Goal: Task Accomplishment & Management: Use online tool/utility

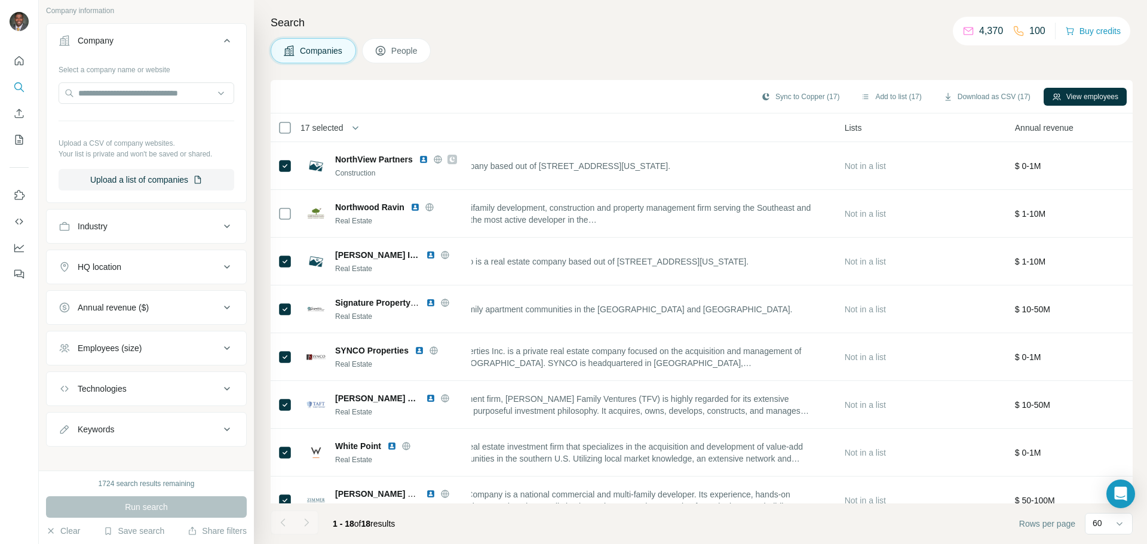
scroll to position [82, 0]
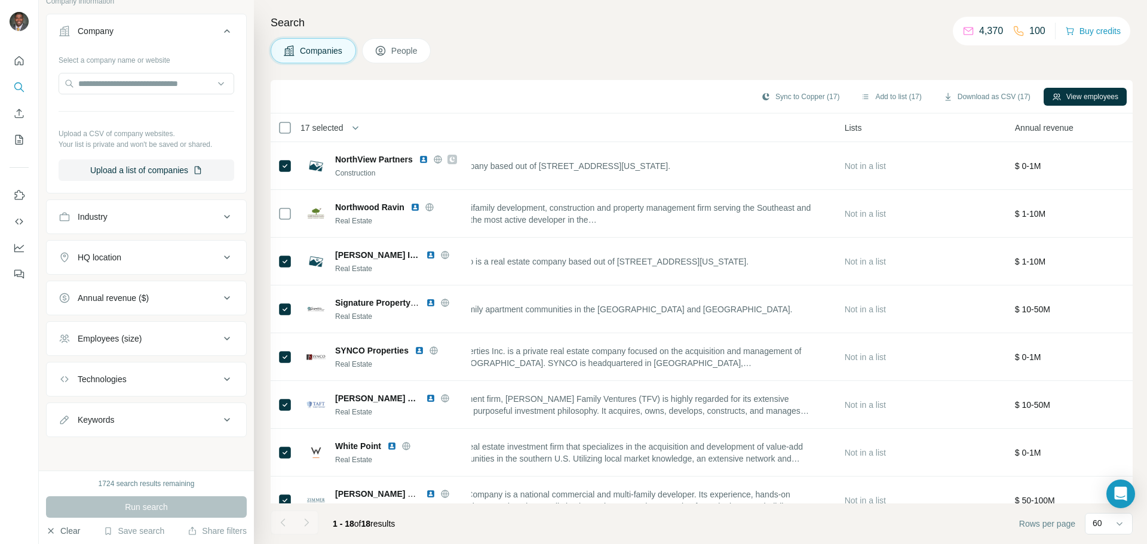
click at [60, 534] on button "Clear" at bounding box center [63, 531] width 34 height 12
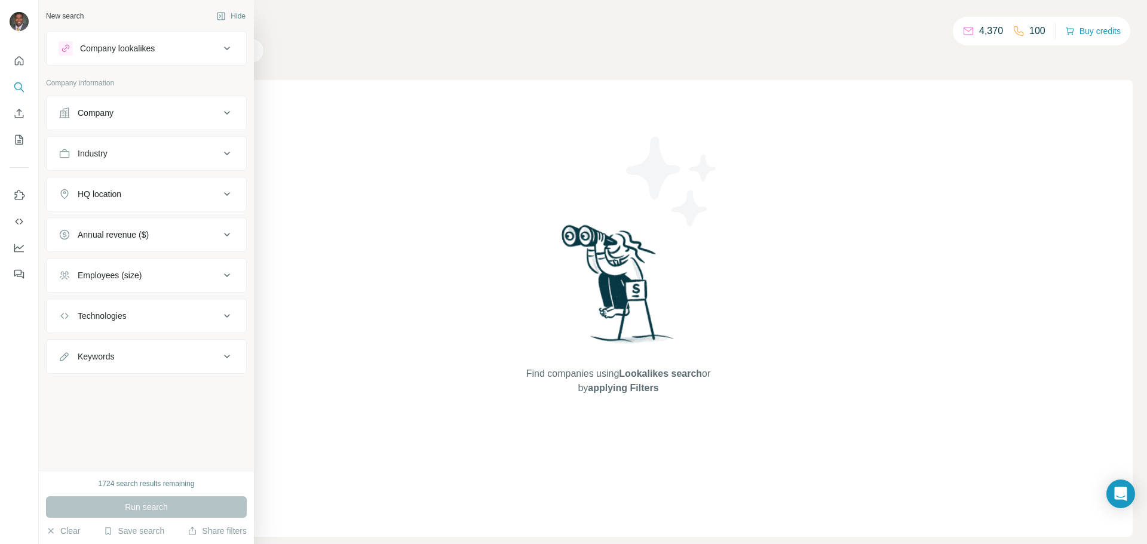
click at [163, 112] on div "Company" at bounding box center [139, 113] width 161 height 12
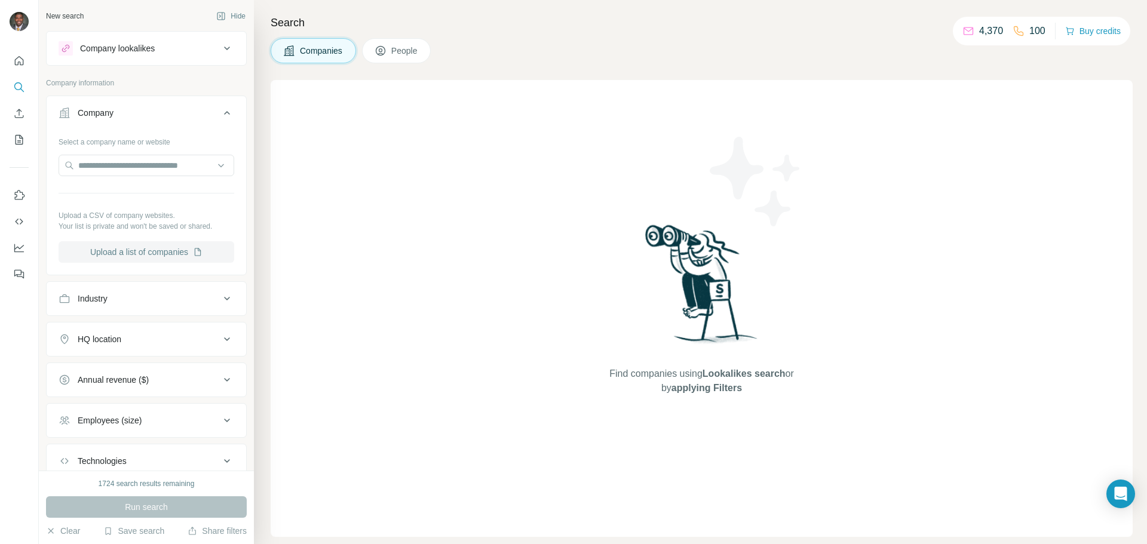
click at [139, 250] on button "Upload a list of companies" at bounding box center [147, 252] width 176 height 22
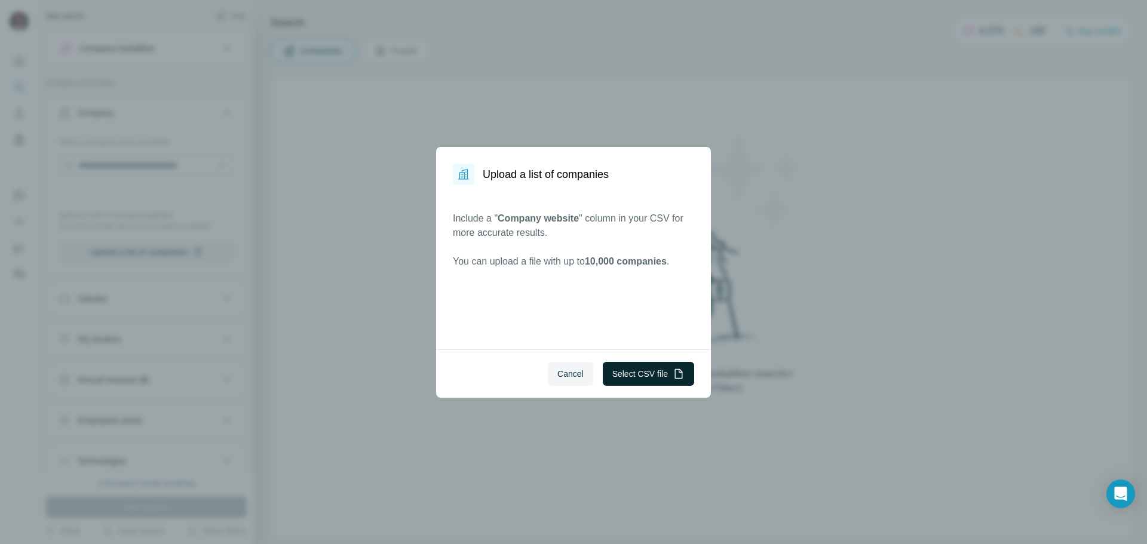
click at [650, 366] on button "Select CSV file" at bounding box center [648, 374] width 91 height 24
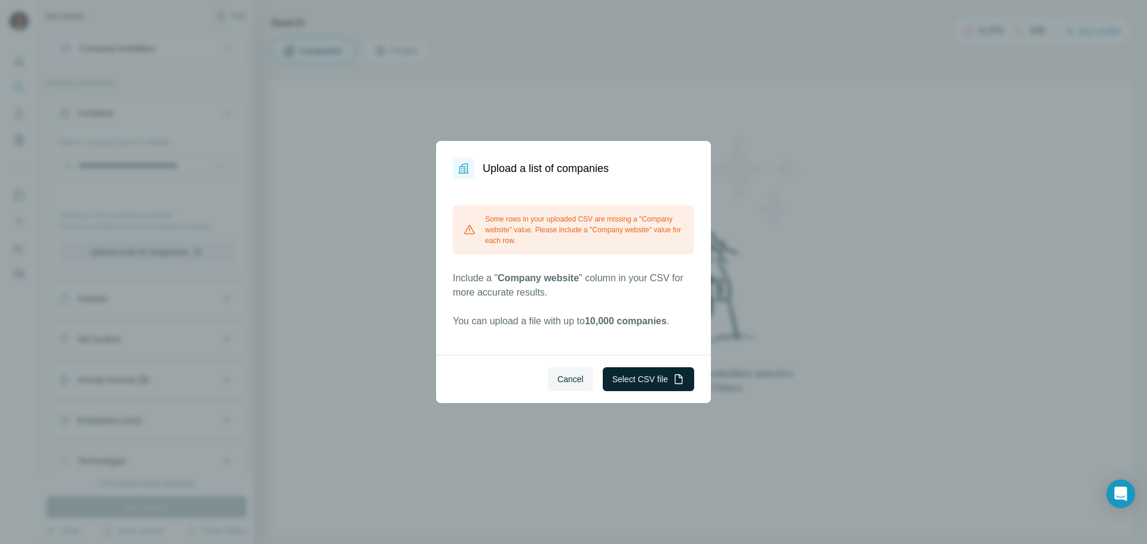
click at [626, 376] on button "Select CSV file" at bounding box center [648, 379] width 91 height 24
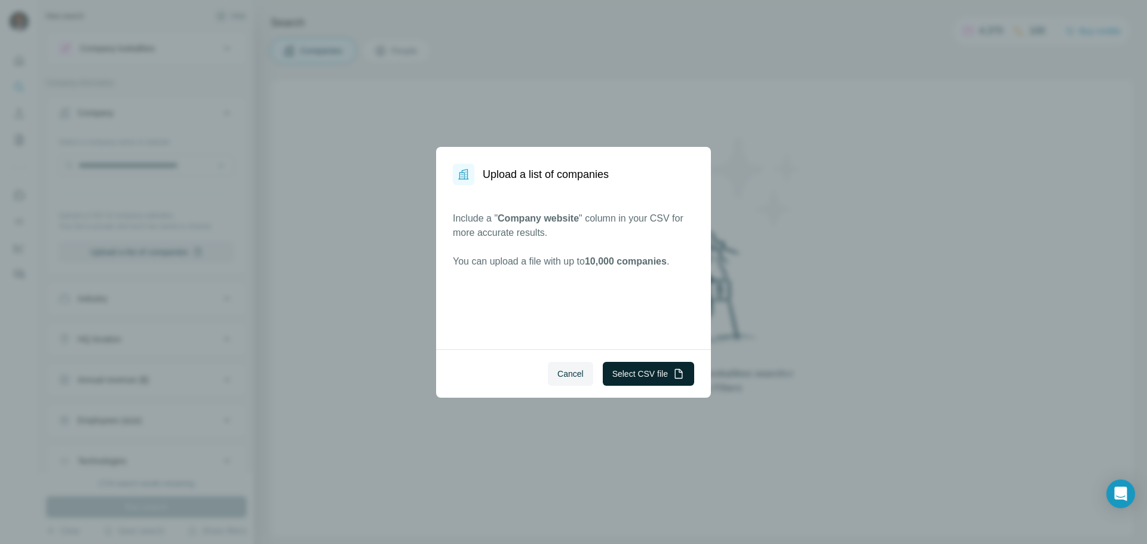
click at [644, 375] on button "Select CSV file" at bounding box center [648, 374] width 91 height 24
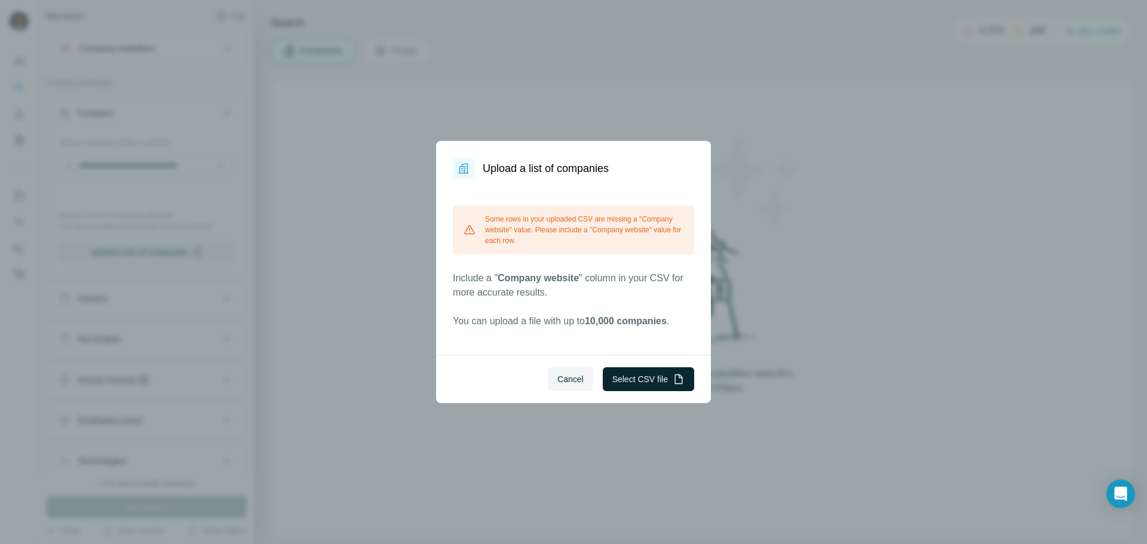
click at [655, 376] on button "Select CSV file" at bounding box center [648, 379] width 91 height 24
click at [569, 372] on button "Cancel" at bounding box center [570, 379] width 45 height 24
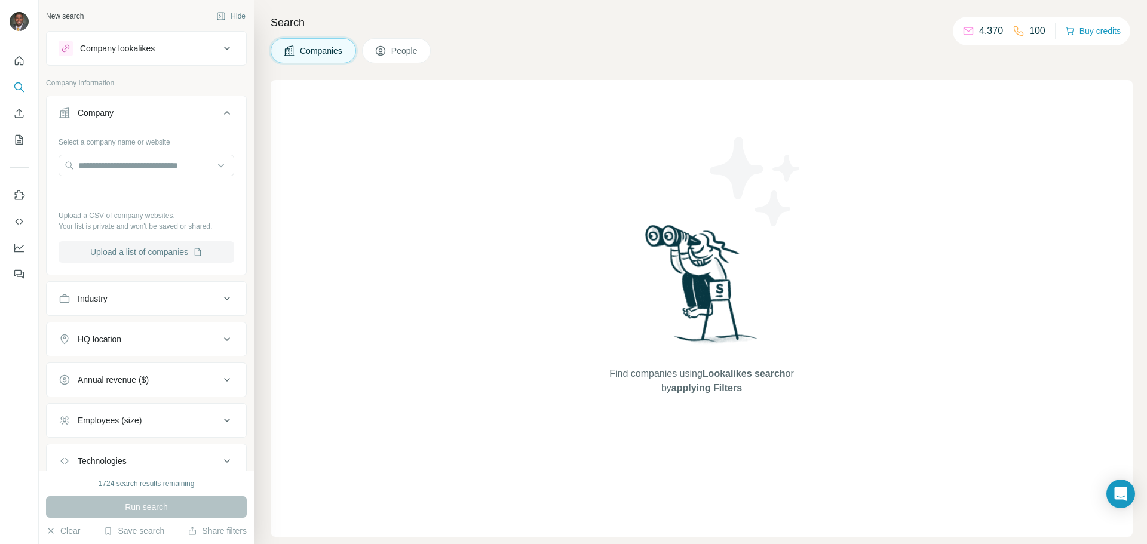
click at [164, 249] on button "Upload a list of companies" at bounding box center [147, 252] width 176 height 22
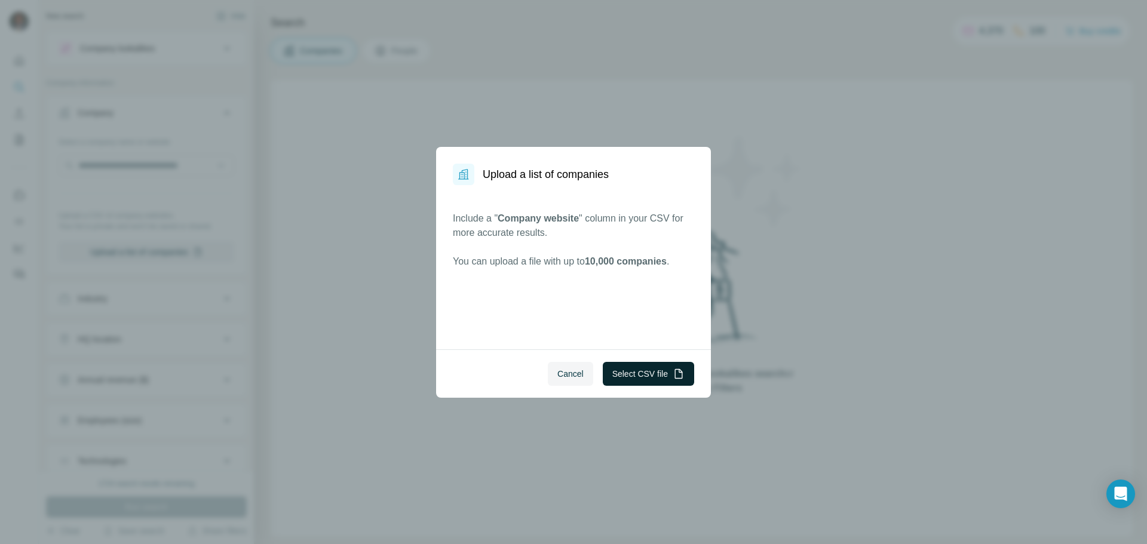
click at [664, 377] on button "Select CSV file" at bounding box center [648, 374] width 91 height 24
click at [649, 372] on button "Select CSV file" at bounding box center [648, 374] width 91 height 24
click at [638, 372] on button "Select CSV file" at bounding box center [648, 374] width 91 height 24
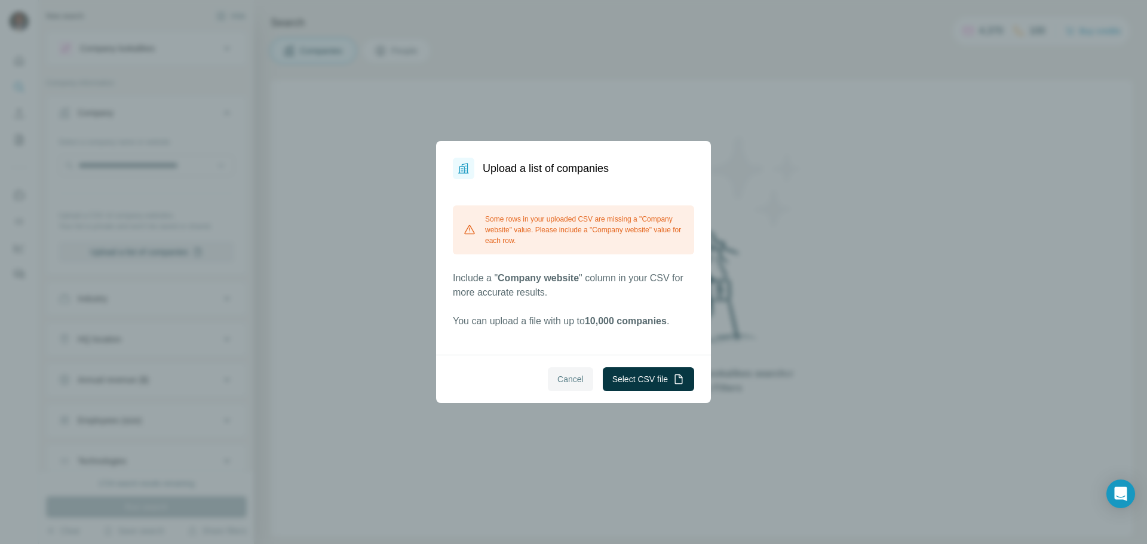
click at [561, 379] on span "Cancel" at bounding box center [570, 379] width 26 height 12
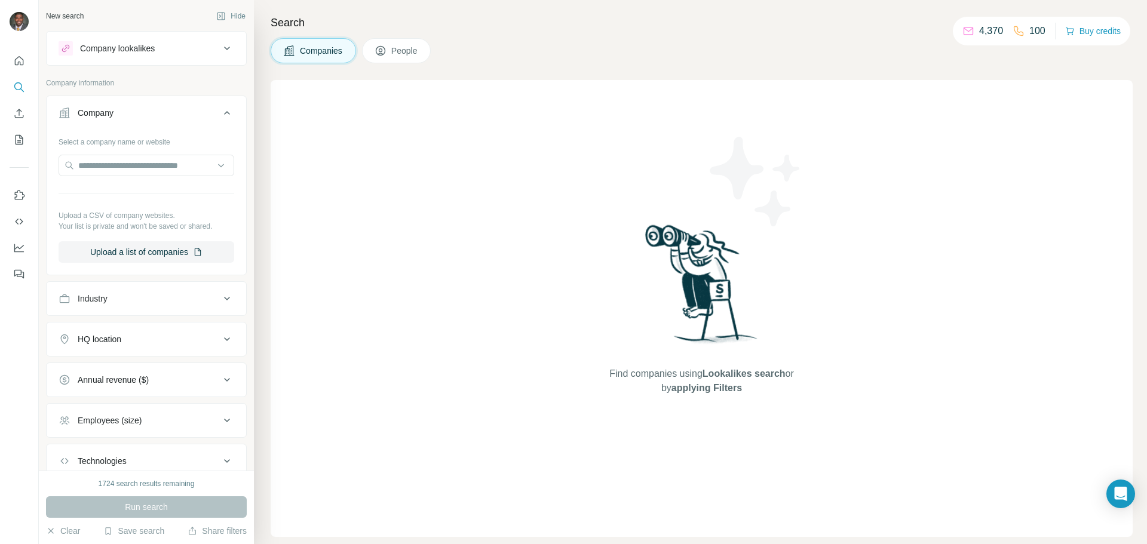
drag, startPoint x: 500, startPoint y: 135, endPoint x: 504, endPoint y: 140, distance: 6.5
click at [500, 135] on div "Find companies using Lookalikes search or by applying Filters" at bounding box center [702, 308] width 862 height 457
click at [136, 258] on button "Upload a list of companies" at bounding box center [147, 252] width 176 height 22
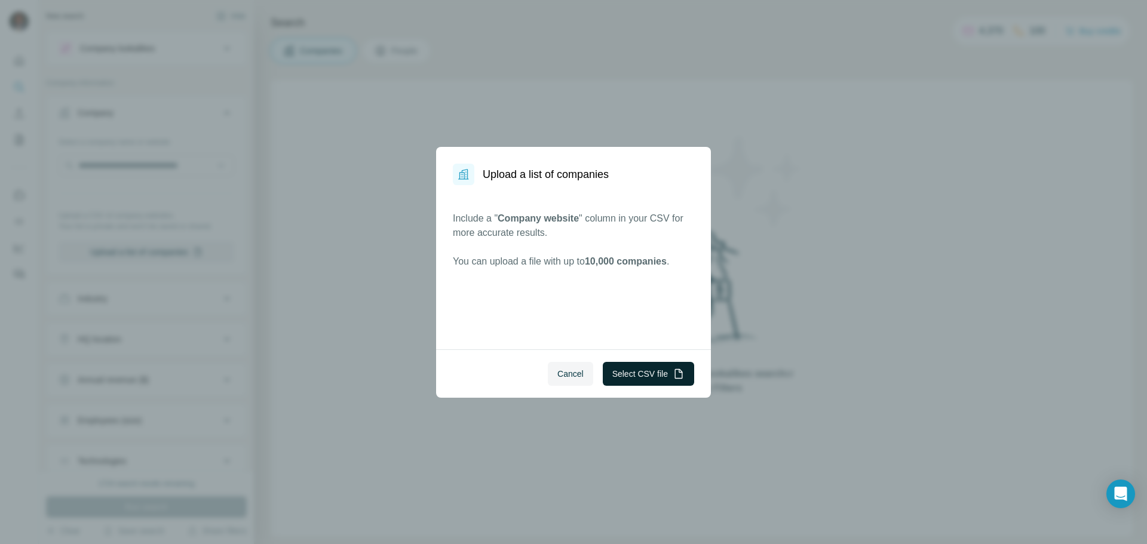
click at [651, 372] on button "Select CSV file" at bounding box center [648, 374] width 91 height 24
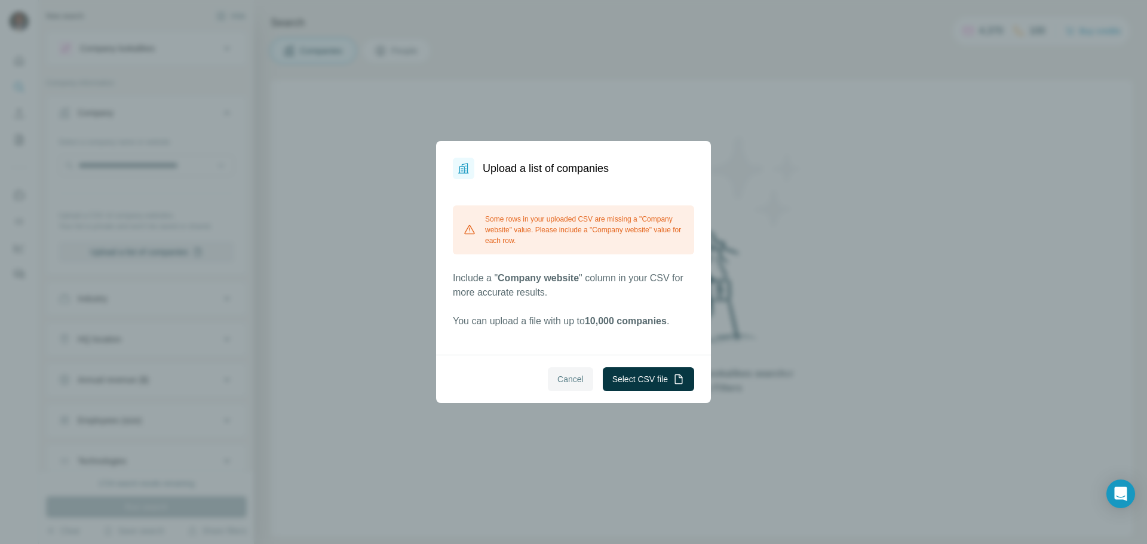
click at [569, 384] on span "Cancel" at bounding box center [570, 379] width 26 height 12
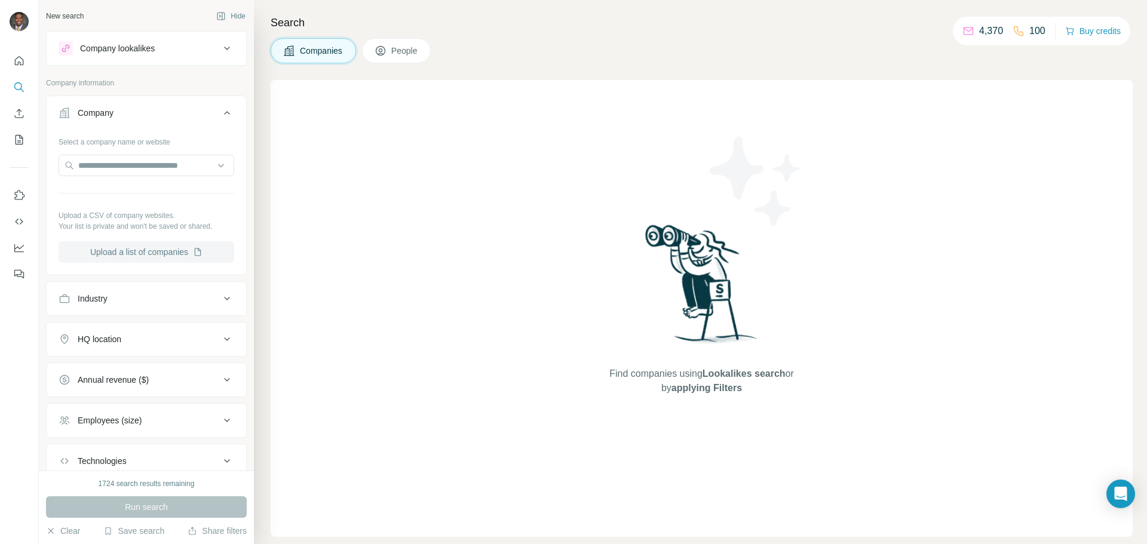
click at [157, 247] on button "Upload a list of companies" at bounding box center [147, 252] width 176 height 22
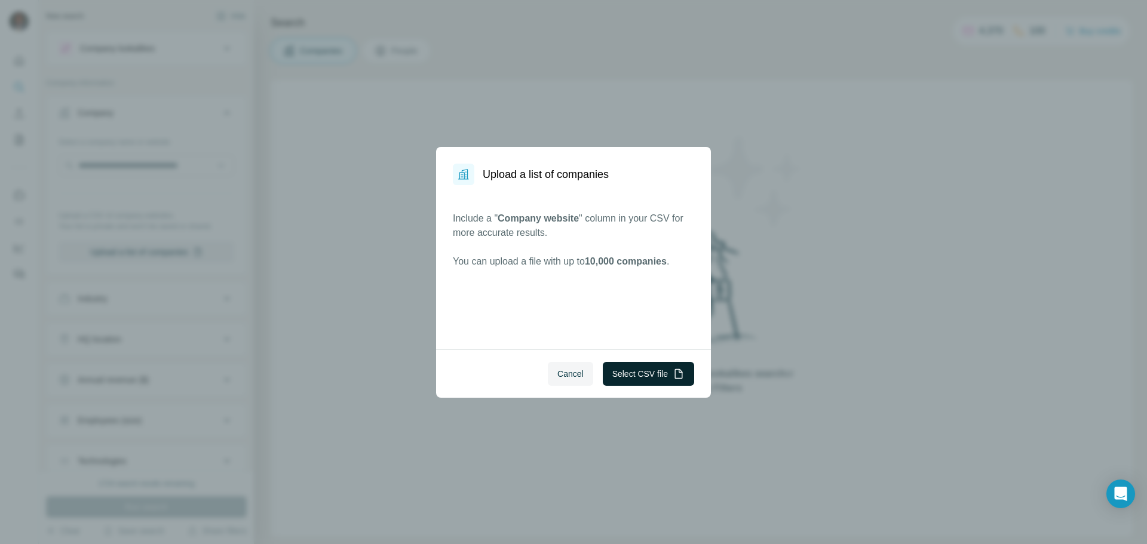
click at [638, 382] on button "Select CSV file" at bounding box center [648, 374] width 91 height 24
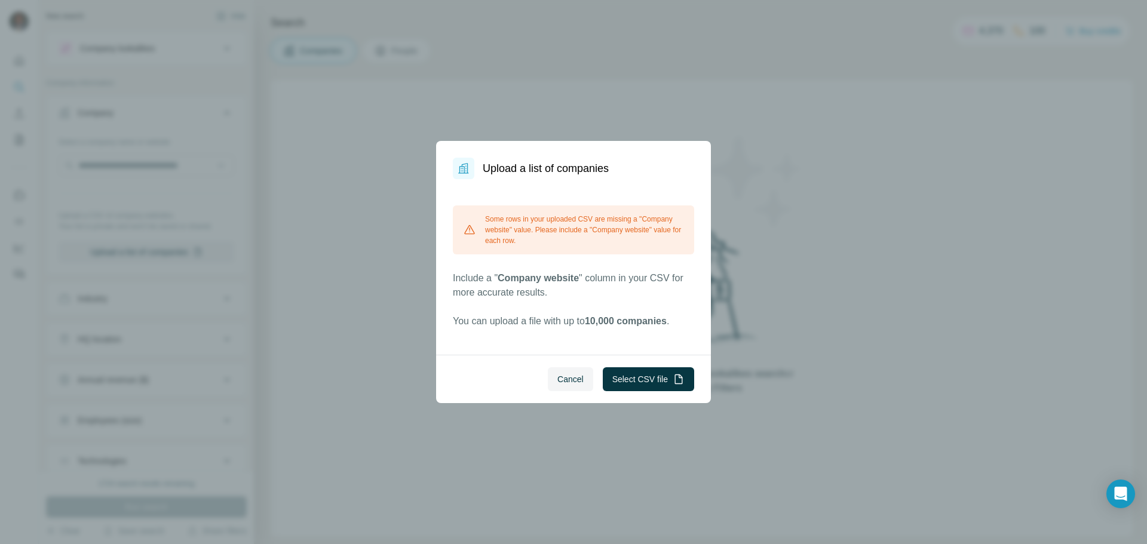
click at [574, 376] on span "Cancel" at bounding box center [570, 379] width 26 height 12
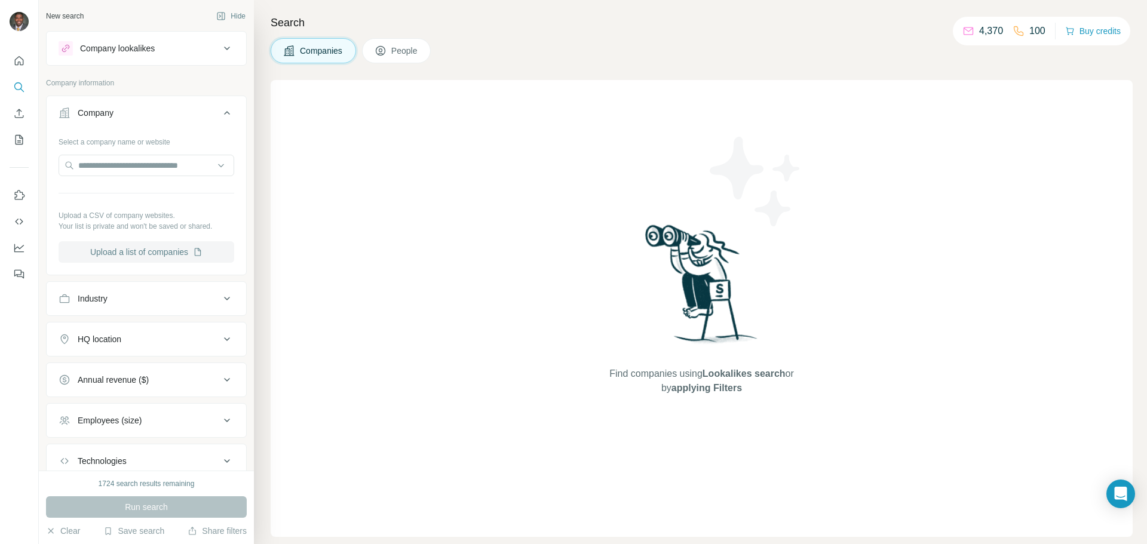
click at [108, 249] on button "Upload a list of companies" at bounding box center [147, 252] width 176 height 22
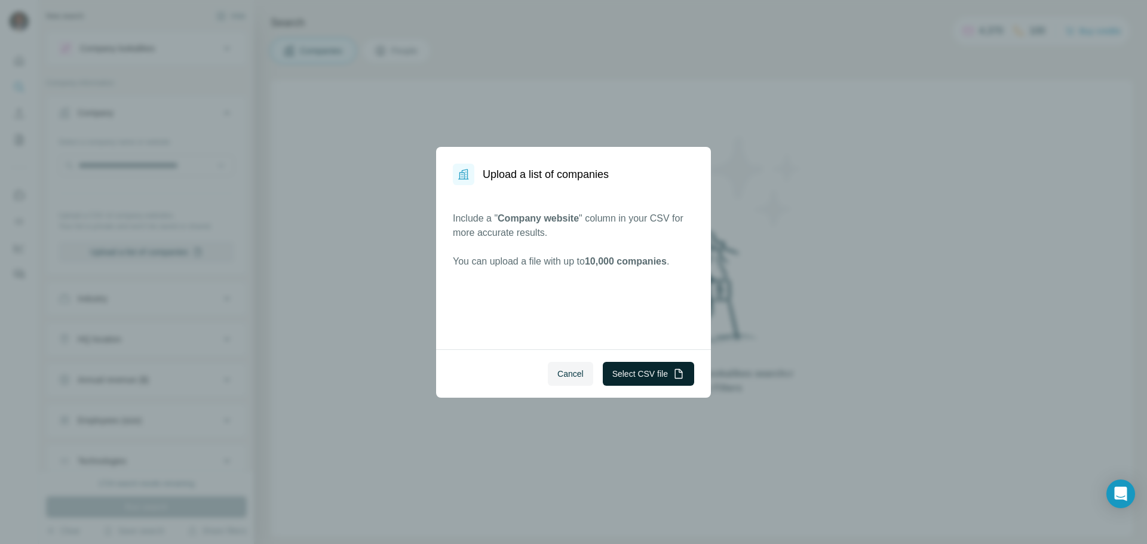
click at [626, 382] on button "Select CSV file" at bounding box center [648, 374] width 91 height 24
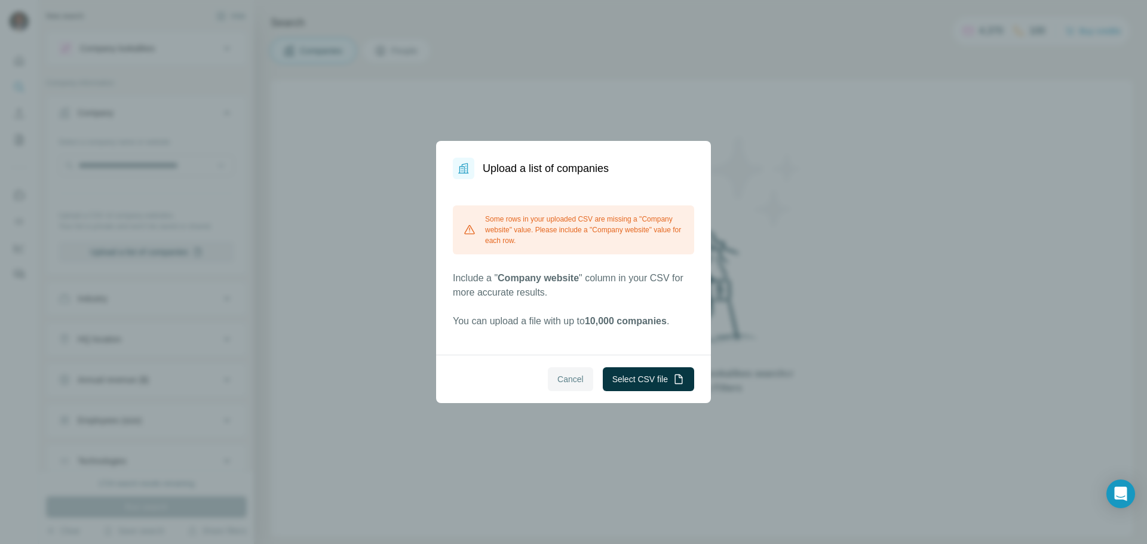
click at [565, 385] on span "Cancel" at bounding box center [570, 379] width 26 height 12
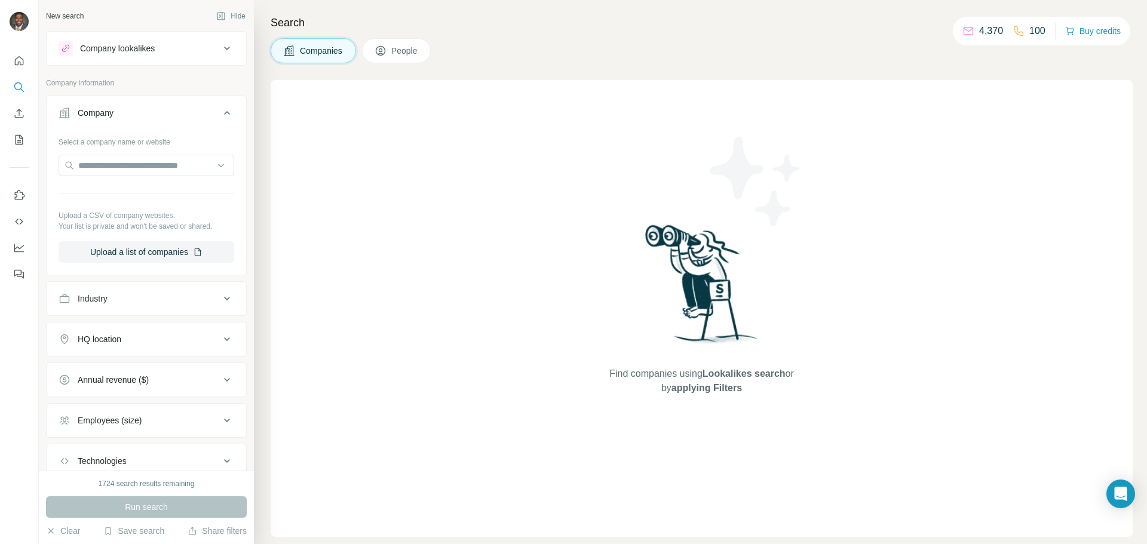
click at [177, 195] on div "Select a company name or website Upload a CSV of company websites. Your list is…" at bounding box center [147, 197] width 176 height 131
click at [150, 257] on button "Upload a list of companies" at bounding box center [147, 252] width 176 height 22
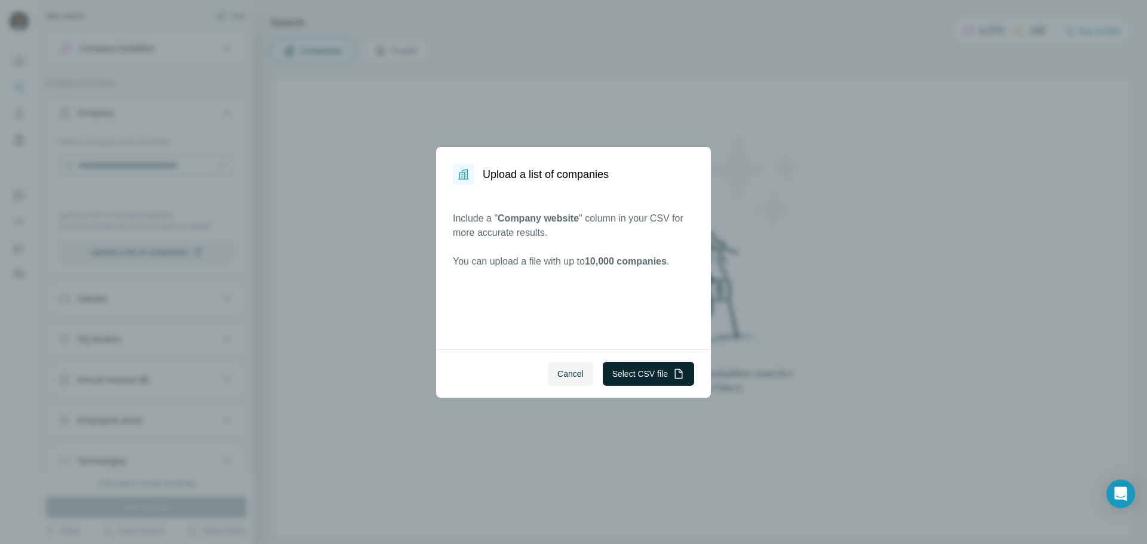
drag, startPoint x: 635, startPoint y: 383, endPoint x: 631, endPoint y: 376, distance: 7.5
click at [632, 378] on button "Select CSV file" at bounding box center [648, 374] width 91 height 24
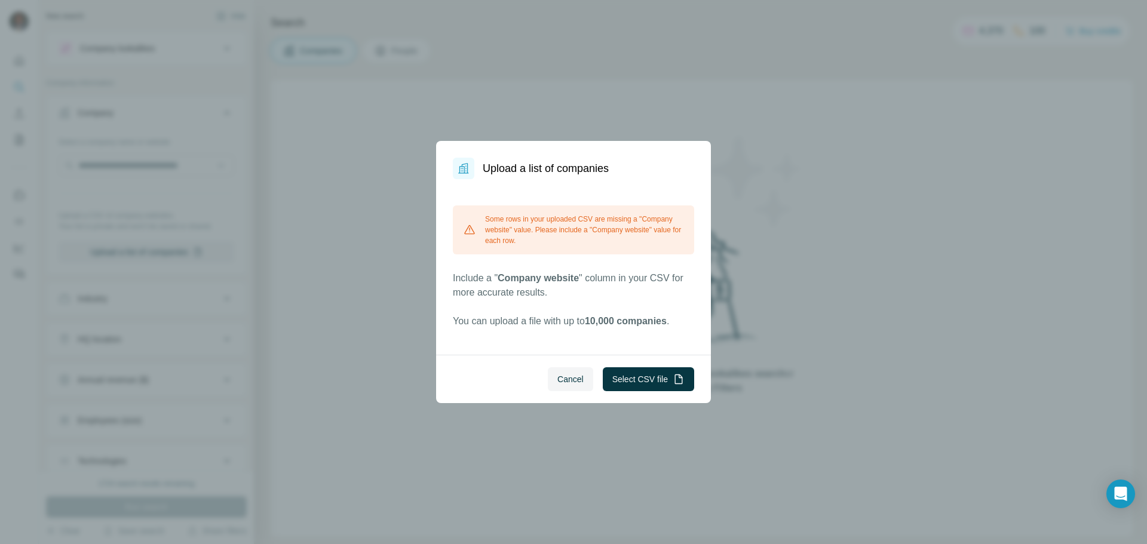
click at [553, 360] on div "Cancel Select CSV file" at bounding box center [573, 379] width 275 height 48
click at [564, 379] on span "Cancel" at bounding box center [570, 379] width 26 height 12
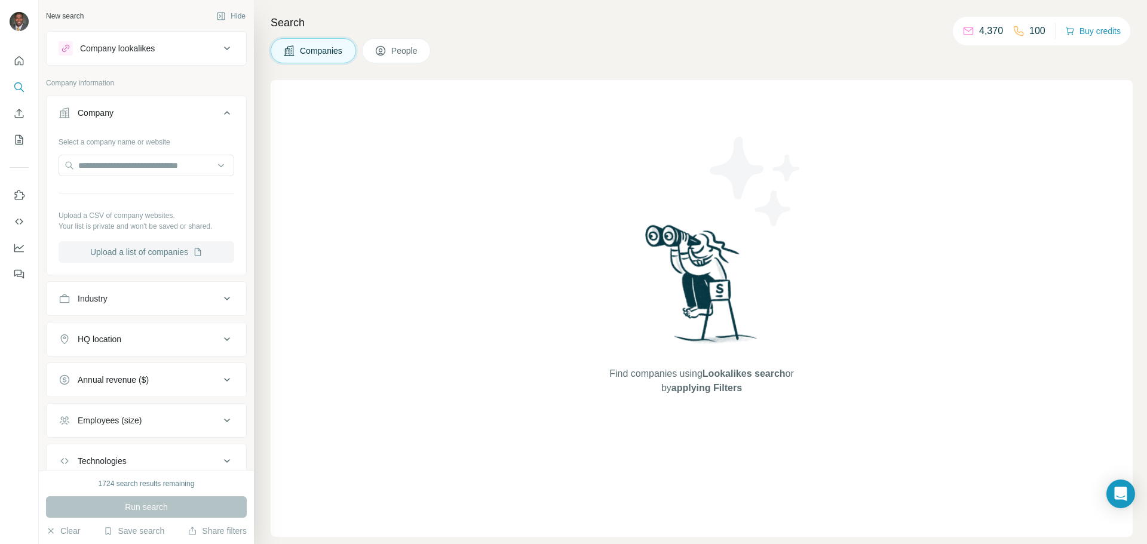
click at [142, 249] on button "Upload a list of companies" at bounding box center [147, 252] width 176 height 22
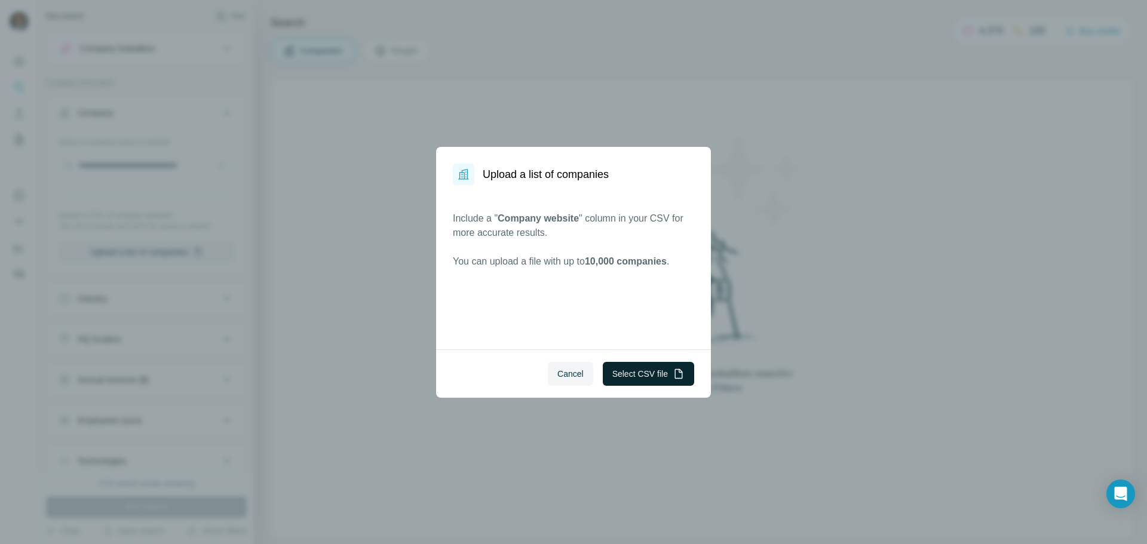
click at [666, 375] on button "Select CSV file" at bounding box center [648, 374] width 91 height 24
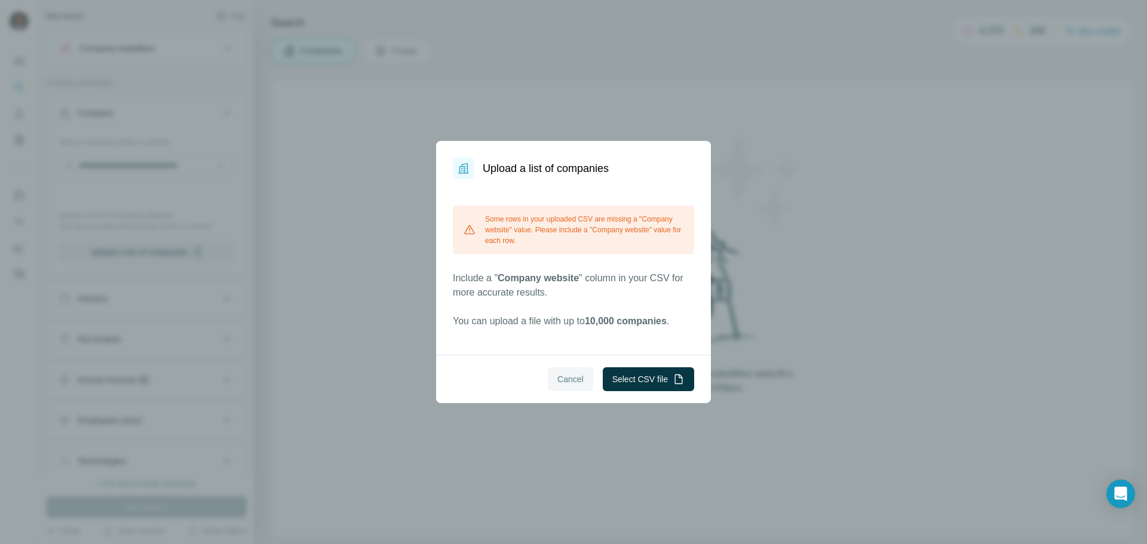
click at [562, 377] on span "Cancel" at bounding box center [570, 379] width 26 height 12
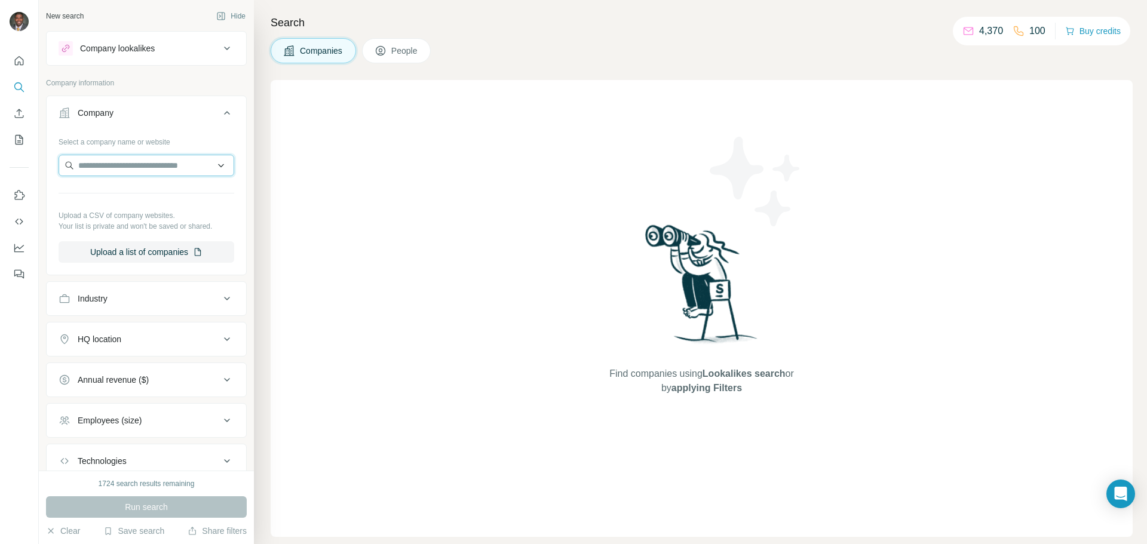
click at [104, 155] on input "text" at bounding box center [147, 166] width 176 height 22
click at [141, 252] on button "Upload a list of companies" at bounding box center [147, 252] width 176 height 22
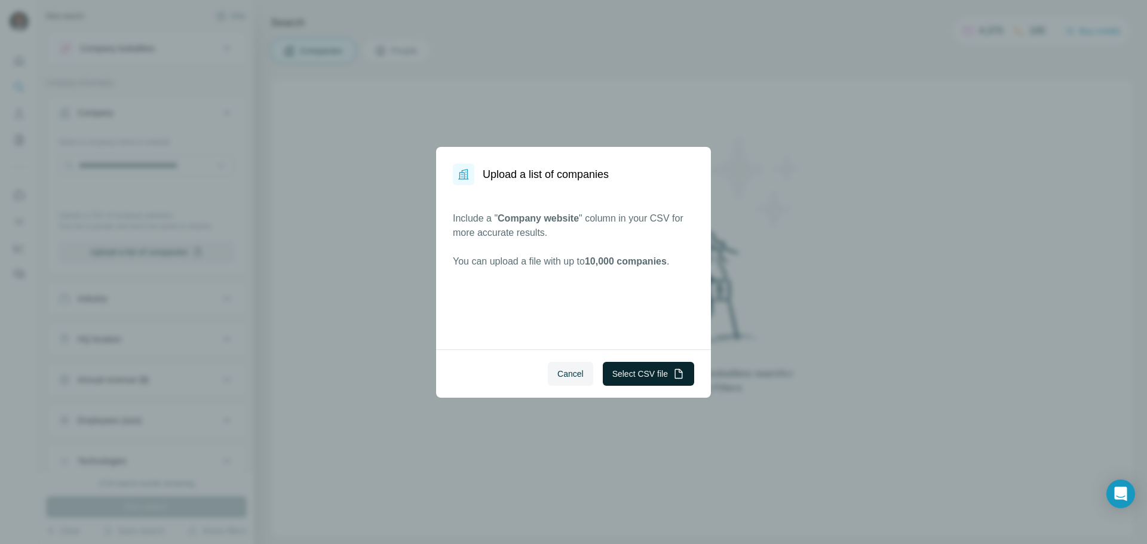
click at [627, 375] on button "Select CSV file" at bounding box center [648, 374] width 91 height 24
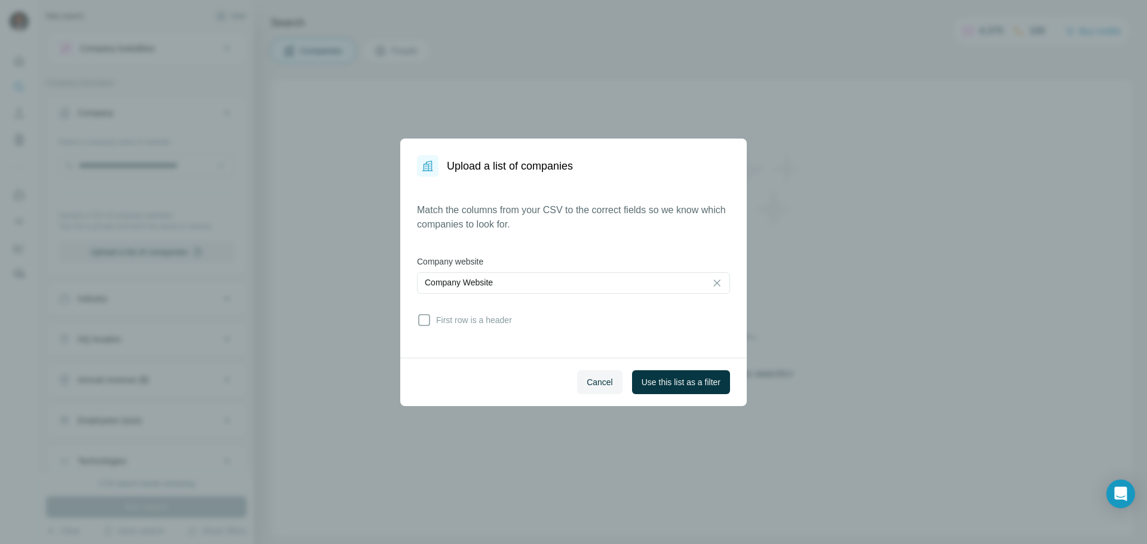
click at [420, 314] on icon at bounding box center [424, 320] width 14 height 14
click at [706, 383] on span "Use this list as a filter" at bounding box center [681, 382] width 79 height 12
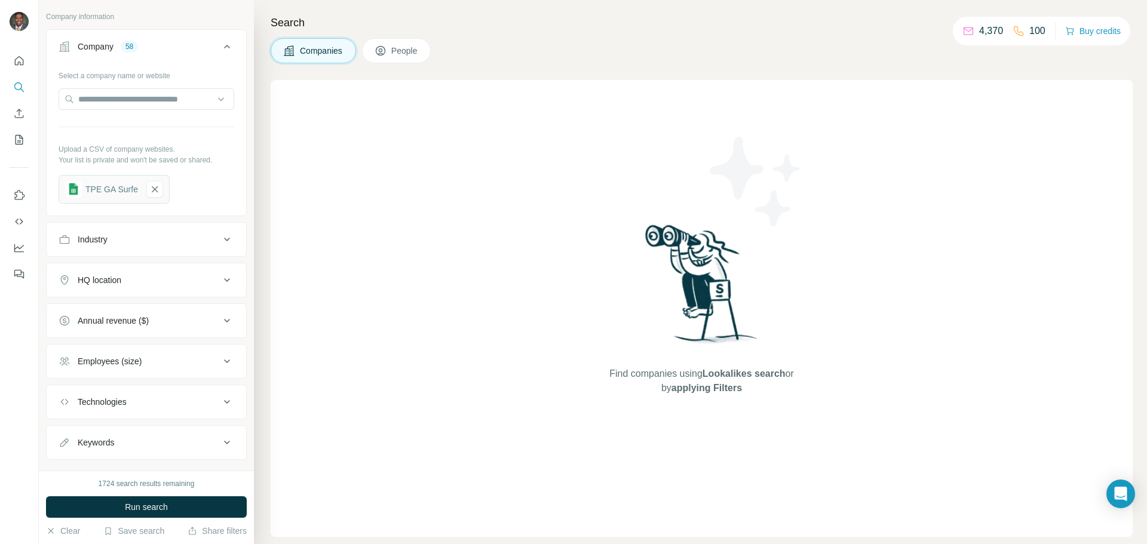
scroll to position [89, 0]
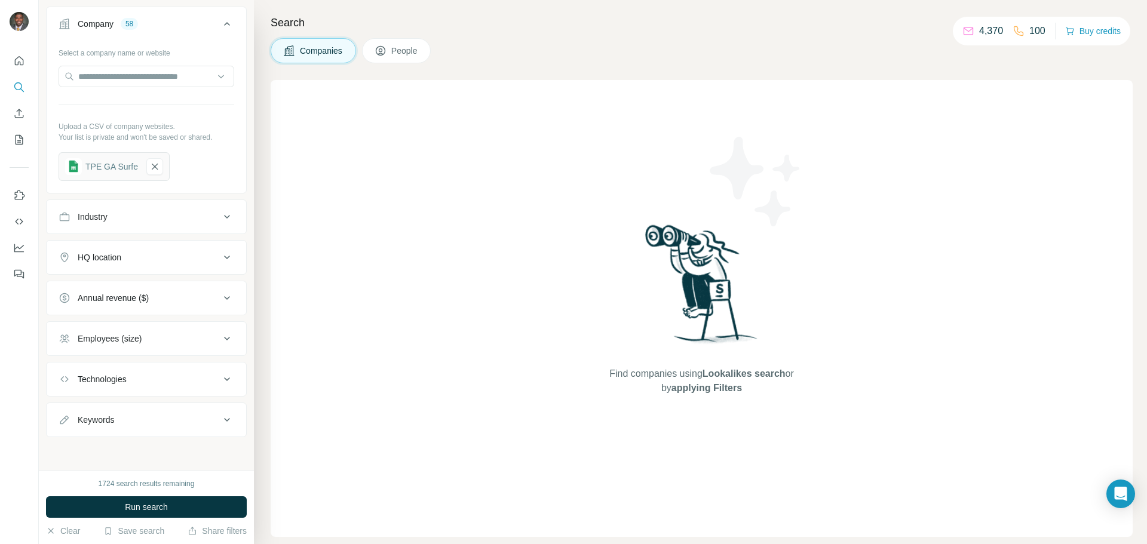
click at [177, 341] on div "Employees (size)" at bounding box center [139, 339] width 161 height 12
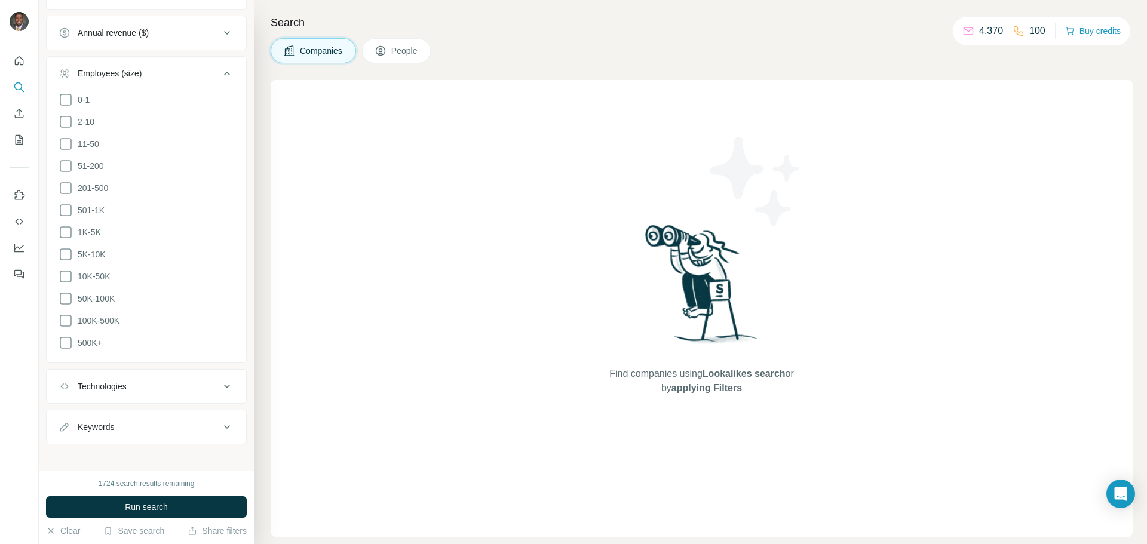
scroll to position [115, 0]
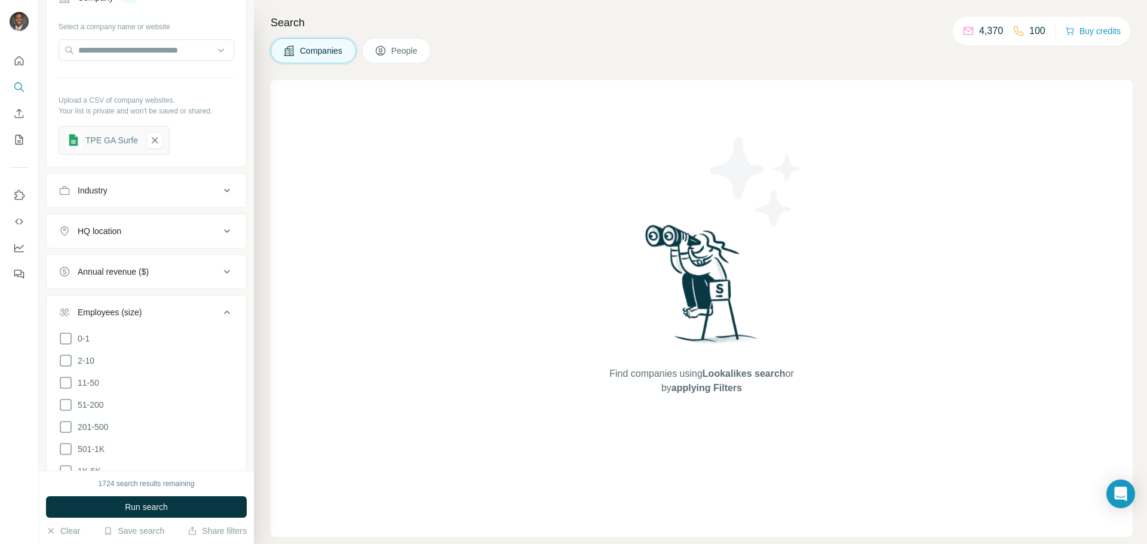
click at [220, 312] on icon at bounding box center [227, 312] width 14 height 14
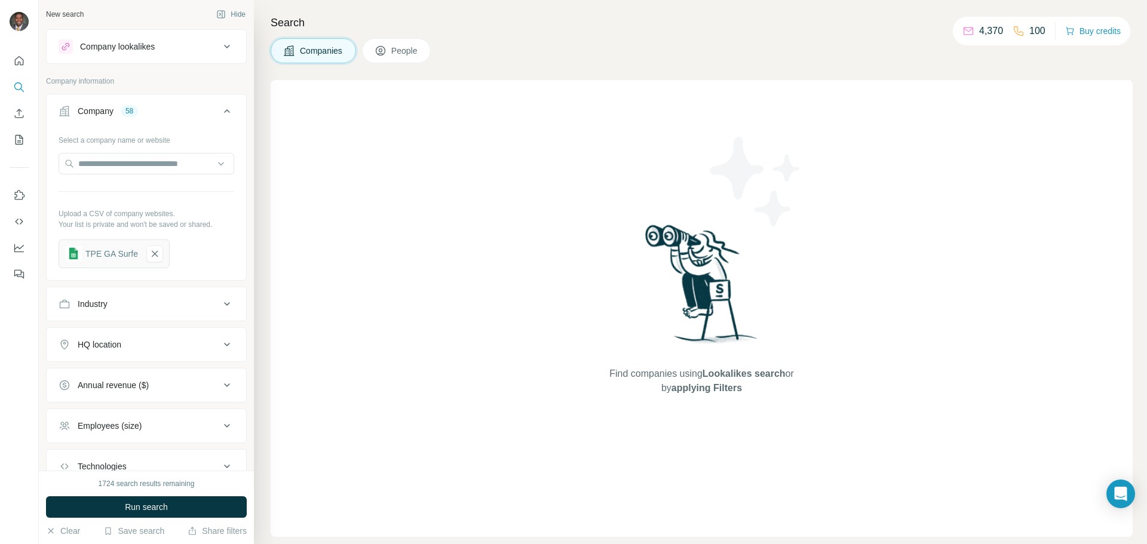
scroll to position [0, 0]
click at [403, 51] on span "People" at bounding box center [404, 51] width 27 height 12
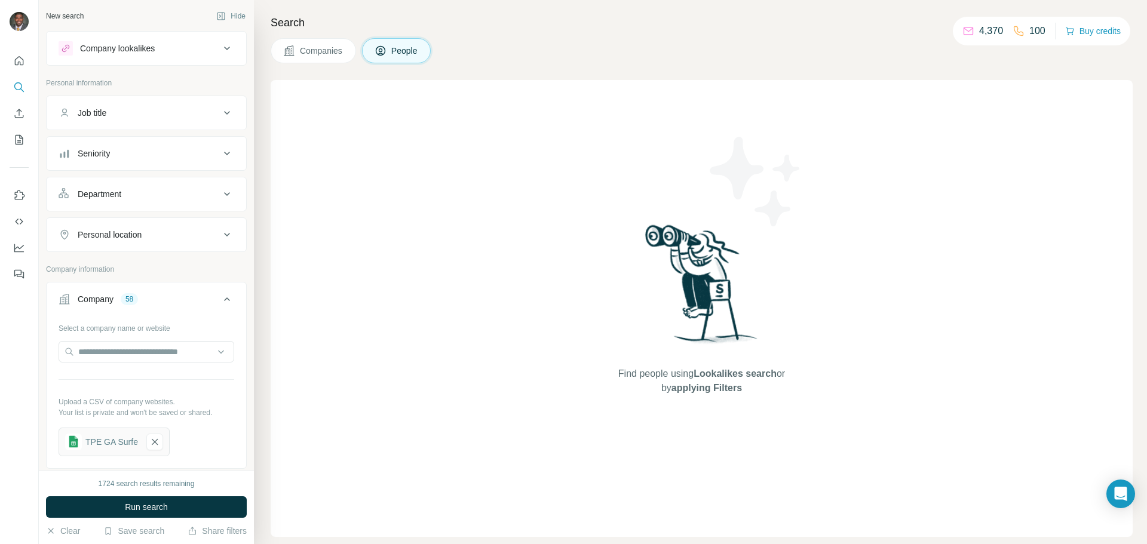
click at [216, 161] on button "Seniority" at bounding box center [147, 153] width 200 height 29
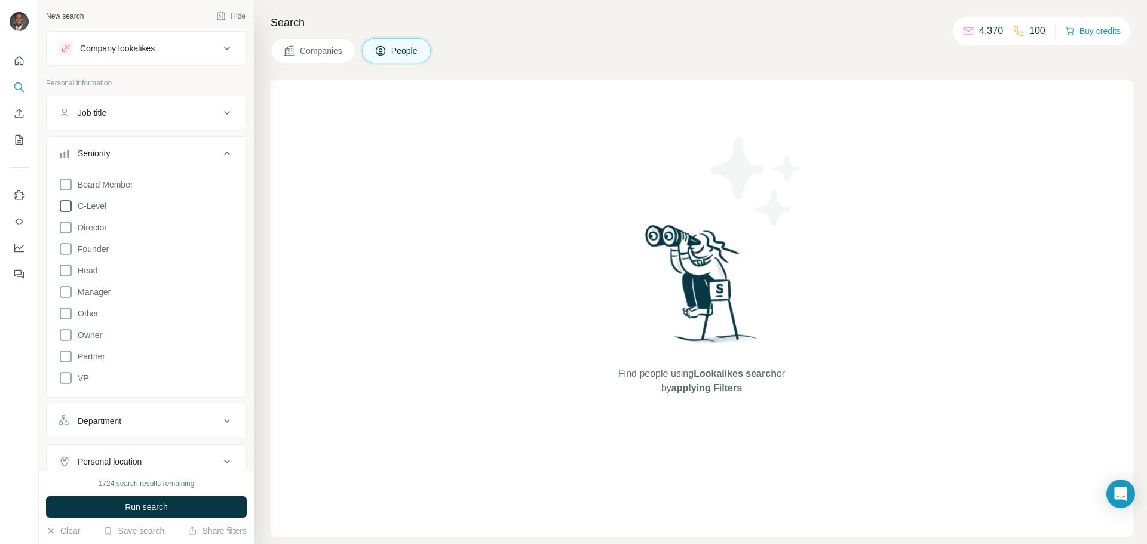
click at [73, 183] on span "Board Member" at bounding box center [103, 185] width 60 height 12
click at [67, 209] on icon at bounding box center [66, 206] width 14 height 14
click at [66, 231] on icon at bounding box center [66, 227] width 14 height 14
click at [68, 249] on icon at bounding box center [66, 249] width 14 height 14
click at [67, 267] on icon at bounding box center [66, 271] width 14 height 14
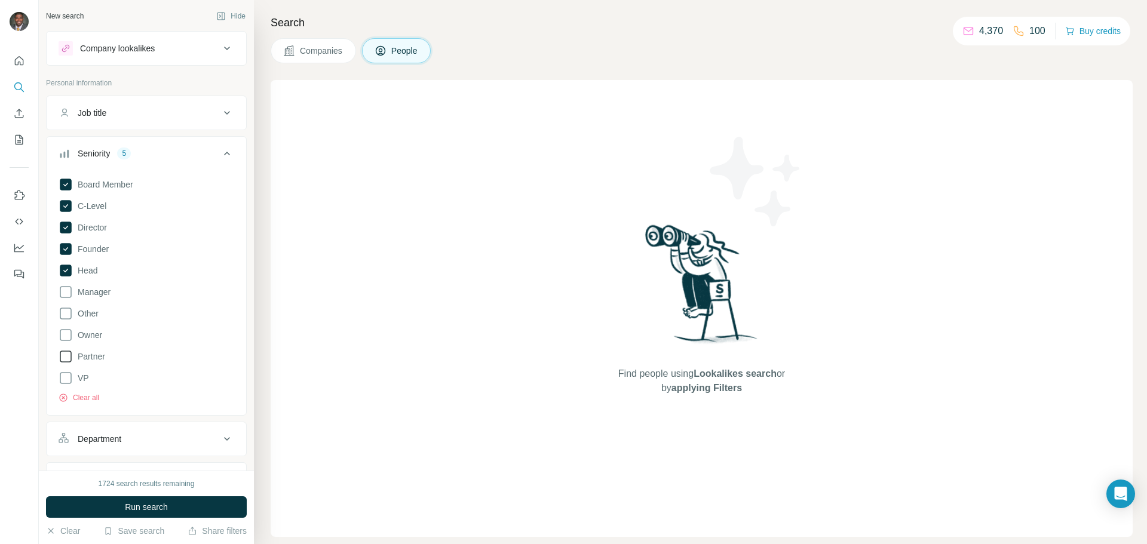
click at [66, 356] on icon at bounding box center [66, 357] width 14 height 14
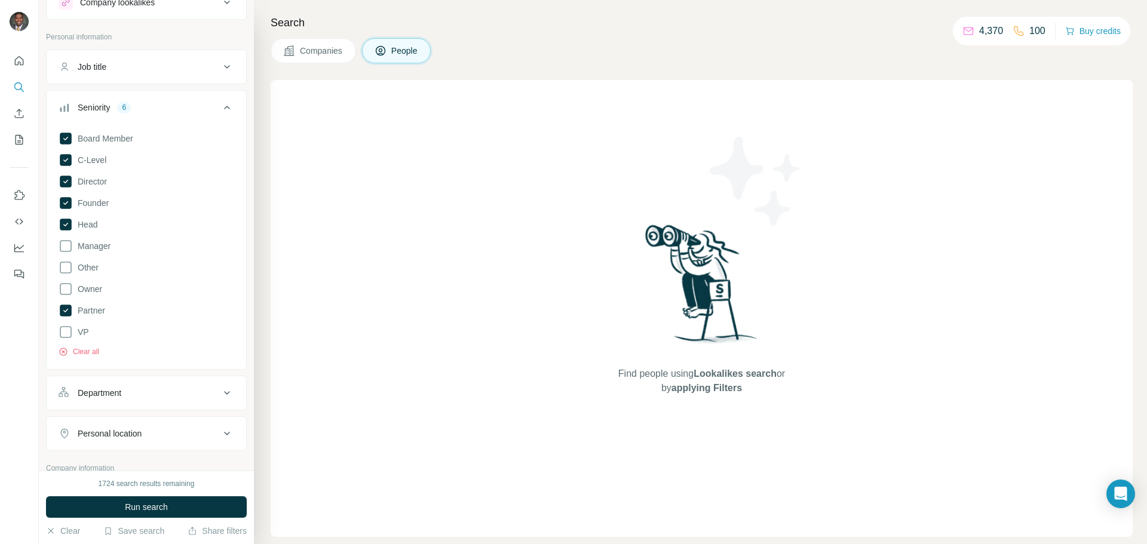
scroll to position [60, 0]
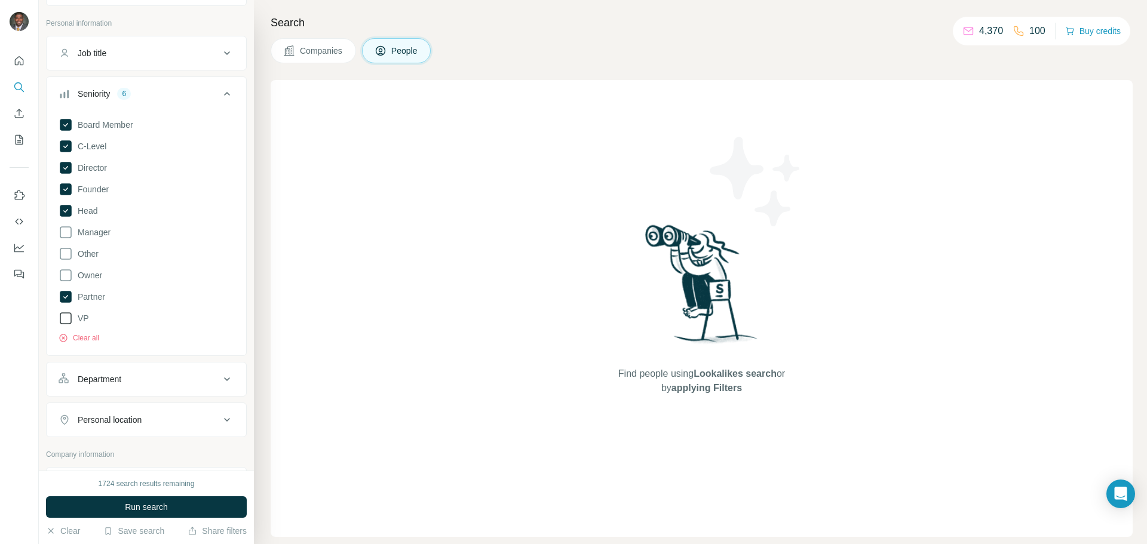
click at [63, 321] on icon at bounding box center [66, 318] width 14 height 14
click at [69, 277] on icon at bounding box center [66, 275] width 14 height 14
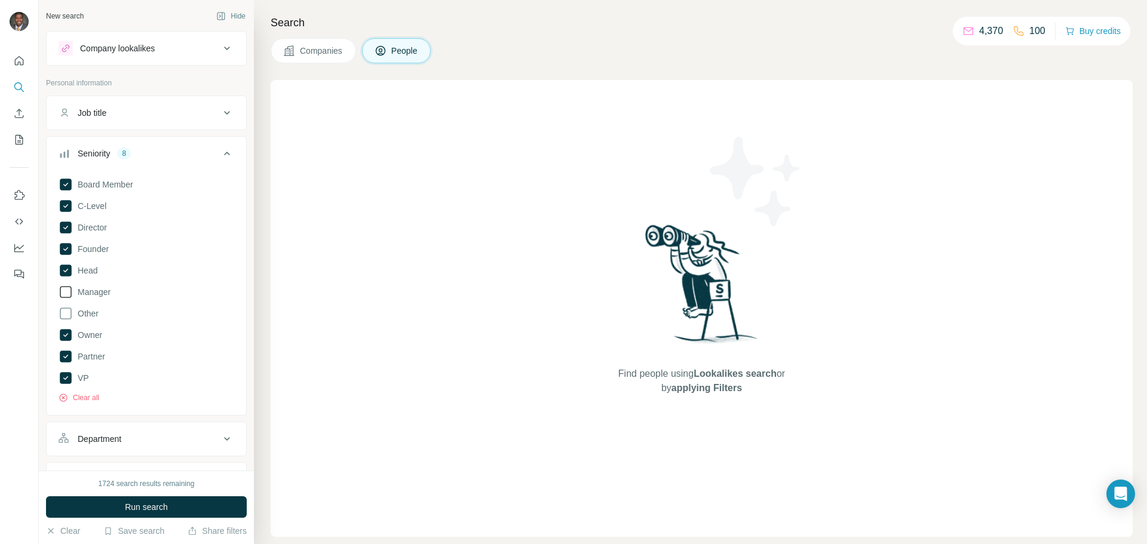
click at [65, 290] on icon at bounding box center [66, 292] width 14 height 14
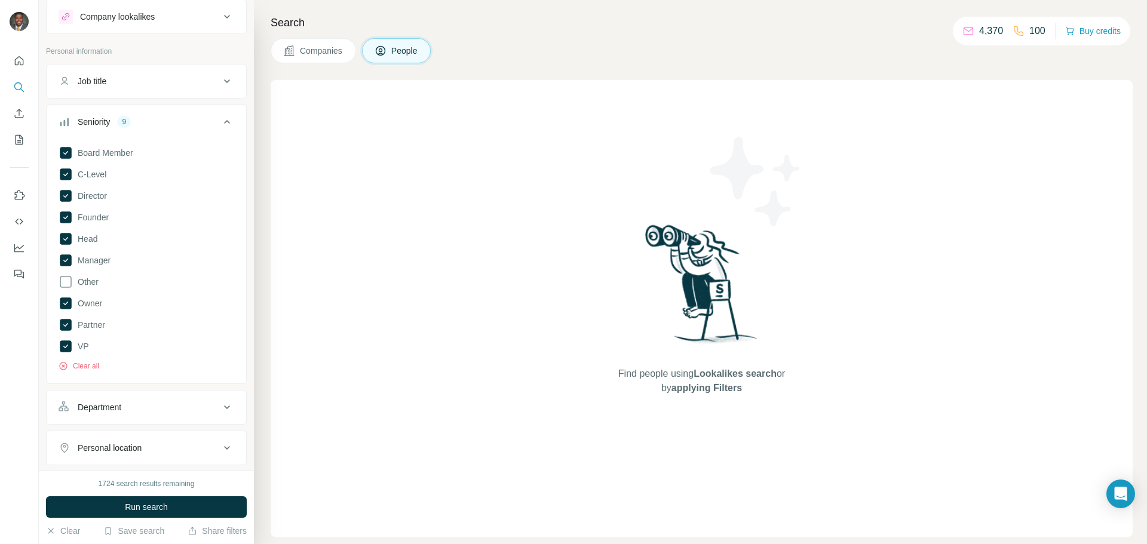
scroll to position [60, 0]
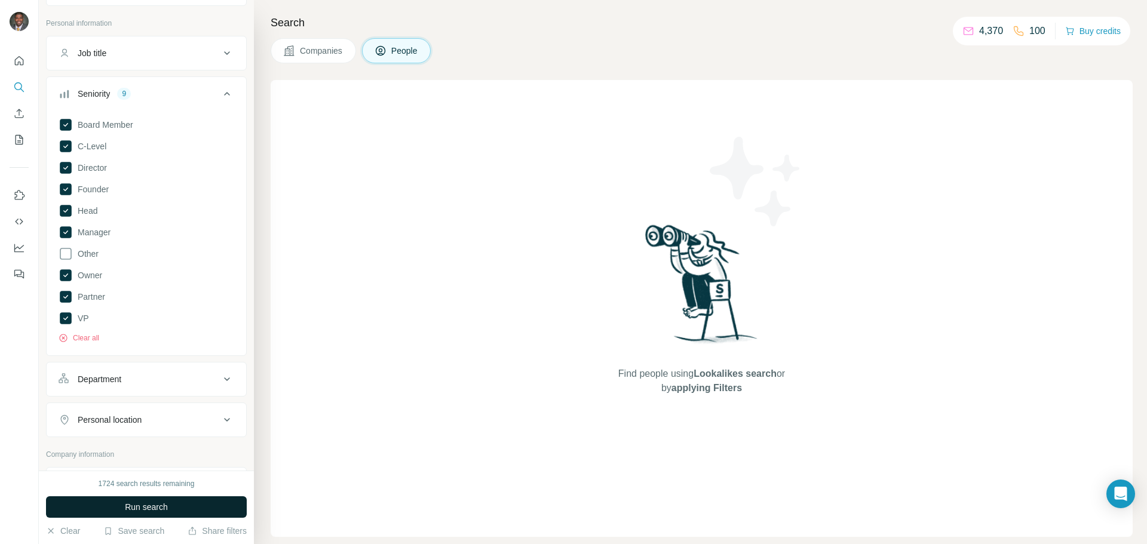
click at [158, 512] on span "Run search" at bounding box center [146, 507] width 43 height 12
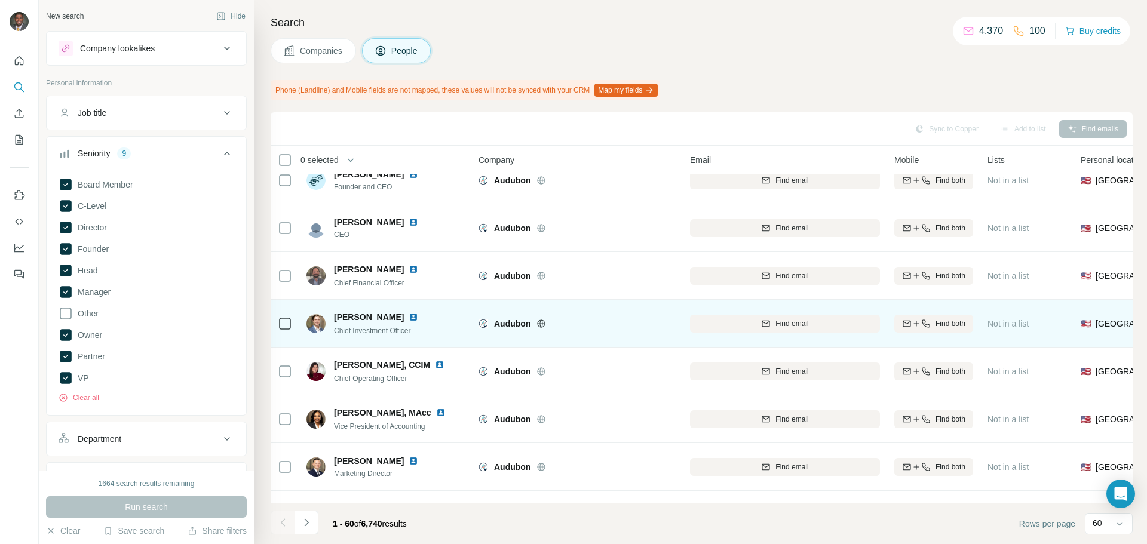
scroll to position [0, 0]
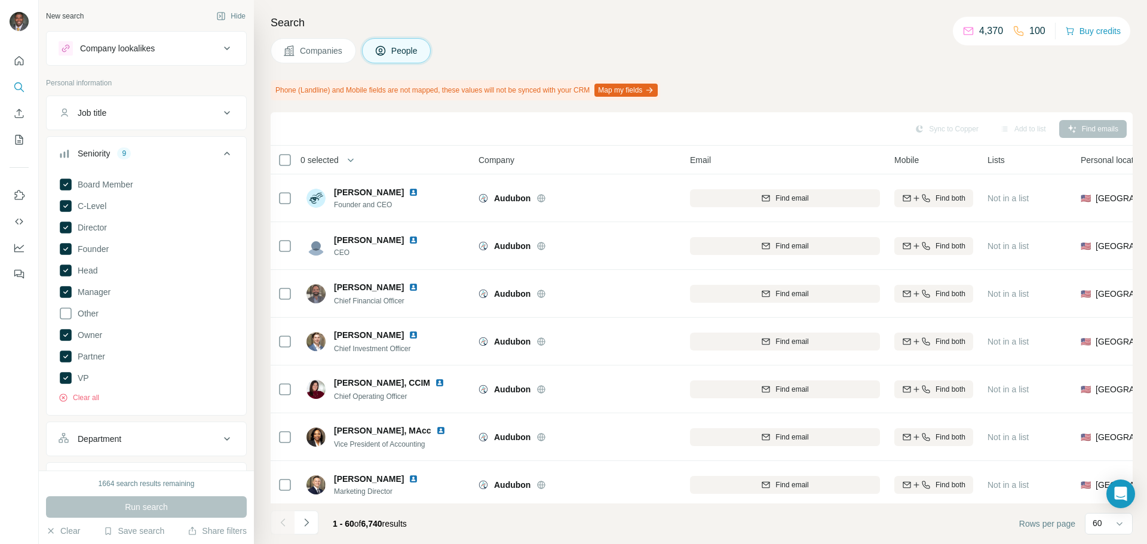
click at [311, 50] on span "Companies" at bounding box center [322, 51] width 44 height 12
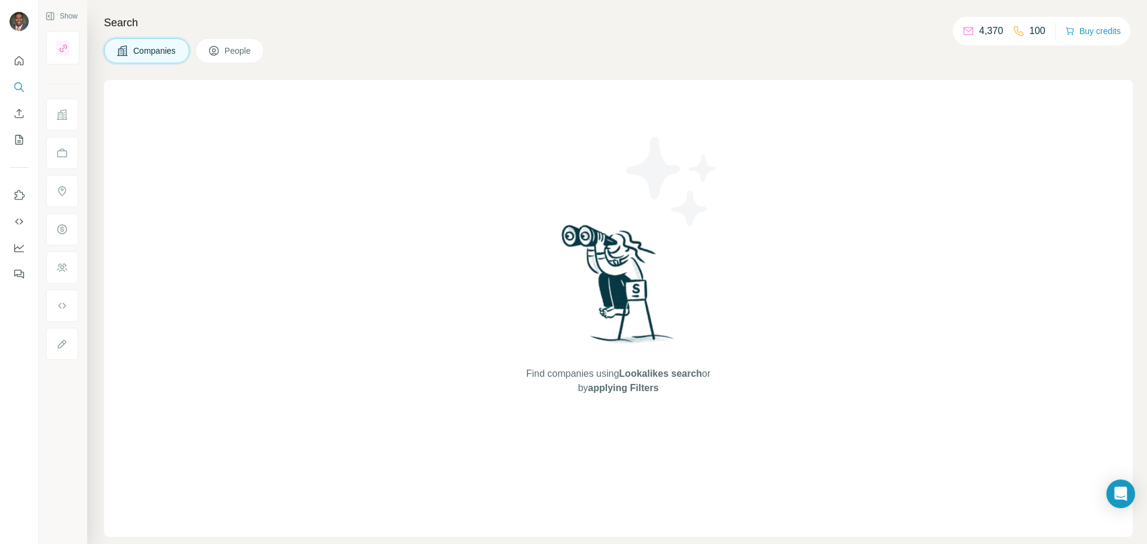
click at [5, 164] on div at bounding box center [19, 164] width 38 height 242
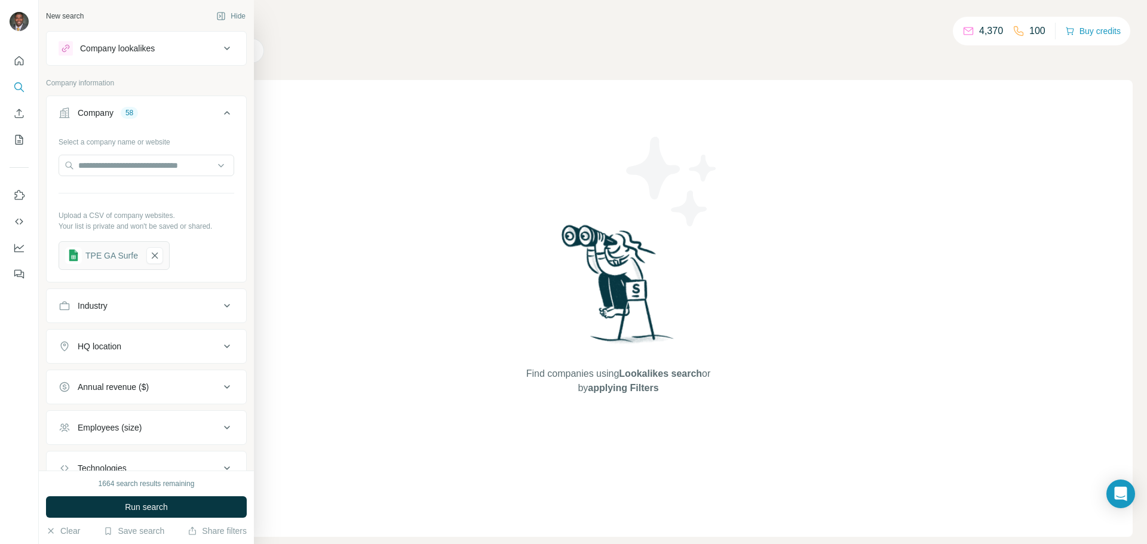
scroll to position [60, 0]
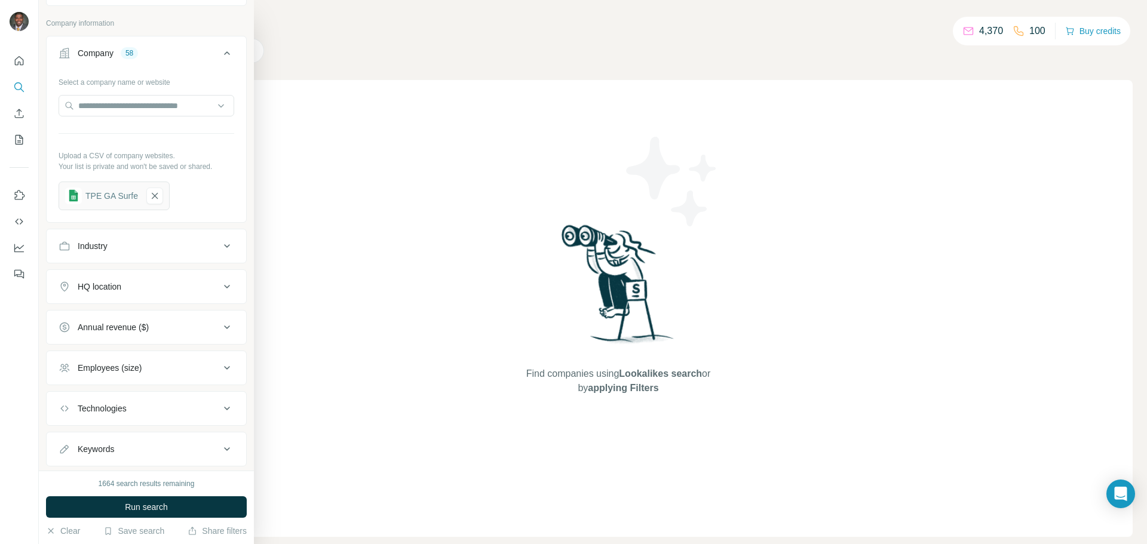
click at [220, 369] on icon at bounding box center [227, 368] width 14 height 14
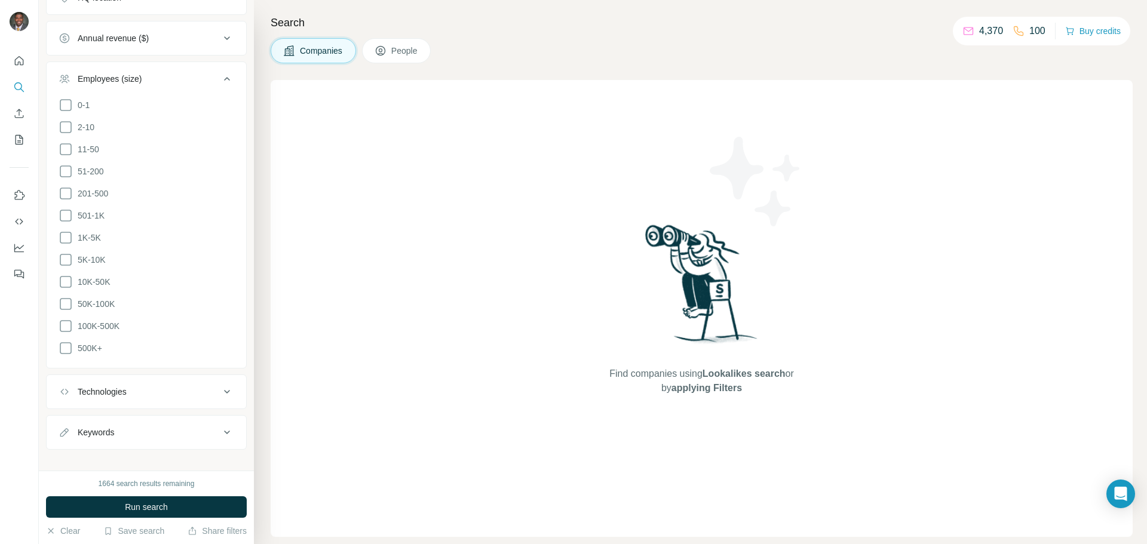
scroll to position [354, 0]
click at [65, 142] on icon at bounding box center [66, 144] width 14 height 14
click at [65, 122] on icon at bounding box center [66, 122] width 14 height 14
click at [65, 102] on icon at bounding box center [66, 100] width 14 height 14
click at [66, 163] on icon at bounding box center [66, 166] width 14 height 14
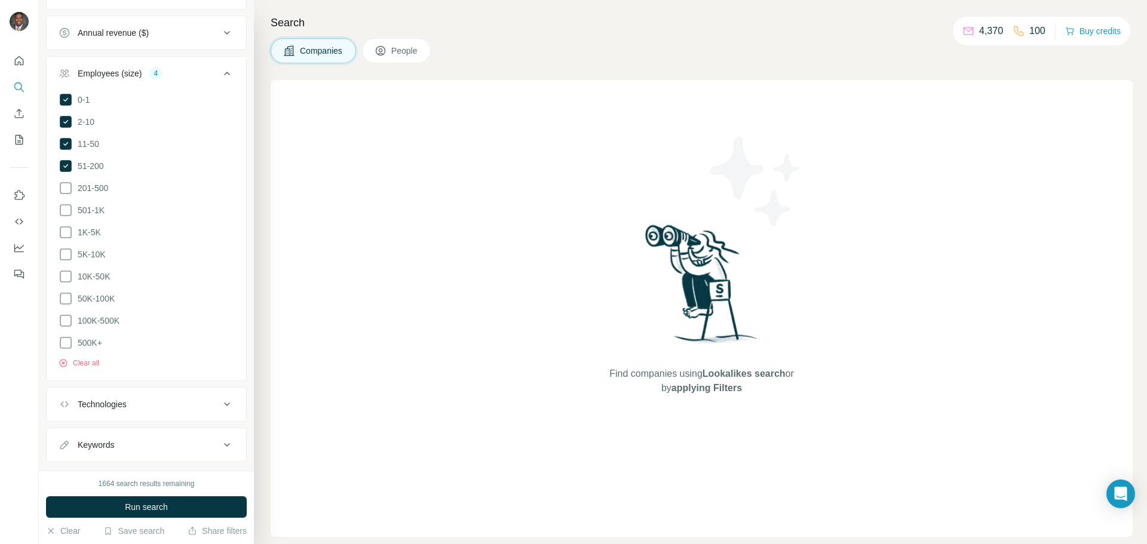
click at [150, 509] on span "Run search" at bounding box center [146, 507] width 43 height 12
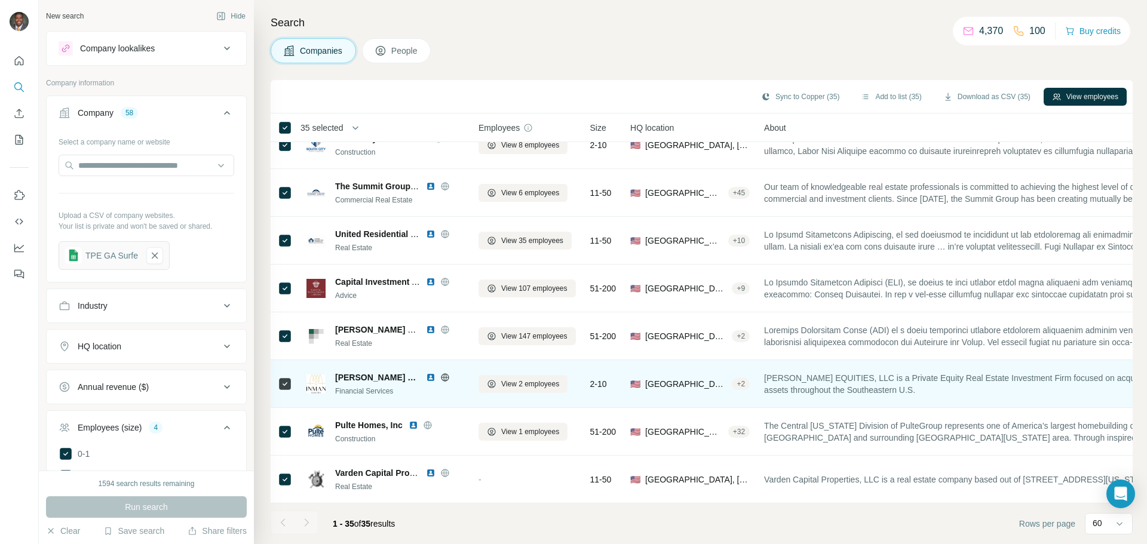
scroll to position [1318, 0]
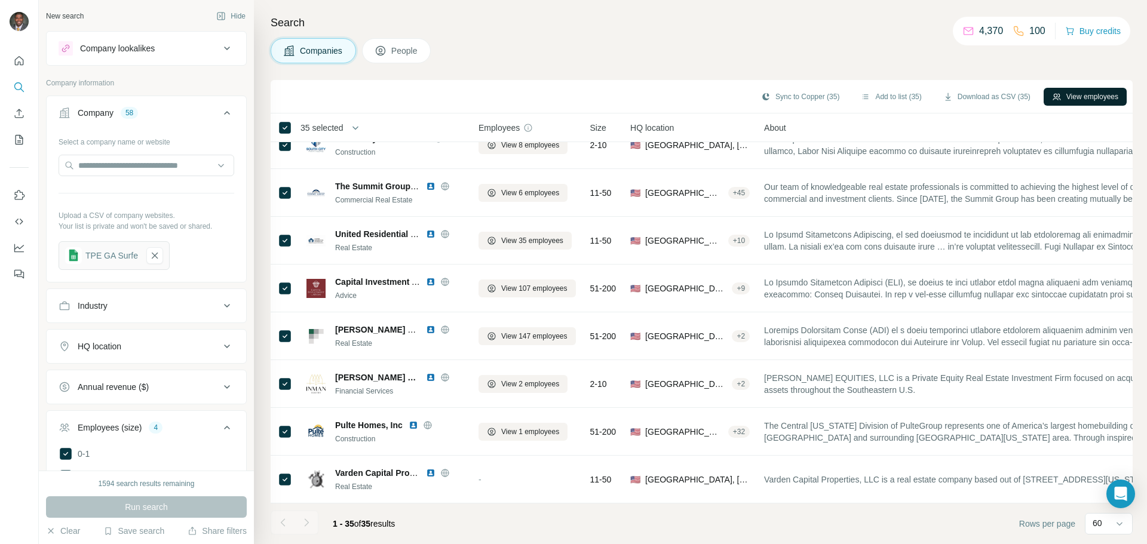
click at [1089, 97] on button "View employees" at bounding box center [1085, 97] width 83 height 18
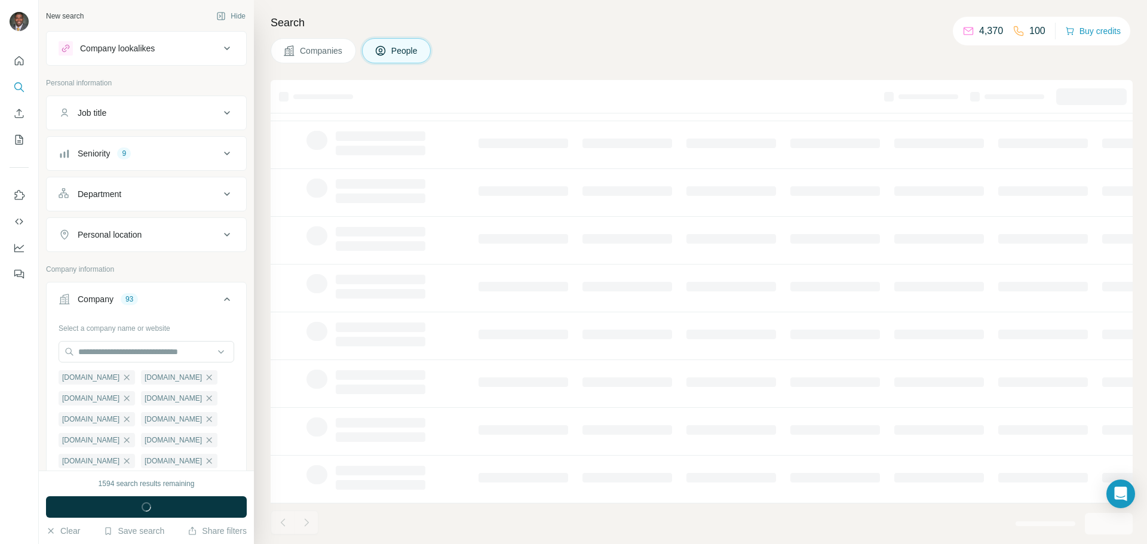
scroll to position [122, 0]
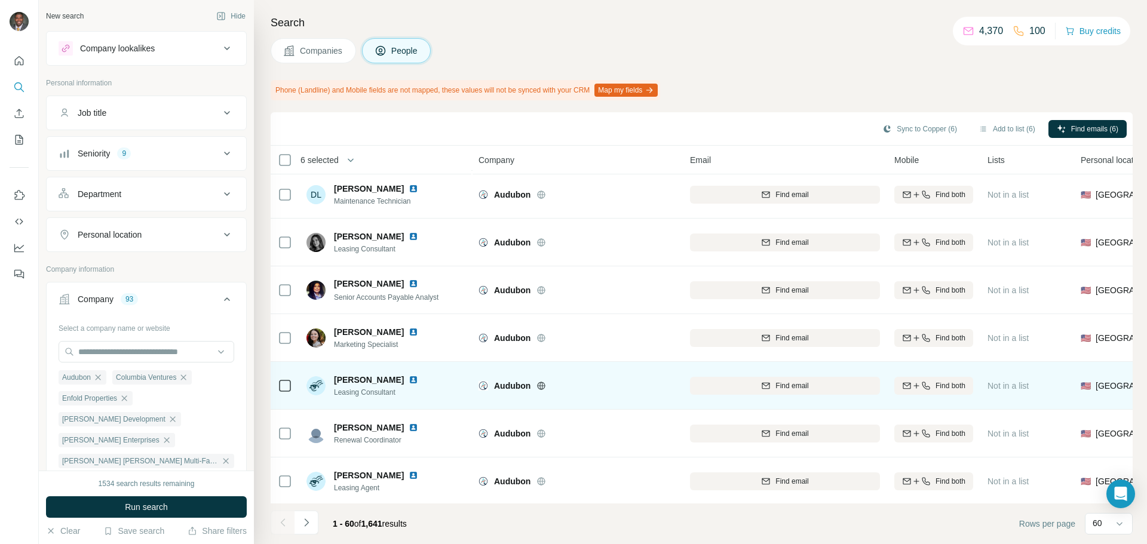
scroll to position [2545, 0]
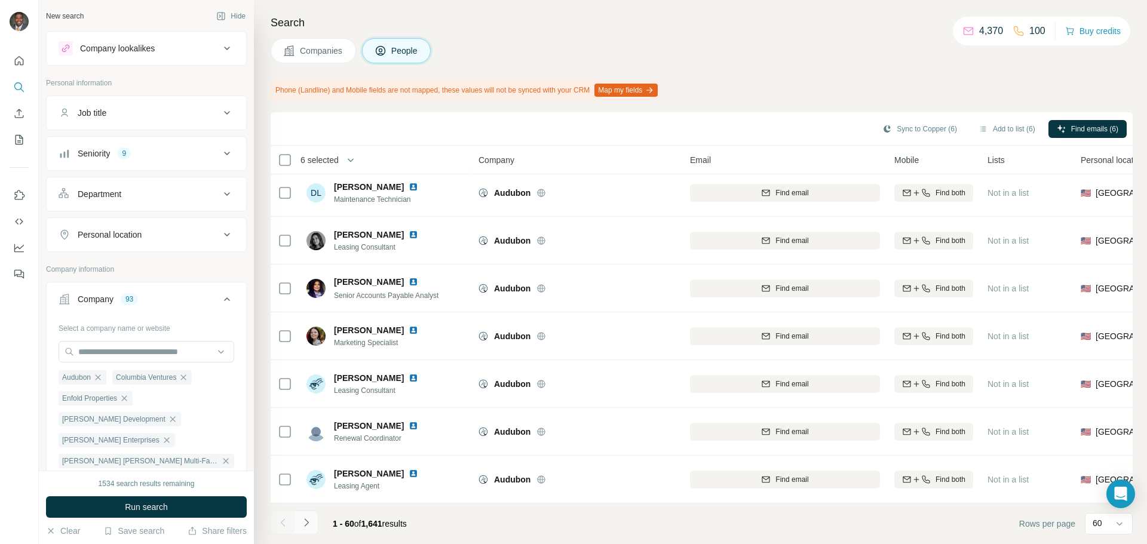
click at [305, 523] on icon "Navigate to next page" at bounding box center [307, 523] width 12 height 12
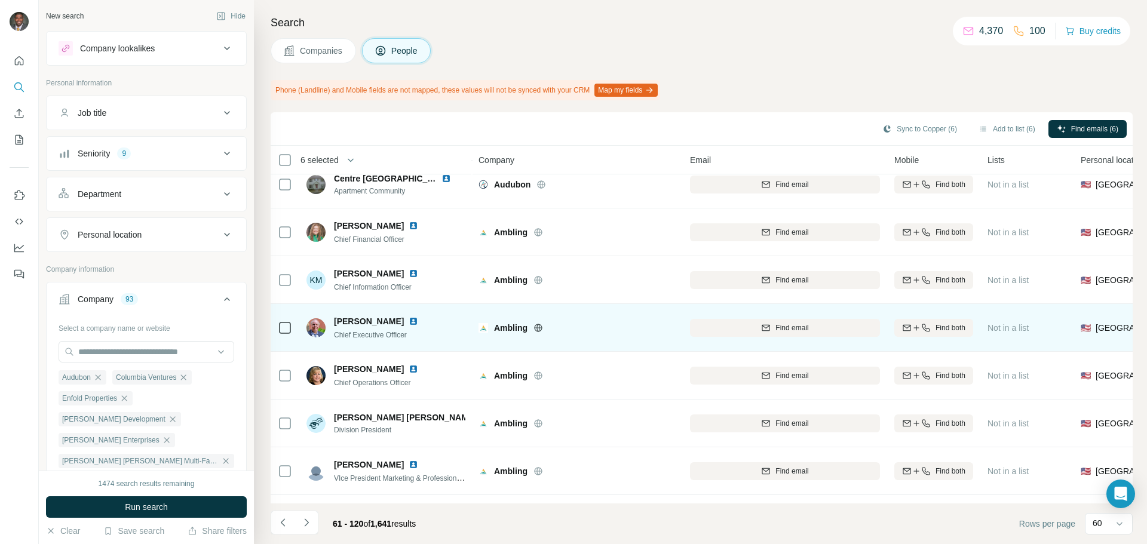
scroll to position [837, 0]
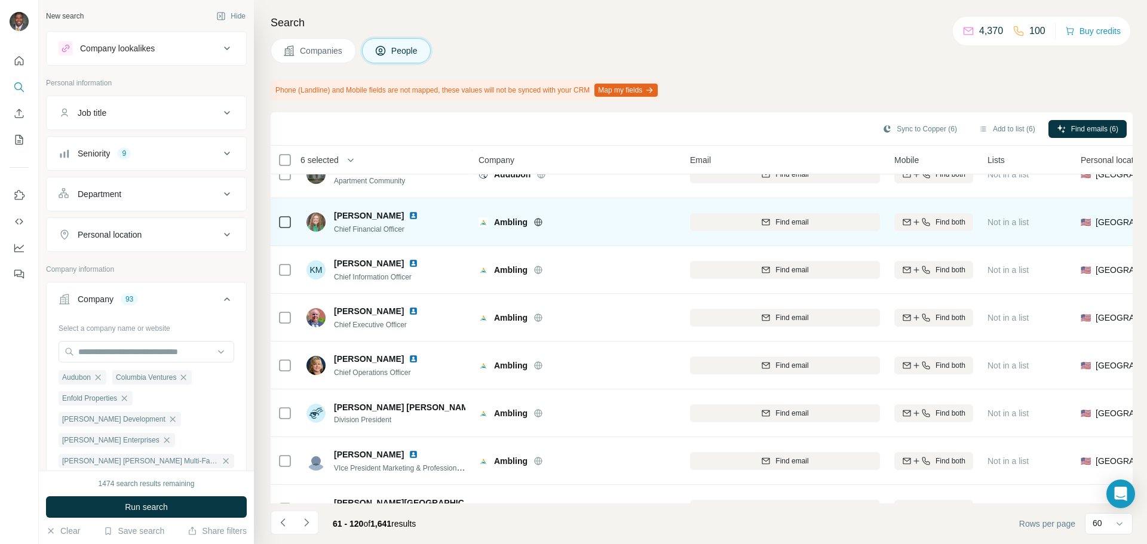
click at [274, 226] on td at bounding box center [285, 222] width 29 height 48
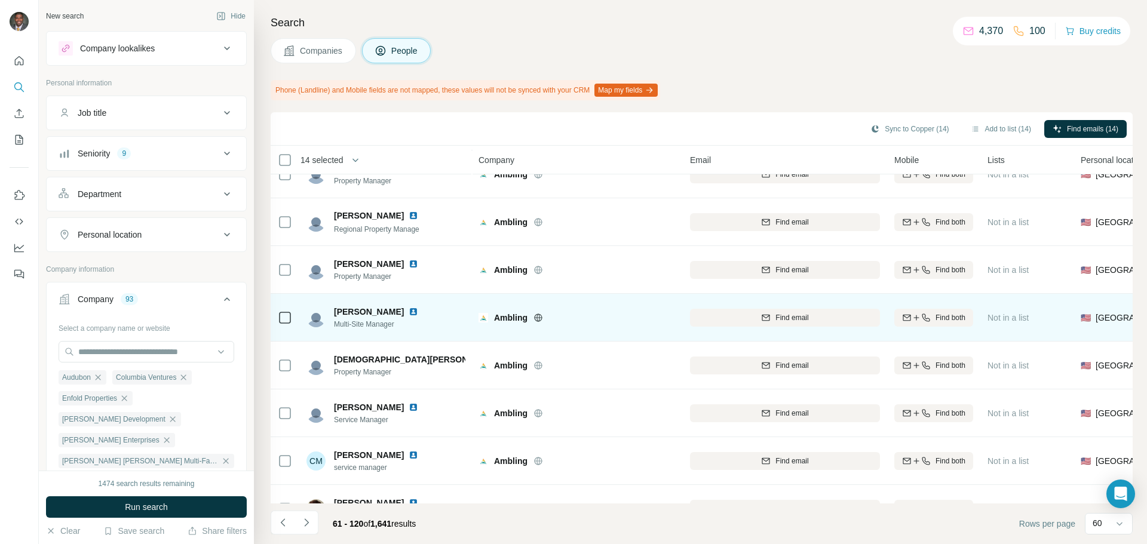
scroll to position [2545, 0]
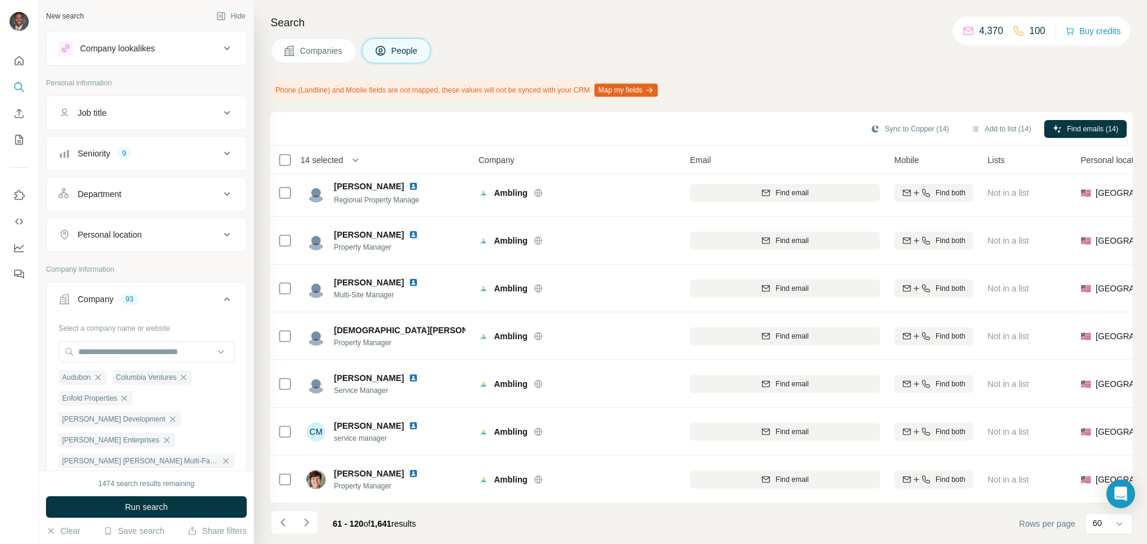
click at [220, 154] on icon at bounding box center [227, 153] width 14 height 14
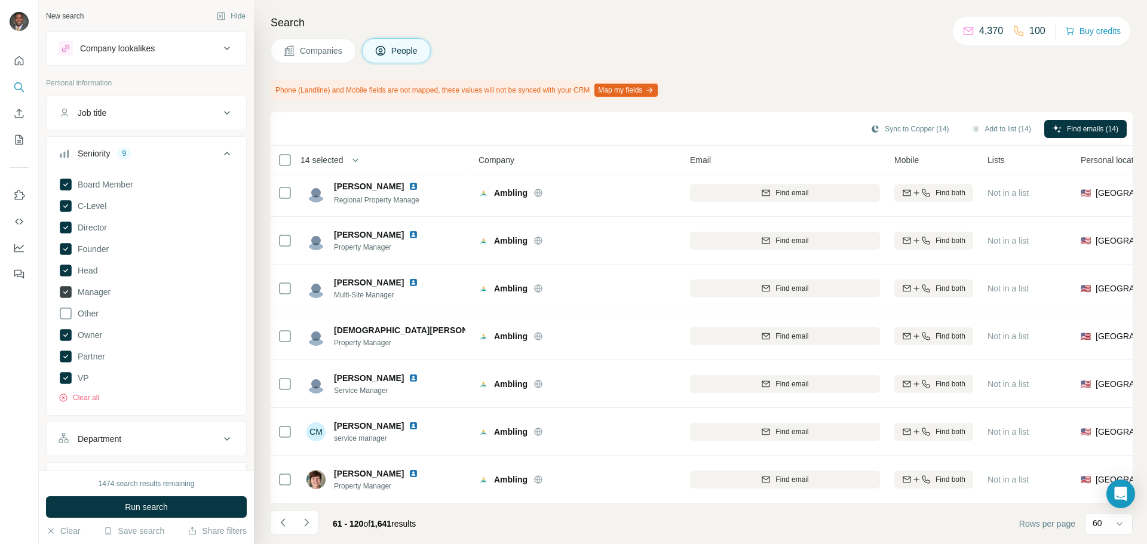
click at [71, 290] on label "Manager" at bounding box center [85, 292] width 52 height 14
click at [304, 523] on icon "Navigate to next page" at bounding box center [307, 523] width 12 height 12
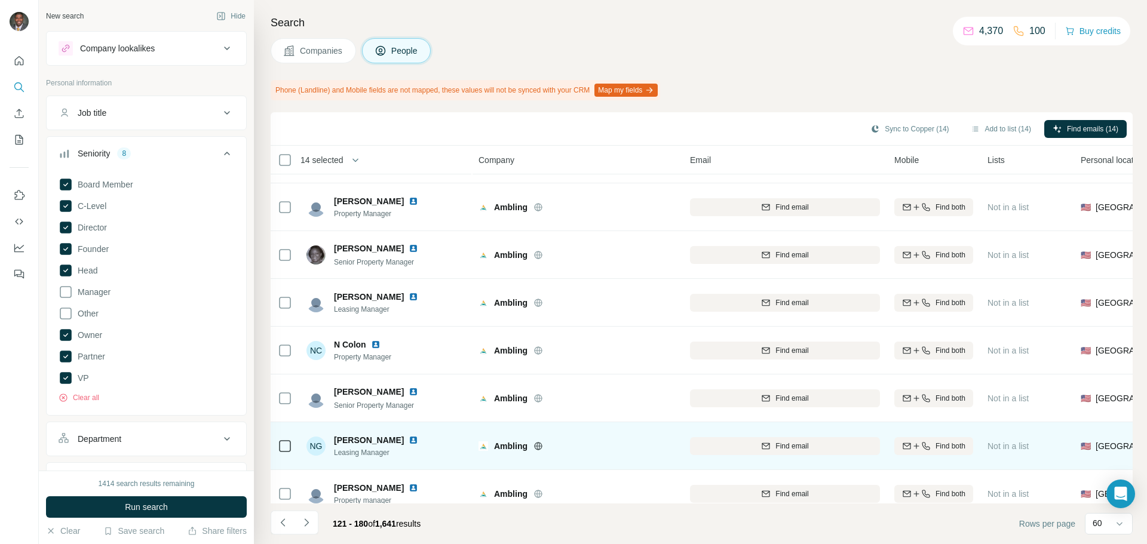
scroll to position [2545, 0]
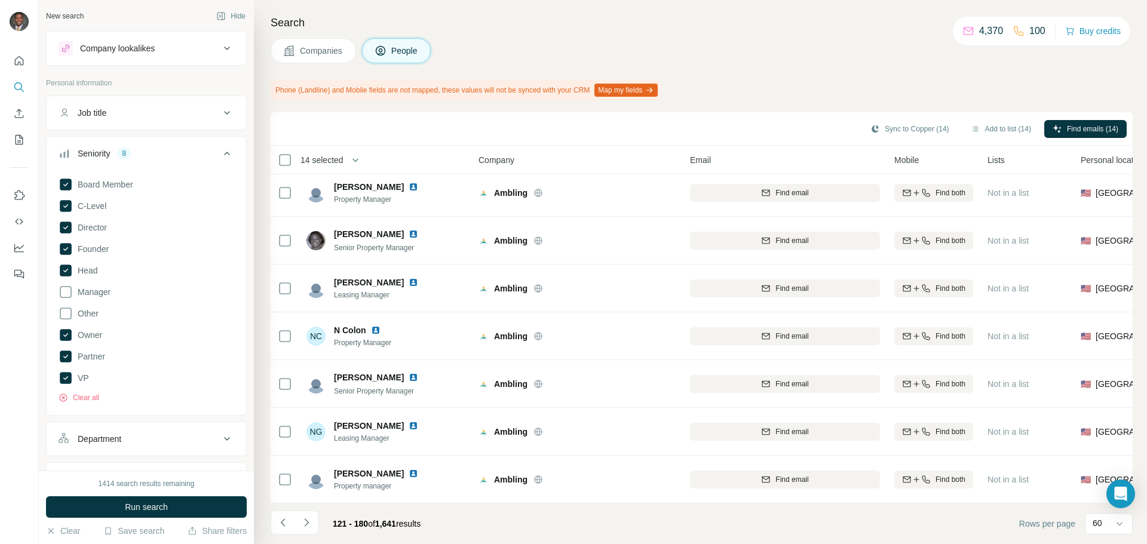
click at [307, 528] on icon "Navigate to next page" at bounding box center [307, 523] width 12 height 12
click at [302, 519] on icon "Navigate to next page" at bounding box center [307, 523] width 12 height 12
click at [311, 525] on icon "Navigate to next page" at bounding box center [307, 523] width 12 height 12
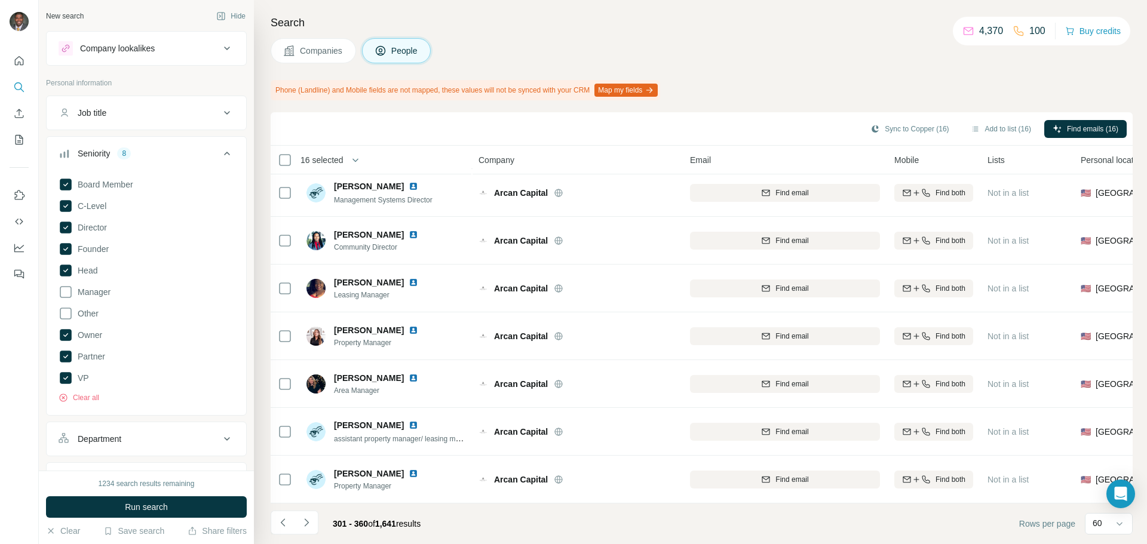
click at [311, 521] on icon "Navigate to next page" at bounding box center [307, 523] width 12 height 12
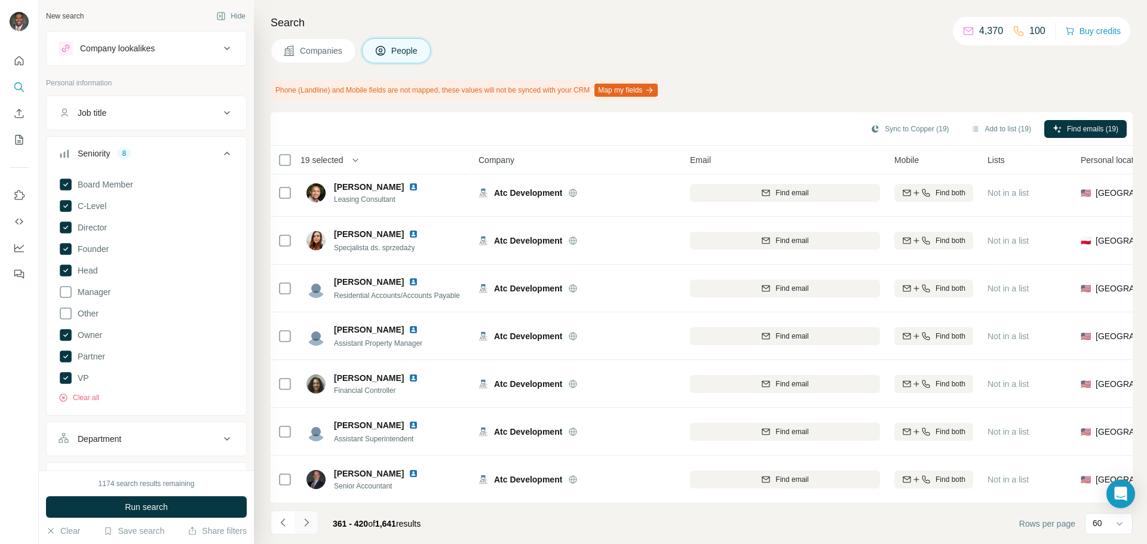
click at [306, 527] on icon "Navigate to next page" at bounding box center [307, 523] width 12 height 12
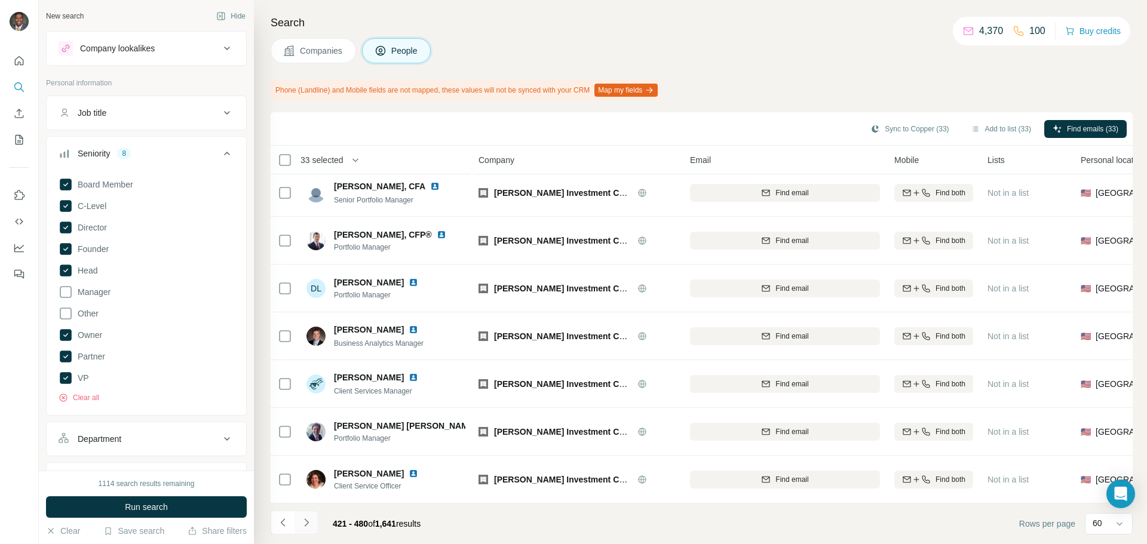
click at [301, 522] on icon "Navigate to next page" at bounding box center [307, 523] width 12 height 12
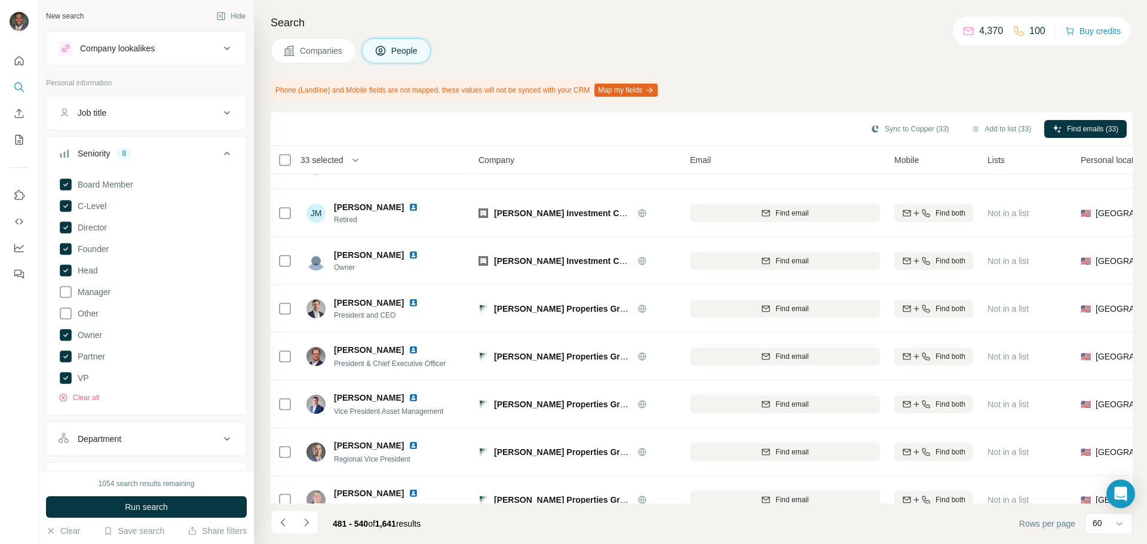
scroll to position [1135, 0]
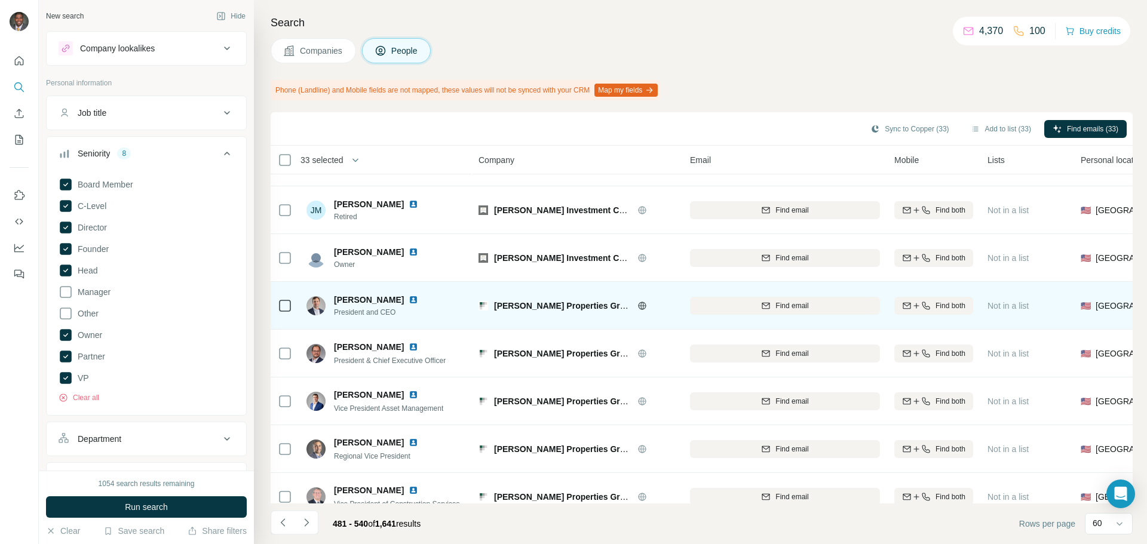
click at [277, 310] on td at bounding box center [285, 306] width 29 height 48
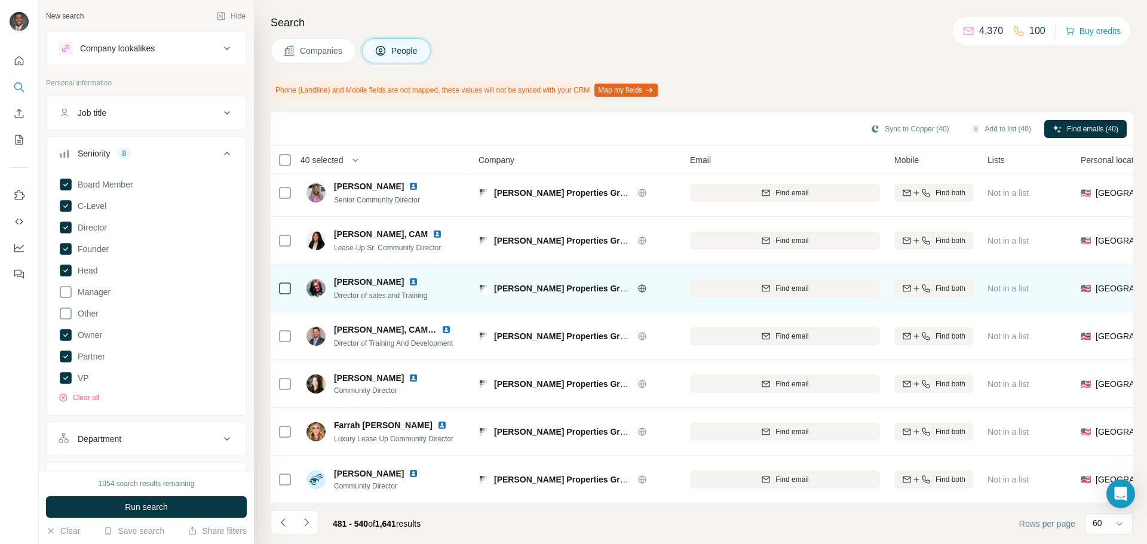
scroll to position [2545, 0]
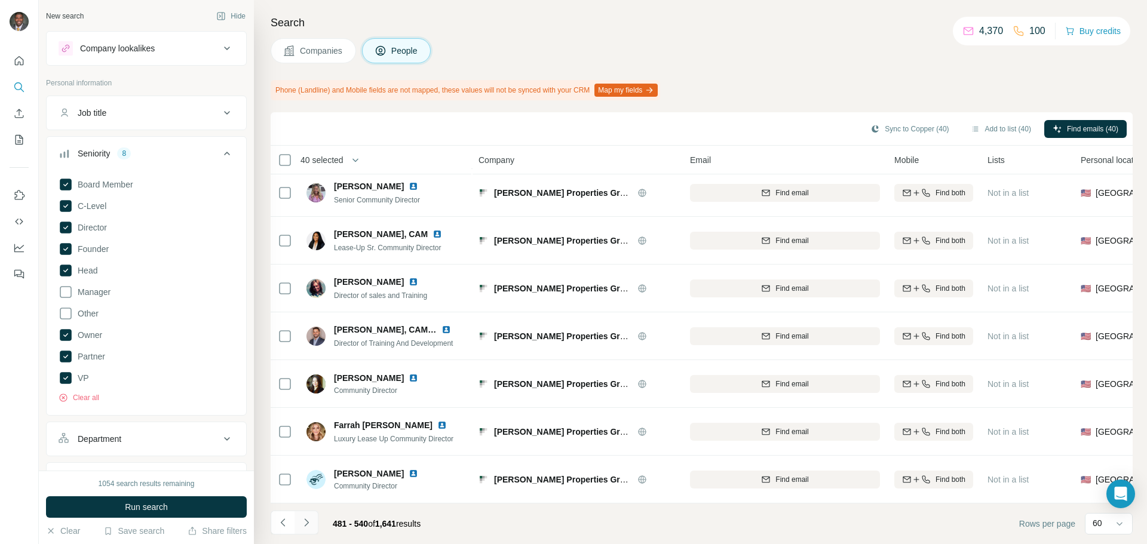
click at [311, 525] on icon "Navigate to next page" at bounding box center [307, 523] width 12 height 12
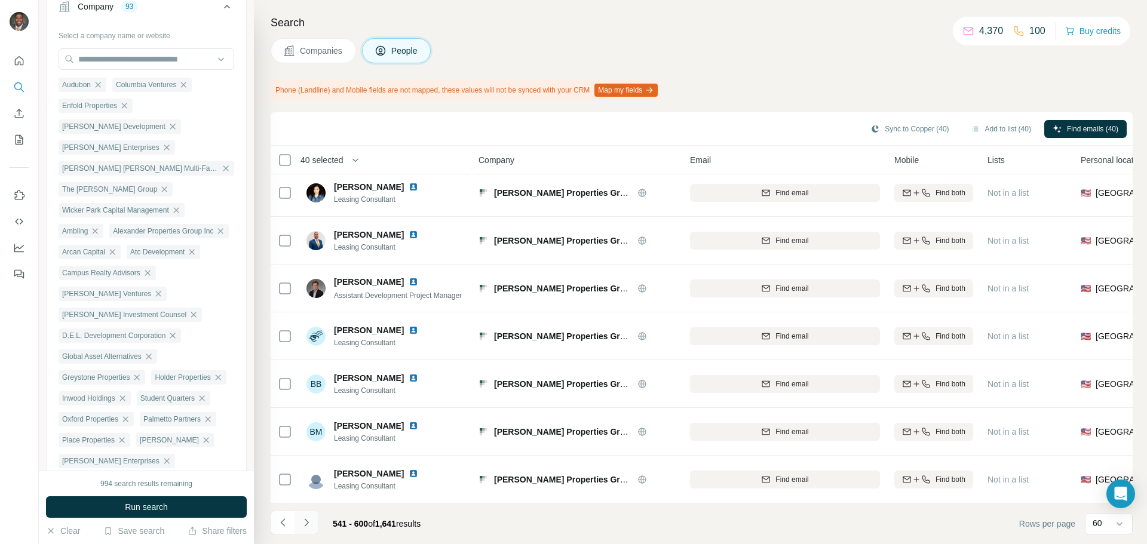
click at [310, 522] on icon "Navigate to next page" at bounding box center [307, 523] width 12 height 12
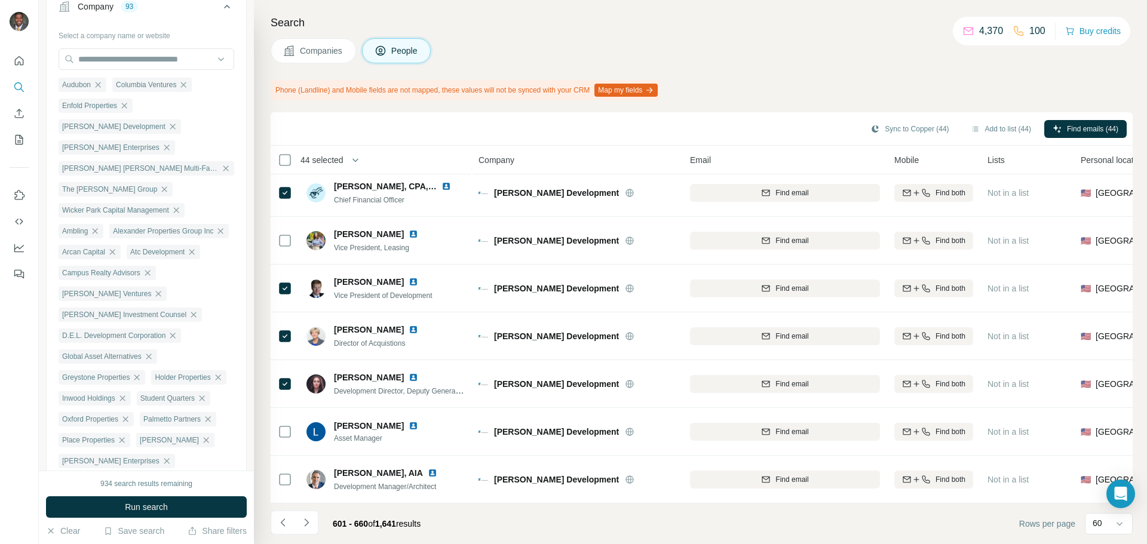
click at [304, 523] on icon "Navigate to next page" at bounding box center [307, 523] width 12 height 12
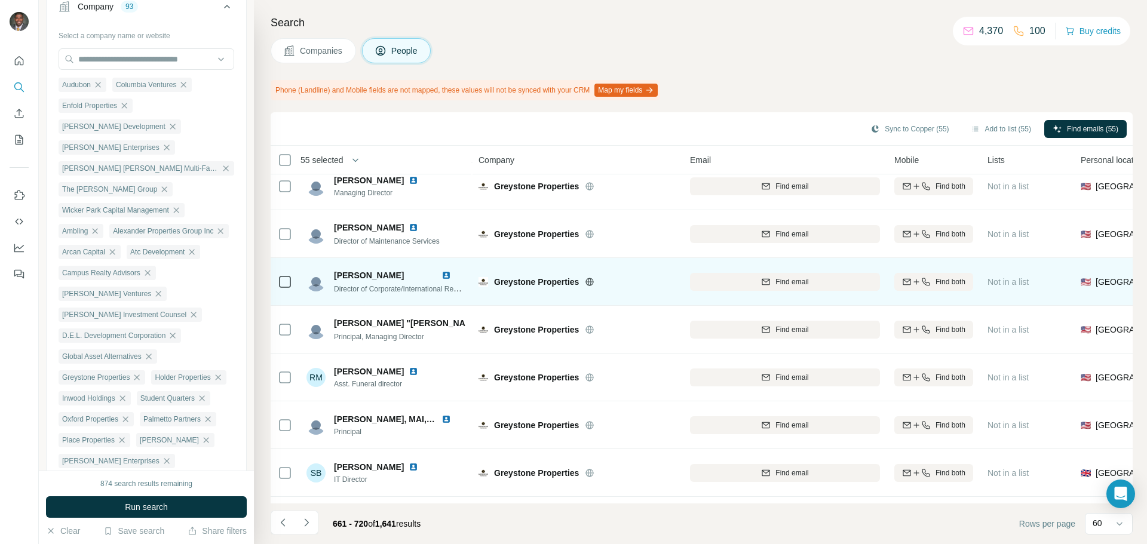
scroll to position [1793, 0]
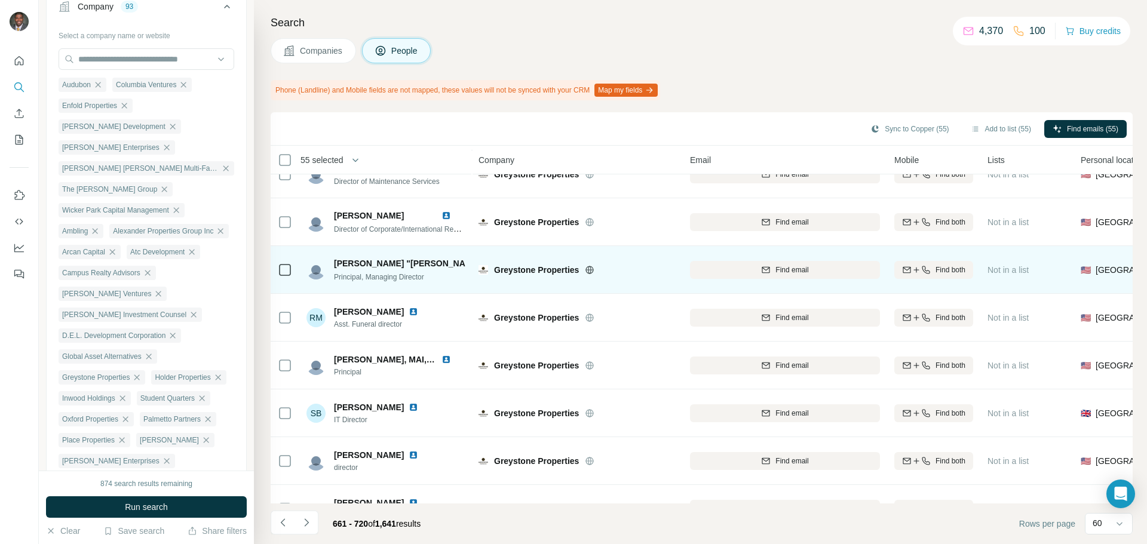
click at [293, 271] on td at bounding box center [285, 270] width 29 height 48
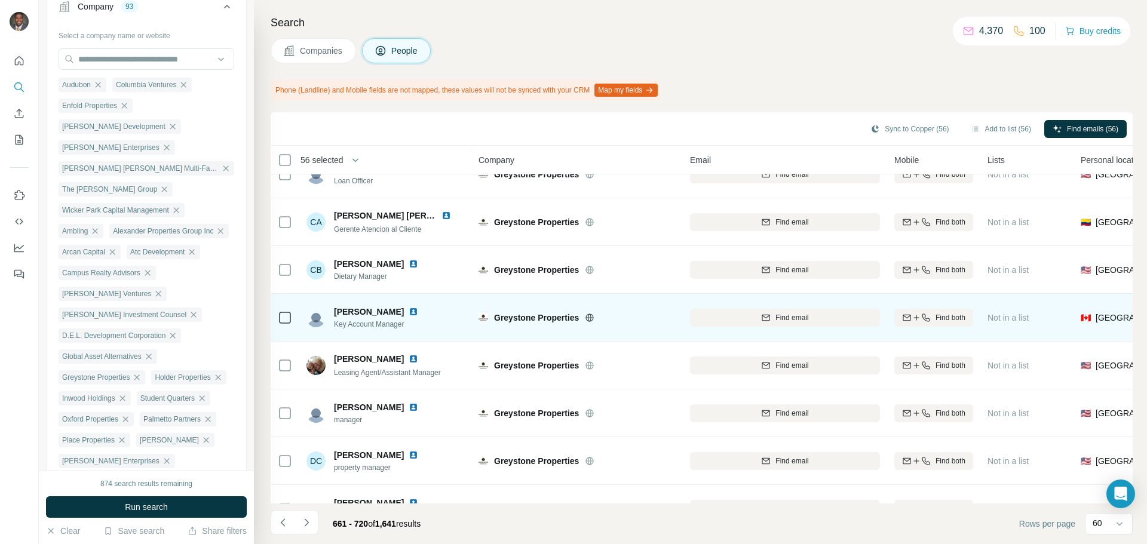
scroll to position [2545, 0]
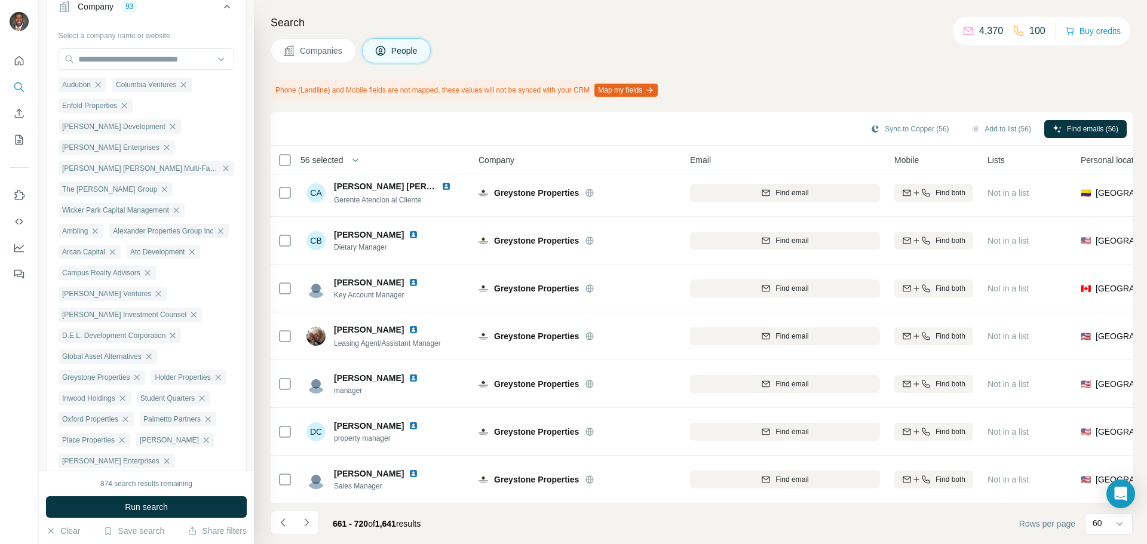
click at [304, 525] on icon "Navigate to next page" at bounding box center [307, 523] width 12 height 12
click at [307, 525] on icon "Navigate to next page" at bounding box center [307, 523] width 12 height 12
click at [308, 525] on icon "Navigate to next page" at bounding box center [307, 523] width 12 height 12
click at [305, 532] on button "Navigate to next page" at bounding box center [307, 523] width 24 height 24
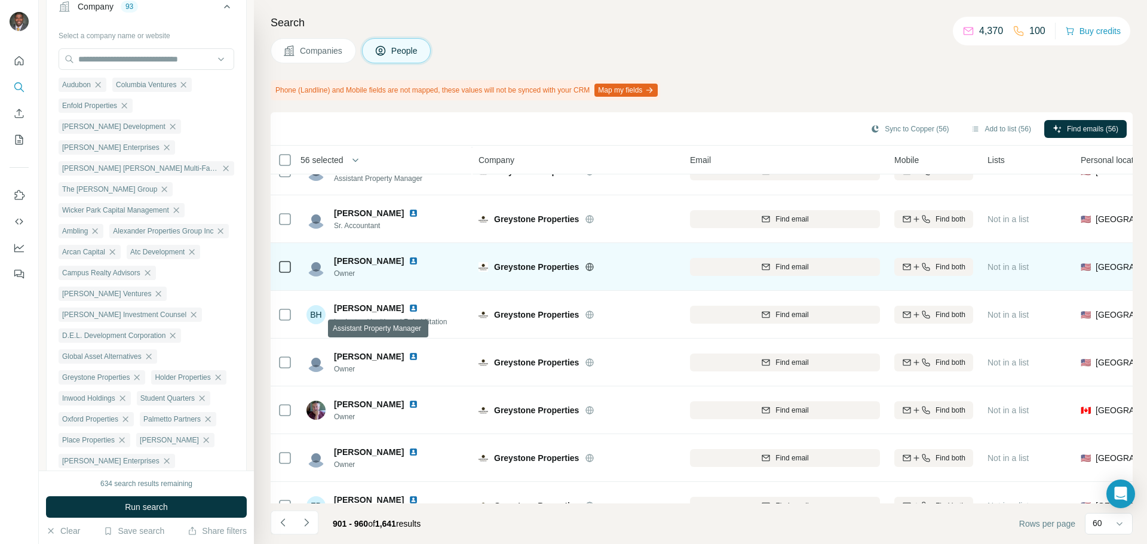
scroll to position [299, 0]
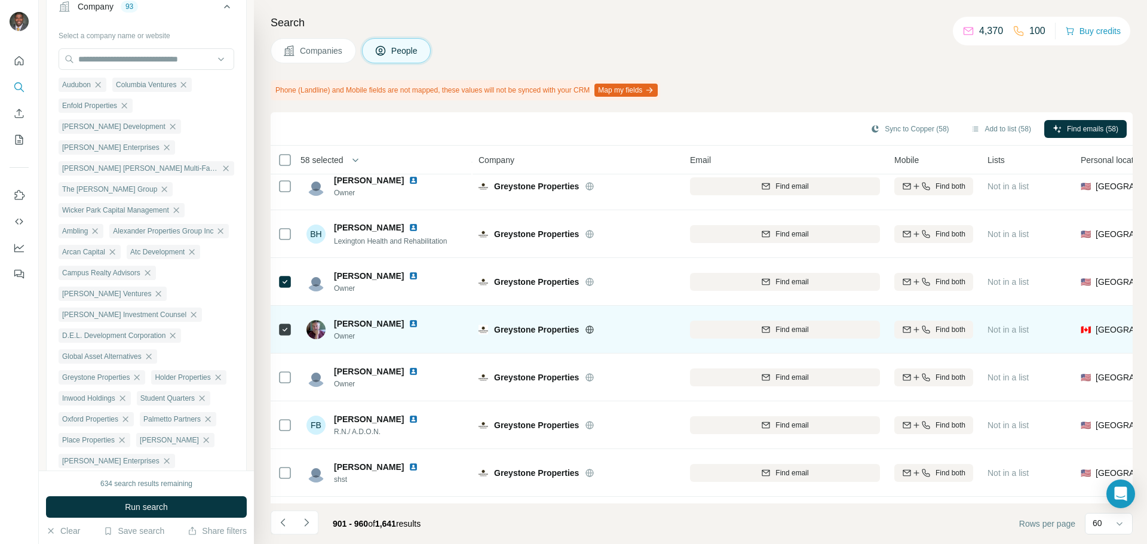
click at [409, 325] on img at bounding box center [414, 324] width 10 height 10
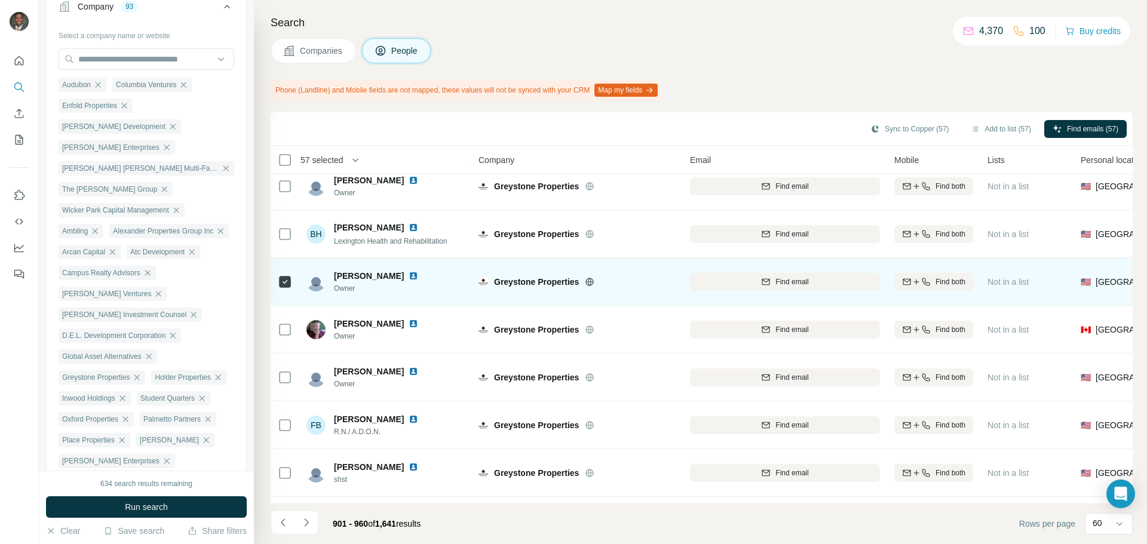
click at [409, 275] on img at bounding box center [414, 276] width 10 height 10
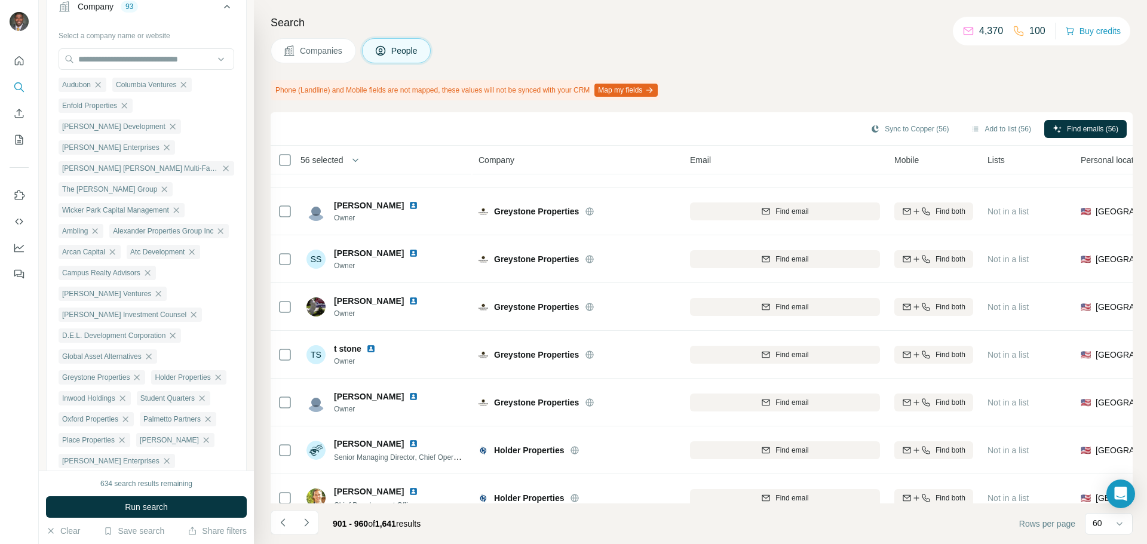
scroll to position [1852, 0]
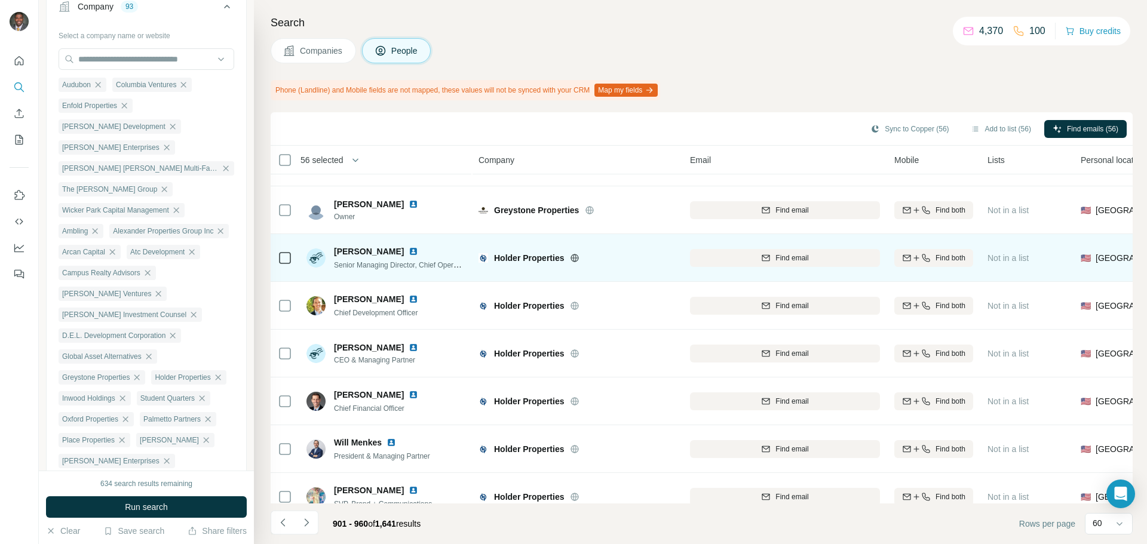
click at [415, 247] on img at bounding box center [414, 252] width 10 height 10
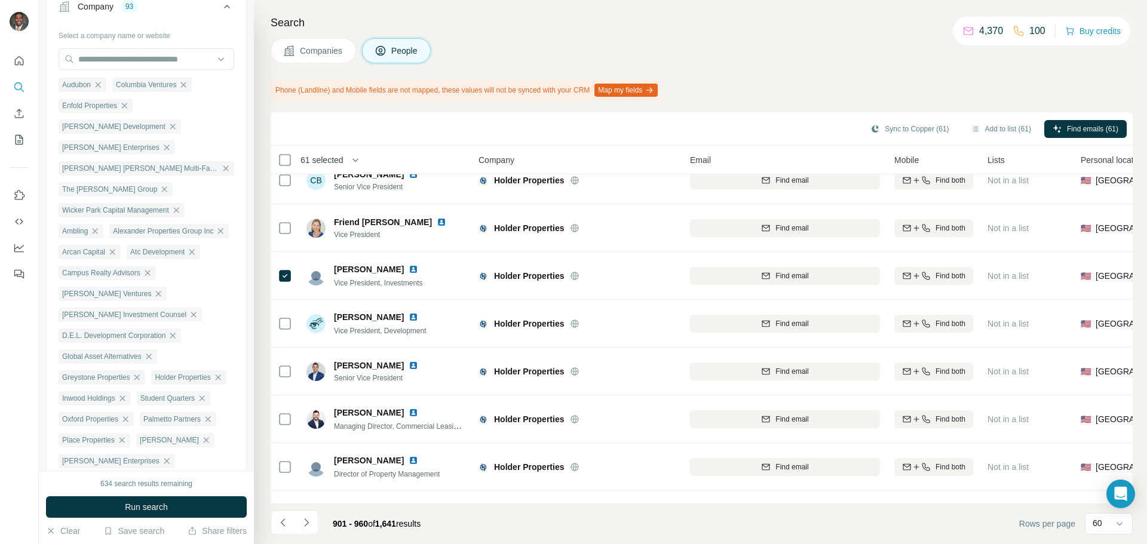
scroll to position [2271, 0]
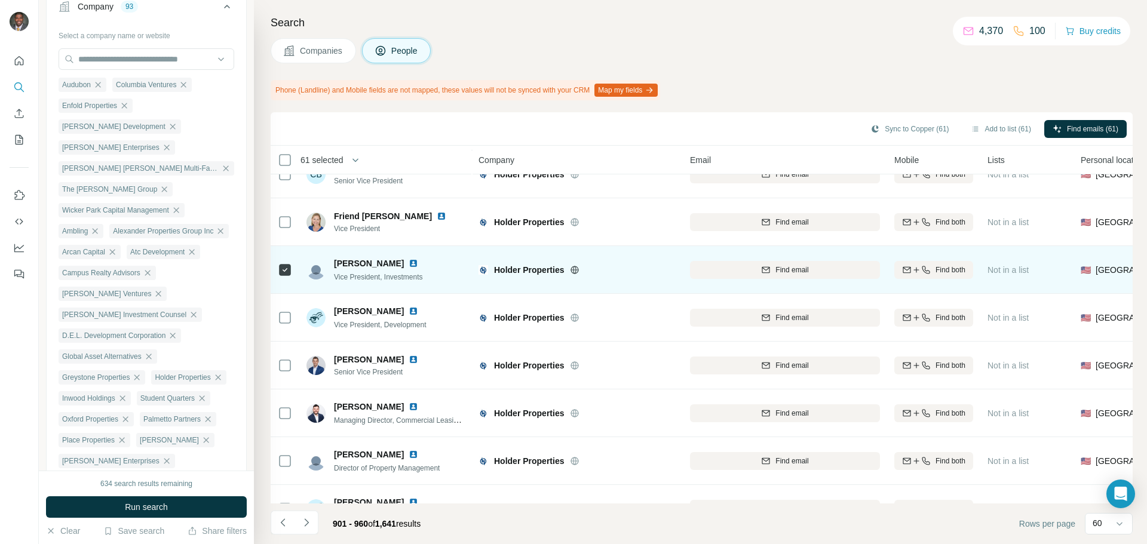
click at [278, 272] on icon at bounding box center [285, 270] width 14 height 14
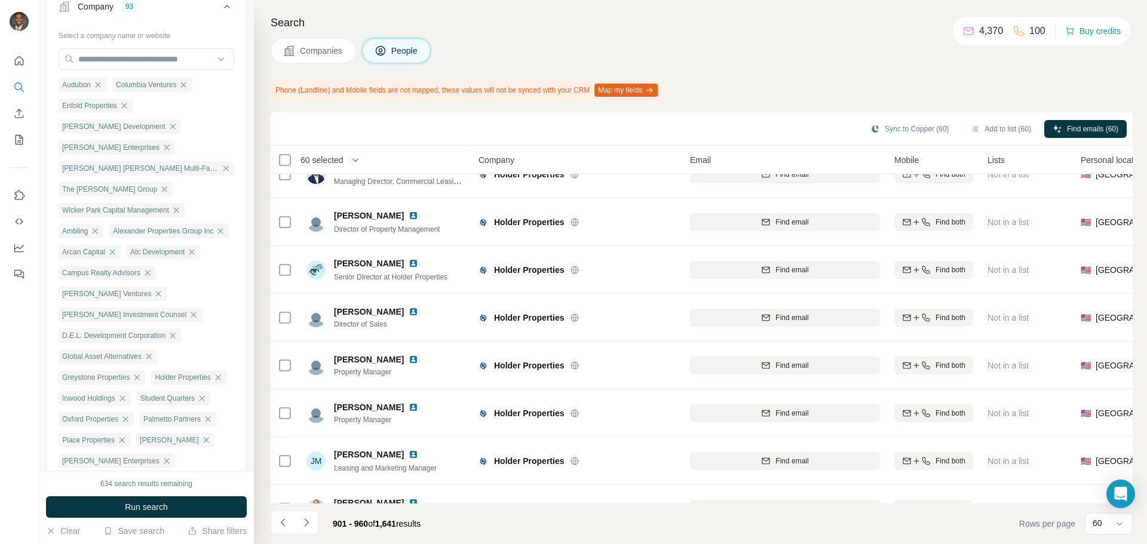
scroll to position [2545, 0]
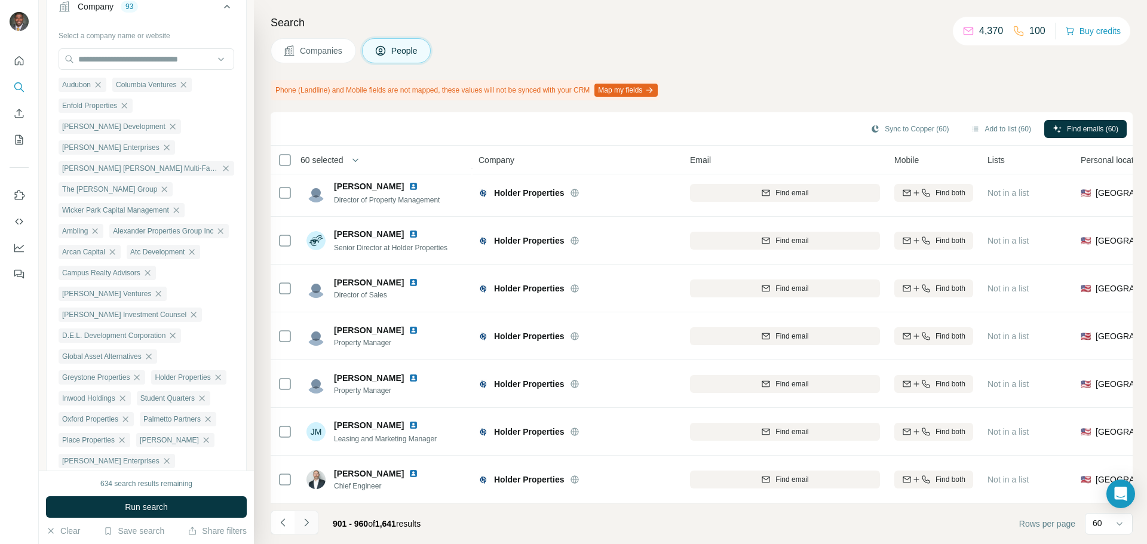
click at [308, 522] on icon "Navigate to next page" at bounding box center [307, 523] width 12 height 12
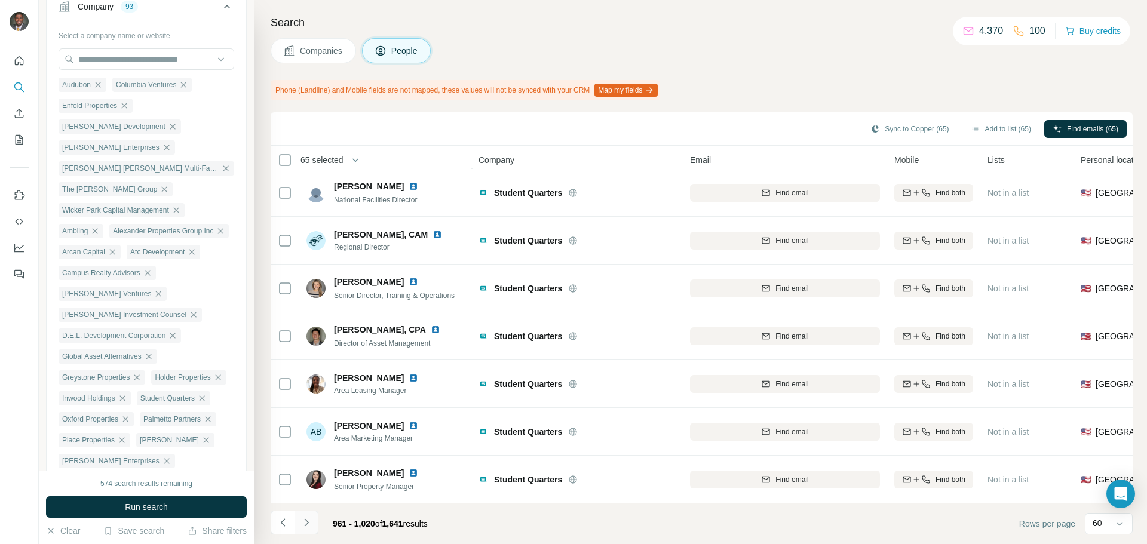
click at [304, 518] on icon "Navigate to next page" at bounding box center [307, 523] width 12 height 12
click at [308, 526] on icon "Navigate to next page" at bounding box center [307, 523] width 12 height 12
click at [314, 524] on button "Navigate to next page" at bounding box center [307, 523] width 24 height 24
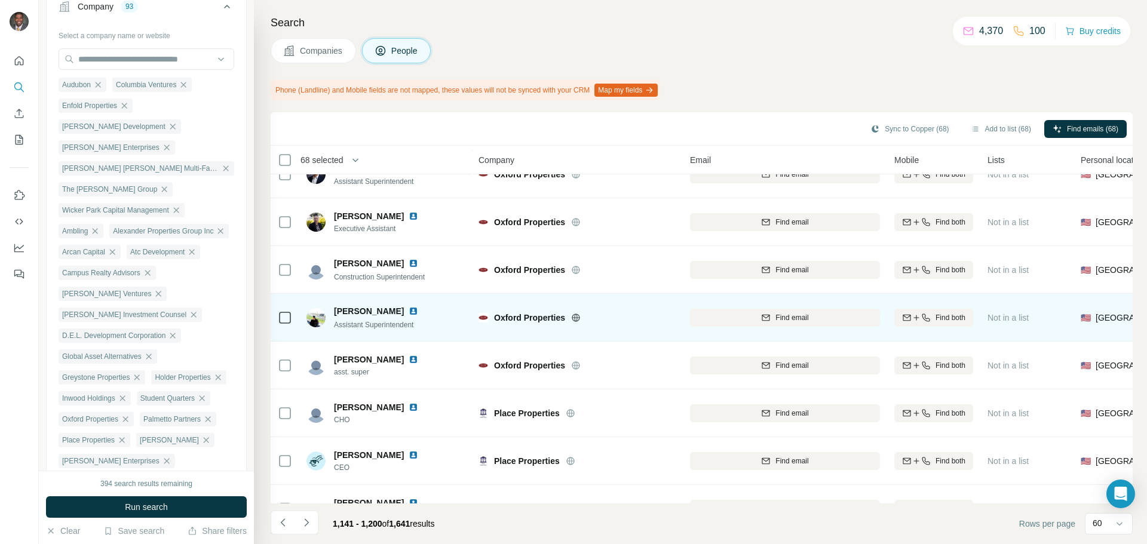
scroll to position [418, 0]
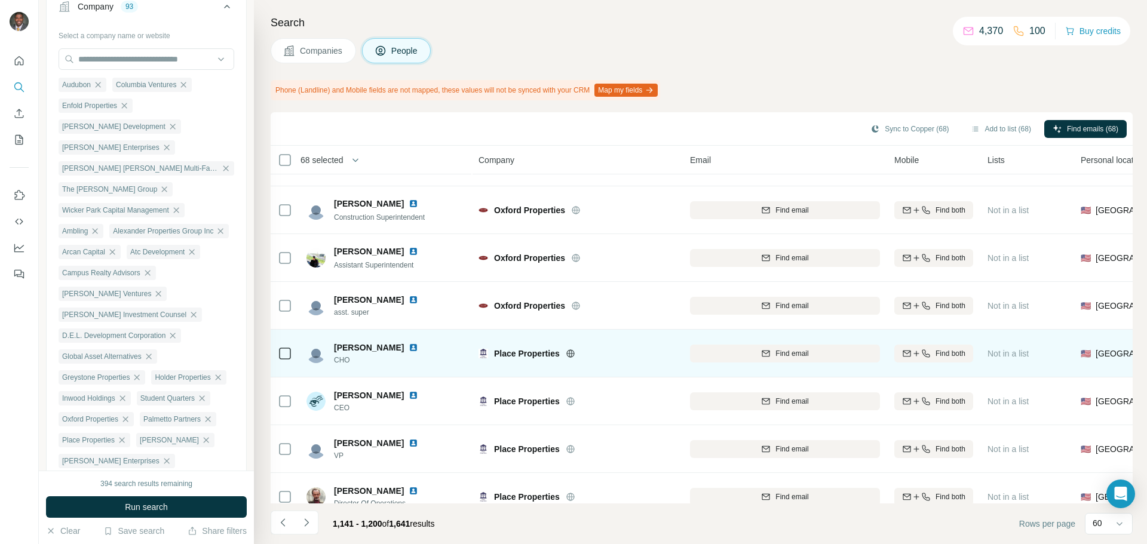
click at [291, 355] on icon at bounding box center [285, 354] width 14 height 14
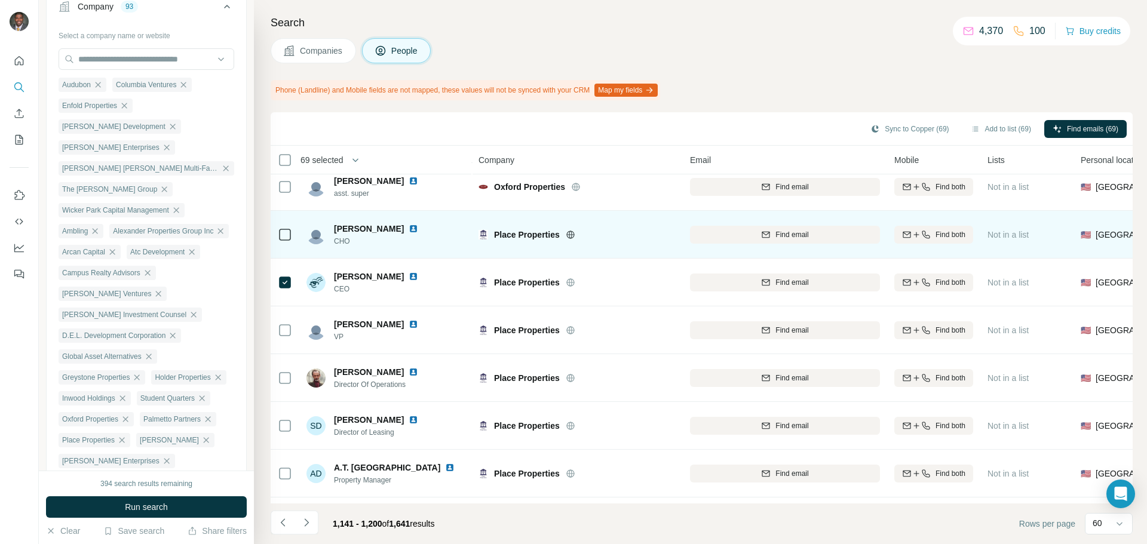
scroll to position [538, 0]
click at [409, 228] on img at bounding box center [414, 228] width 10 height 10
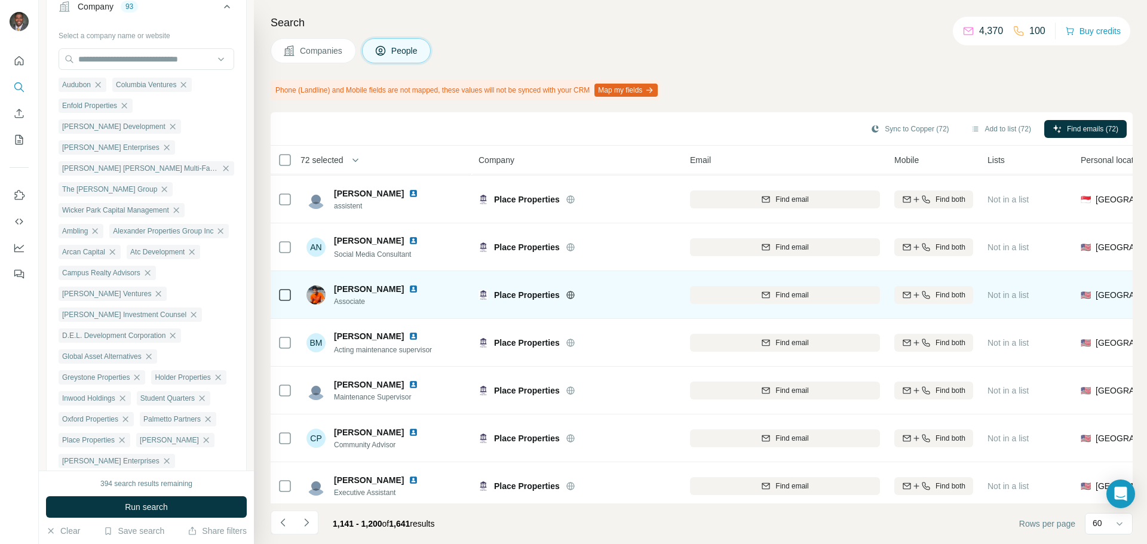
scroll to position [2545, 0]
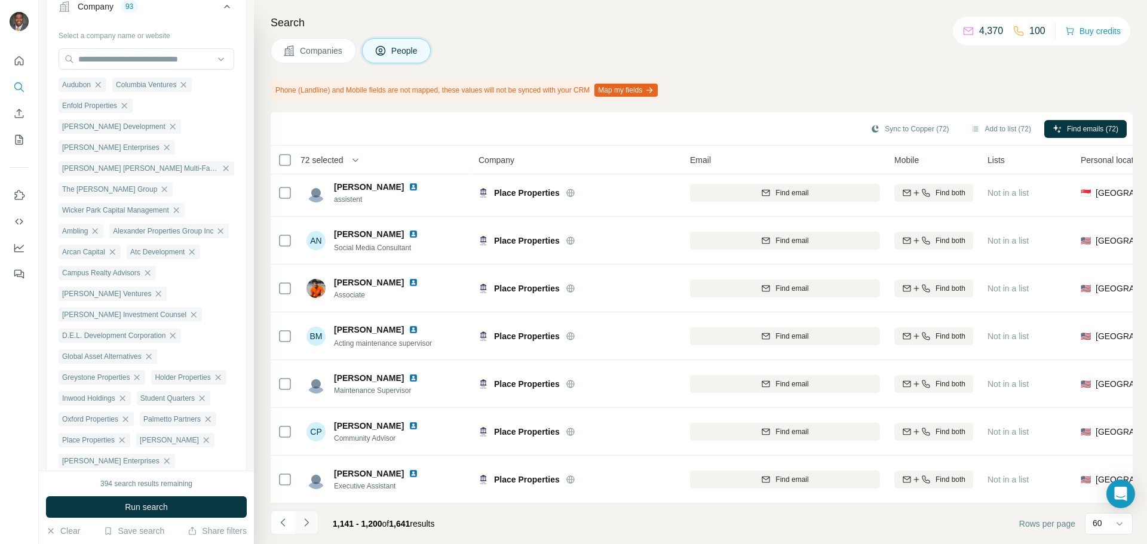
click at [310, 521] on icon "Navigate to next page" at bounding box center [307, 523] width 12 height 12
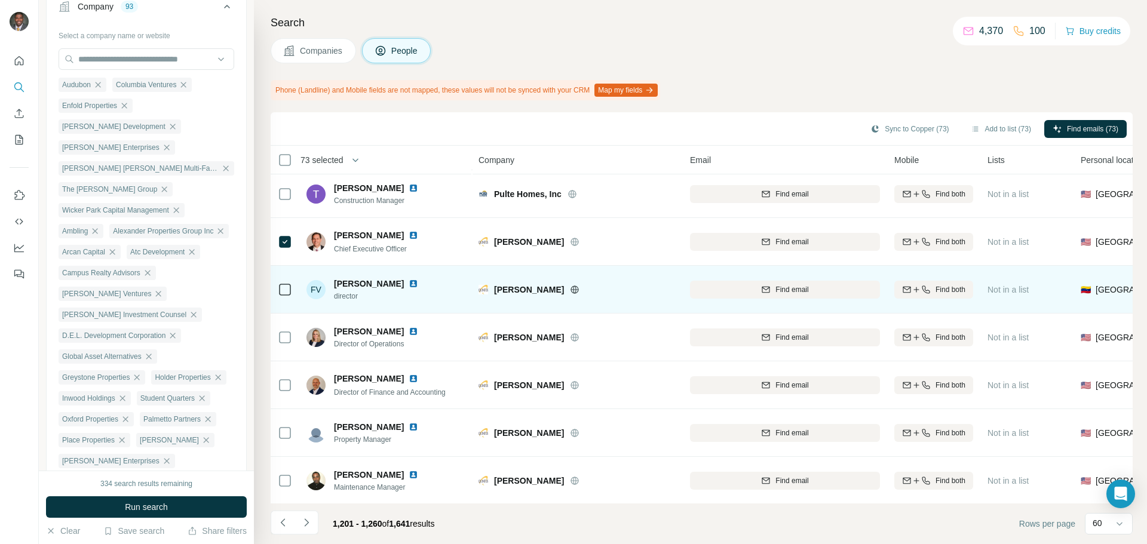
scroll to position [2271, 0]
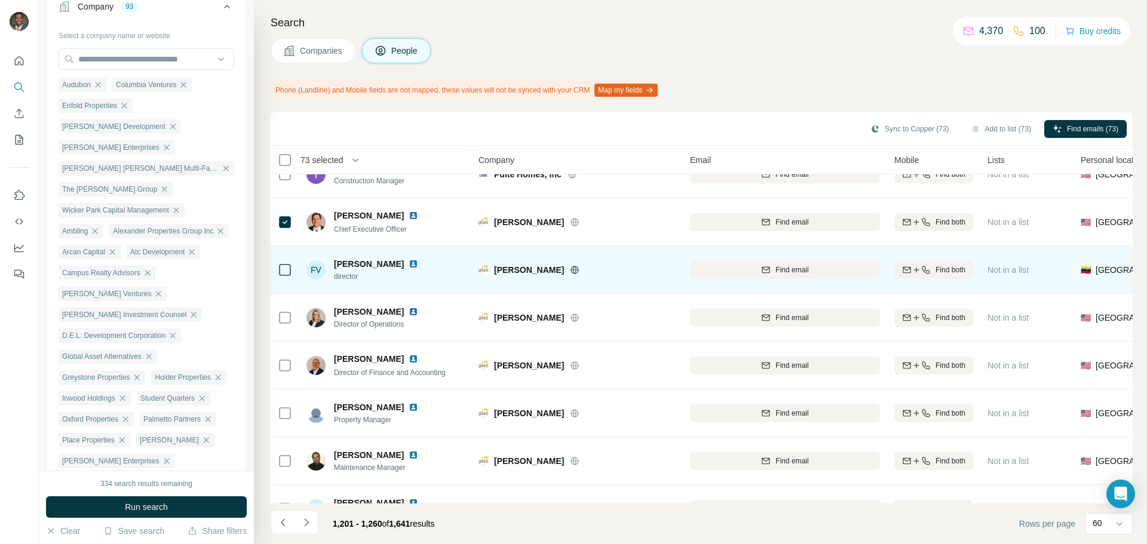
click at [418, 264] on img at bounding box center [414, 264] width 10 height 10
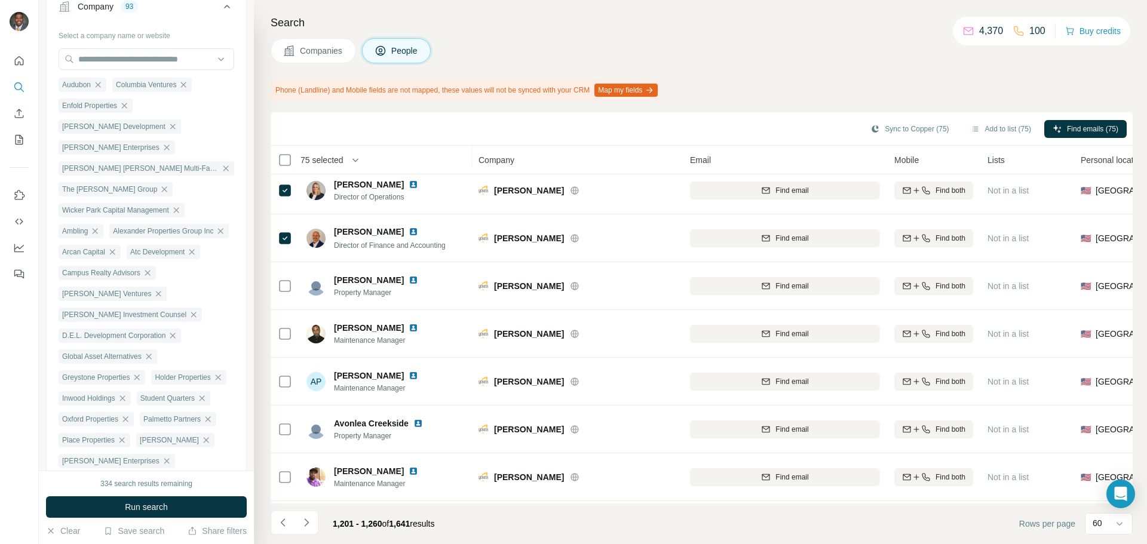
scroll to position [2545, 0]
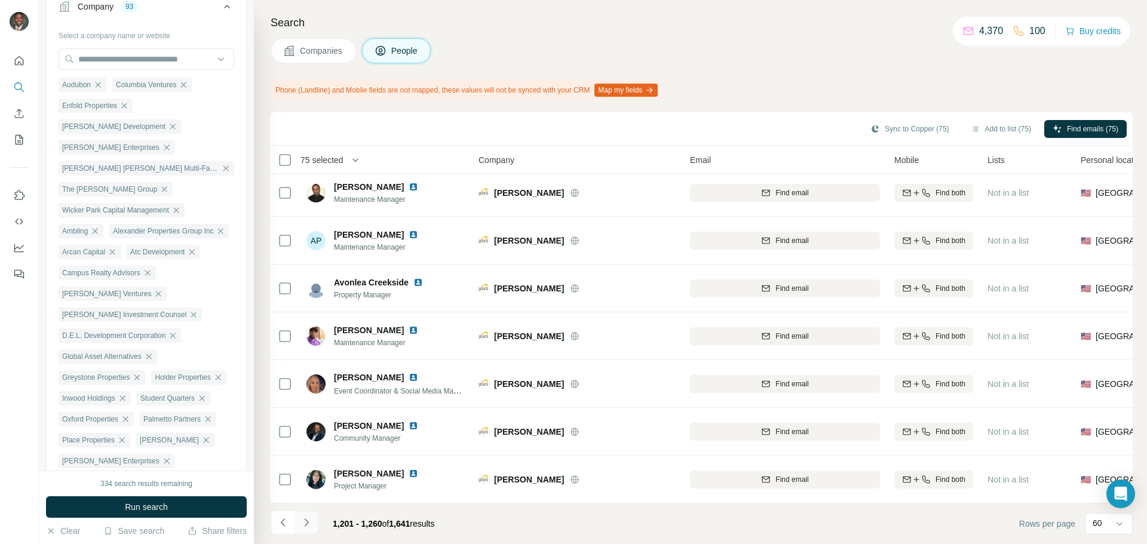
click at [307, 526] on icon "Navigate to next page" at bounding box center [307, 523] width 12 height 12
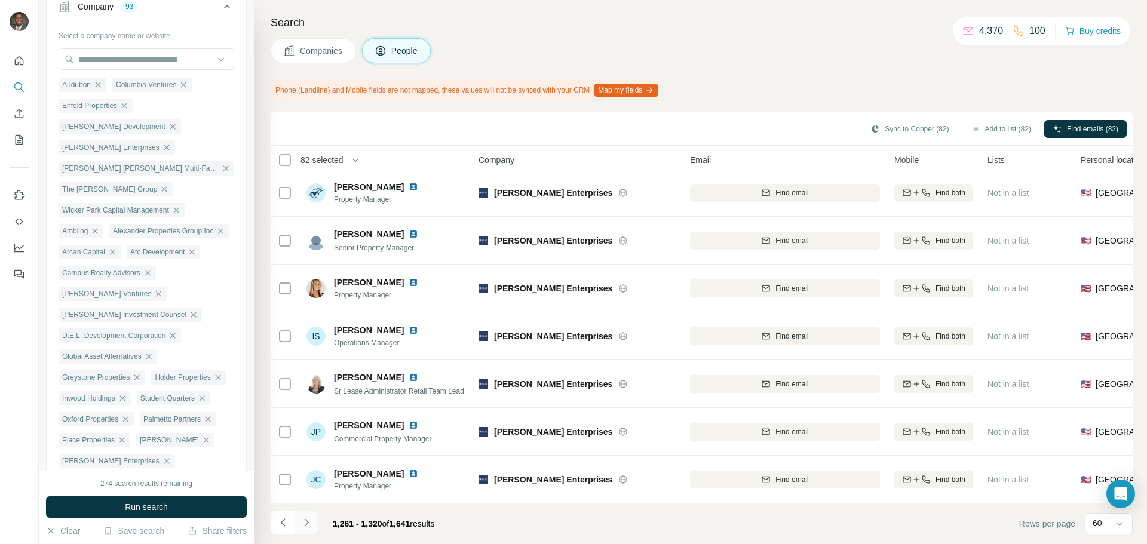
click at [311, 523] on icon "Navigate to next page" at bounding box center [307, 523] width 12 height 12
click at [308, 523] on icon "Navigate to next page" at bounding box center [307, 523] width 12 height 12
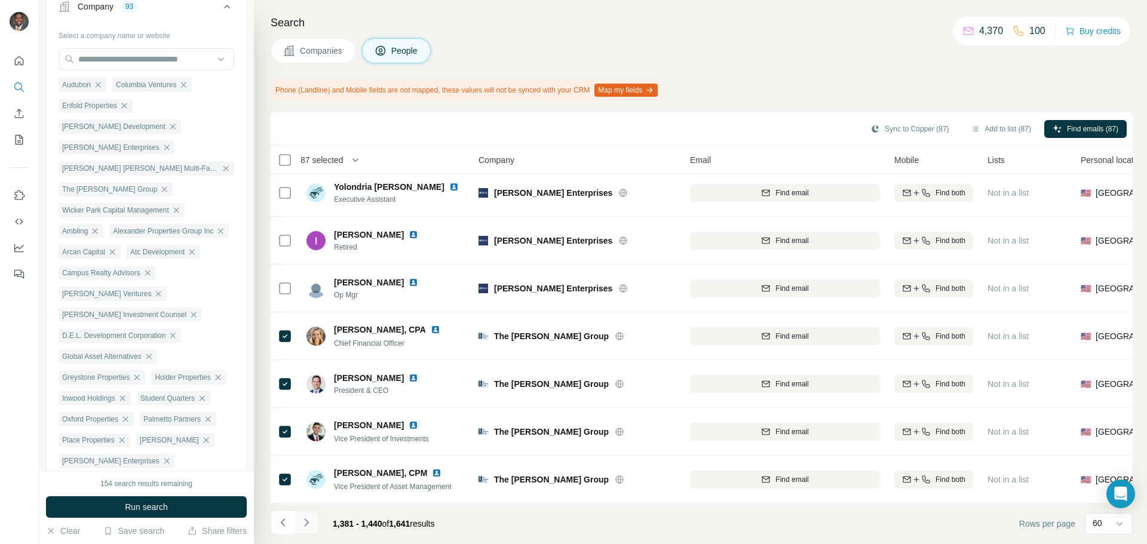
click at [303, 523] on icon "Navigate to next page" at bounding box center [307, 523] width 12 height 12
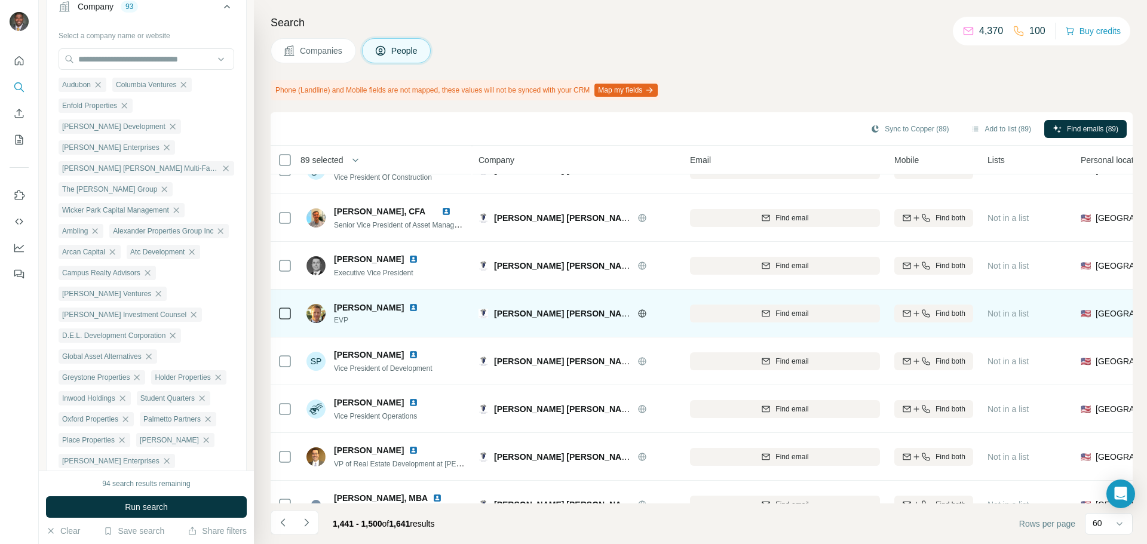
scroll to position [657, 0]
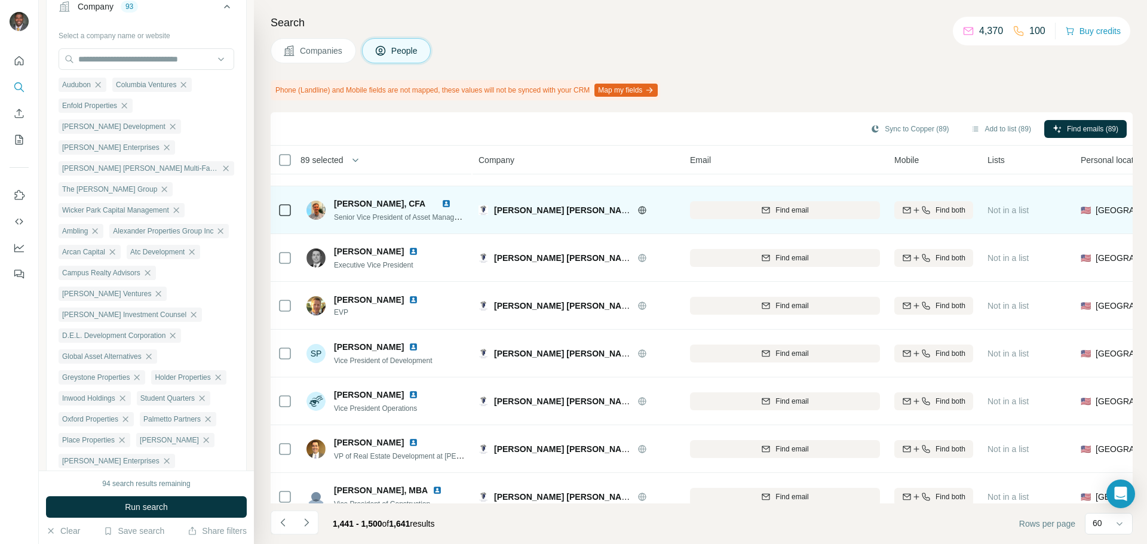
click at [291, 212] on icon at bounding box center [285, 210] width 14 height 14
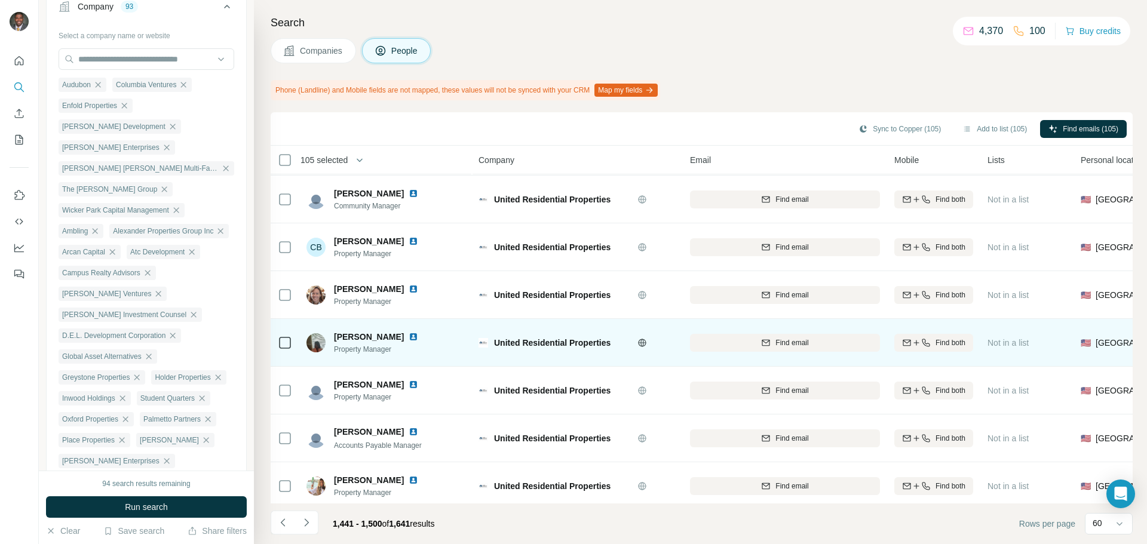
scroll to position [2545, 0]
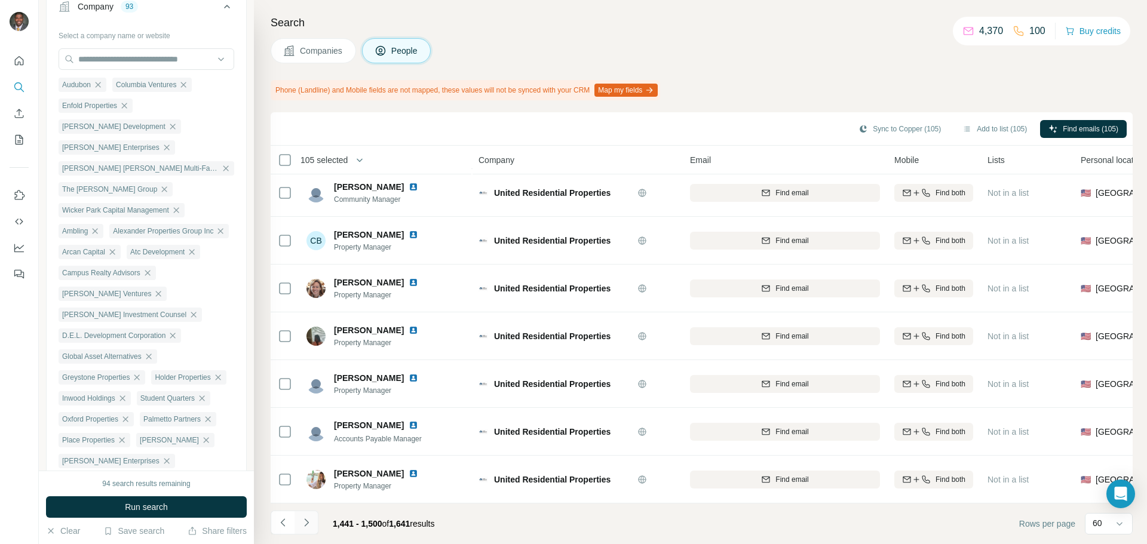
click at [306, 520] on icon "Navigate to next page" at bounding box center [307, 523] width 12 height 12
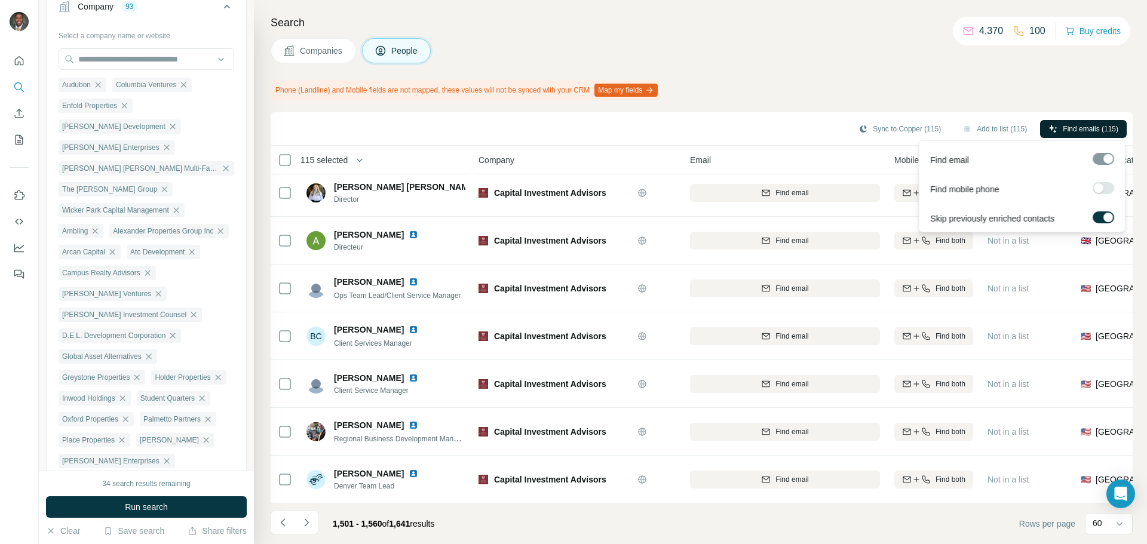
click at [1088, 127] on span "Find emails (115)" at bounding box center [1091, 129] width 56 height 11
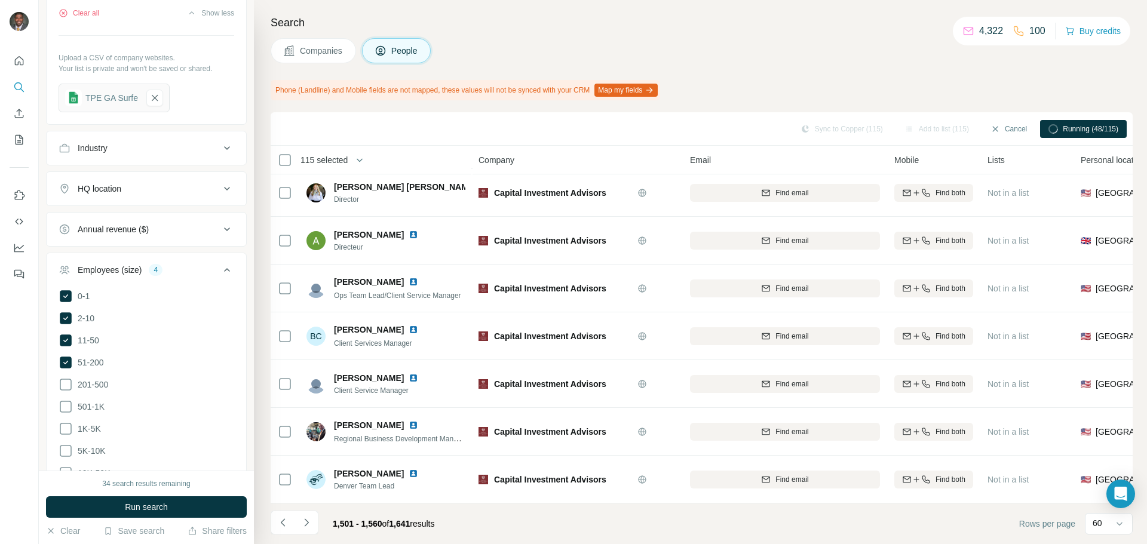
scroll to position [1255, 0]
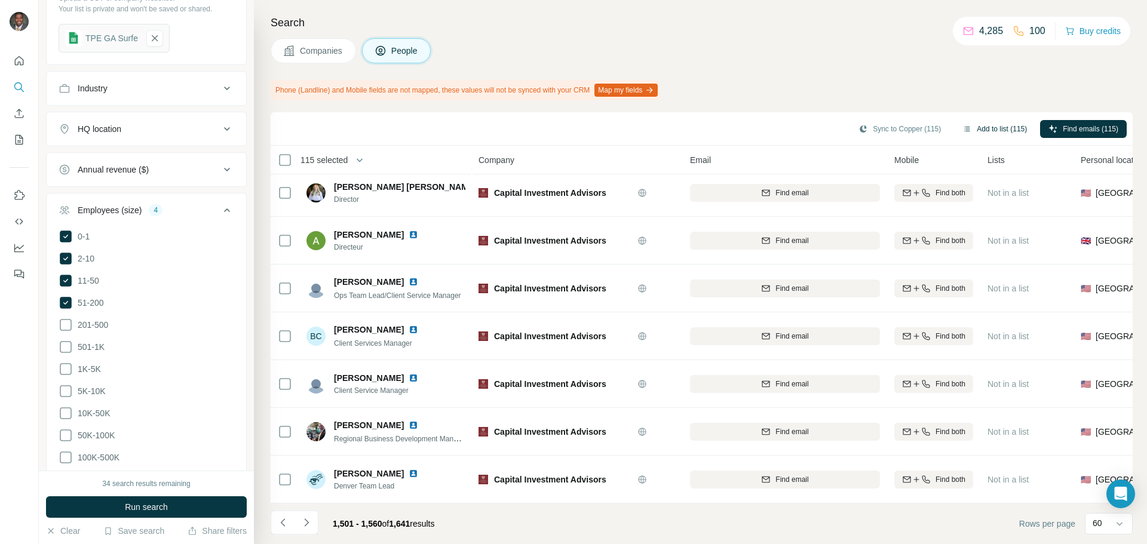
click at [990, 131] on button "Add to list (115)" at bounding box center [994, 129] width 81 height 18
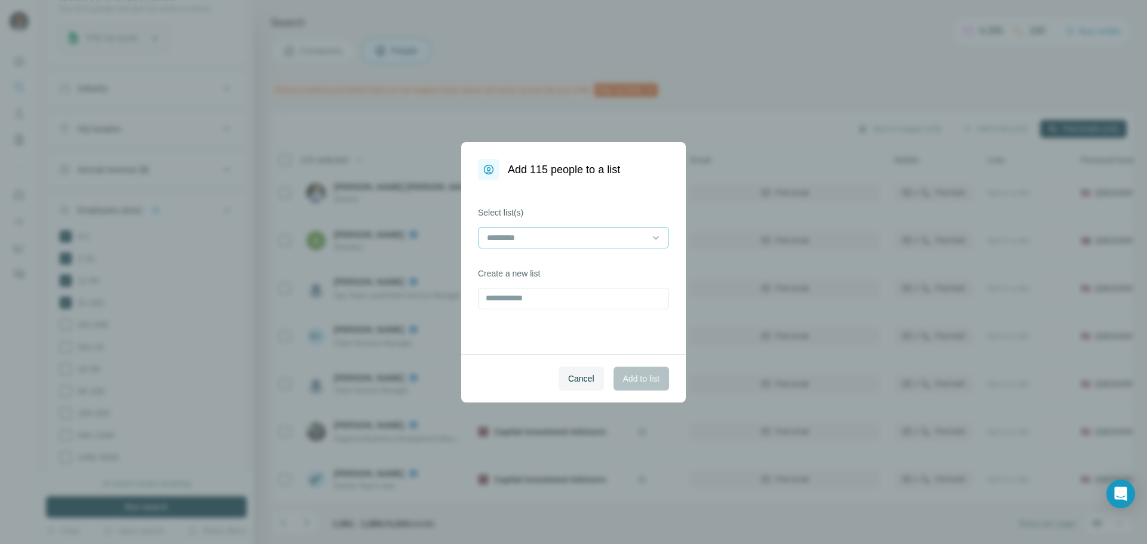
click at [568, 238] on input at bounding box center [566, 237] width 161 height 13
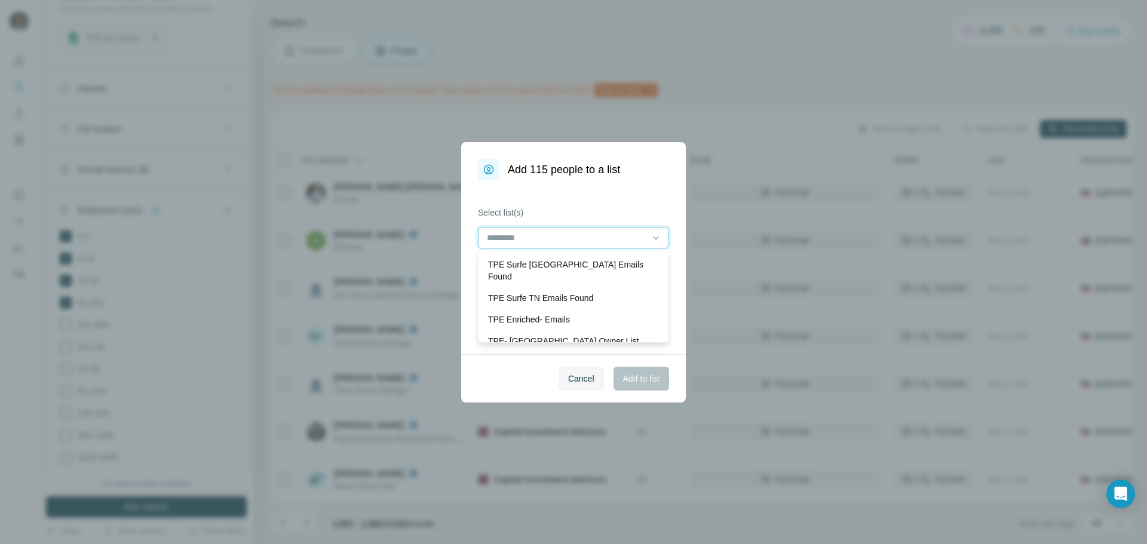
click at [568, 238] on input at bounding box center [566, 237] width 161 height 13
click at [592, 198] on div "Select list(s) Create a new list" at bounding box center [573, 267] width 225 height 174
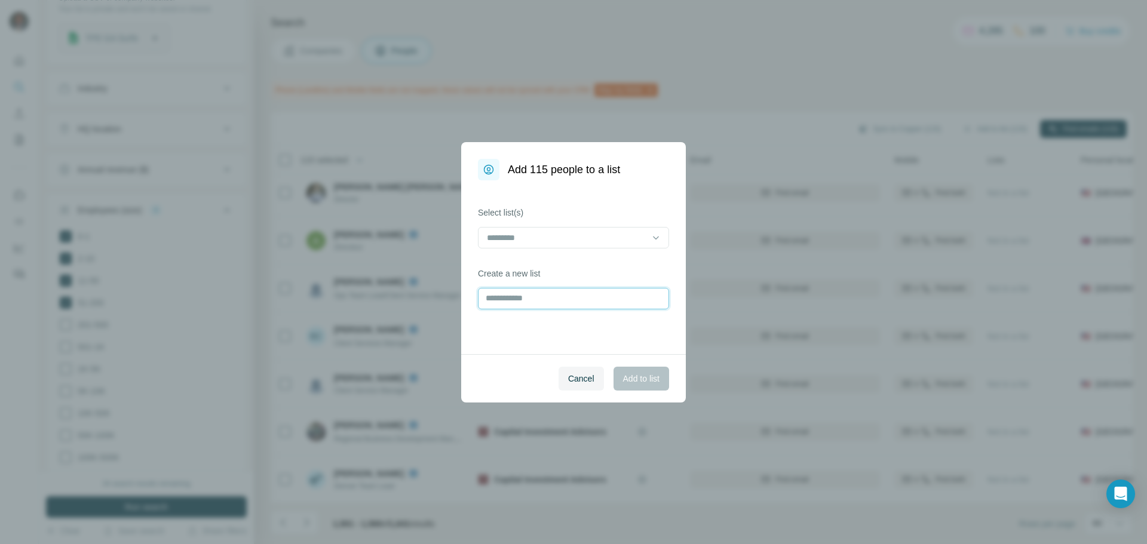
click at [565, 302] on input "text" at bounding box center [573, 299] width 191 height 22
type input "**********"
click at [630, 378] on span "Add to list" at bounding box center [641, 379] width 36 height 12
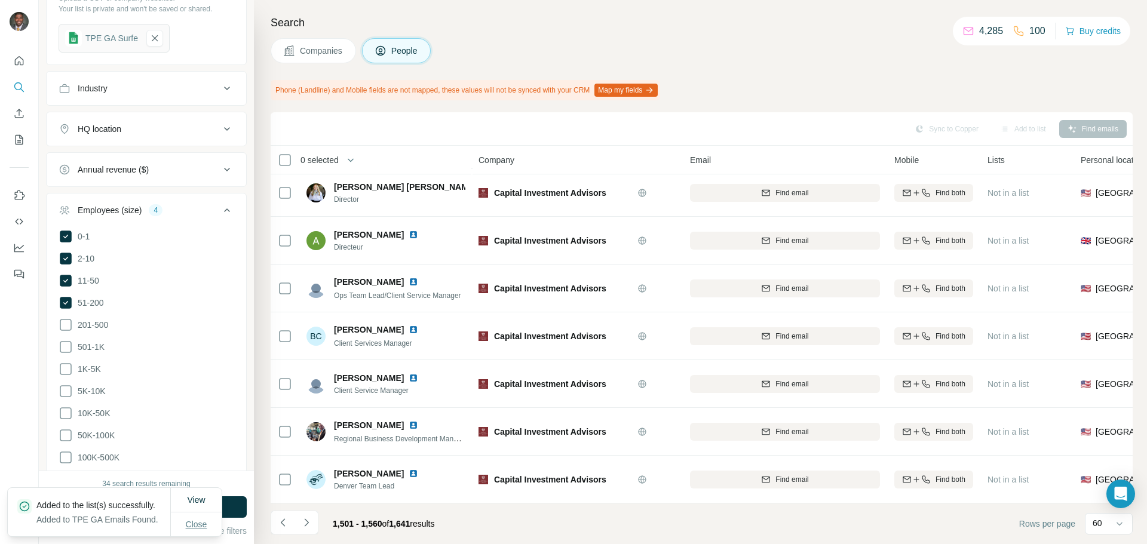
click at [207, 520] on span "Close" at bounding box center [197, 525] width 22 height 12
click at [939, 130] on div "Sync to Copper Add to list Find emails" at bounding box center [702, 128] width 850 height 21
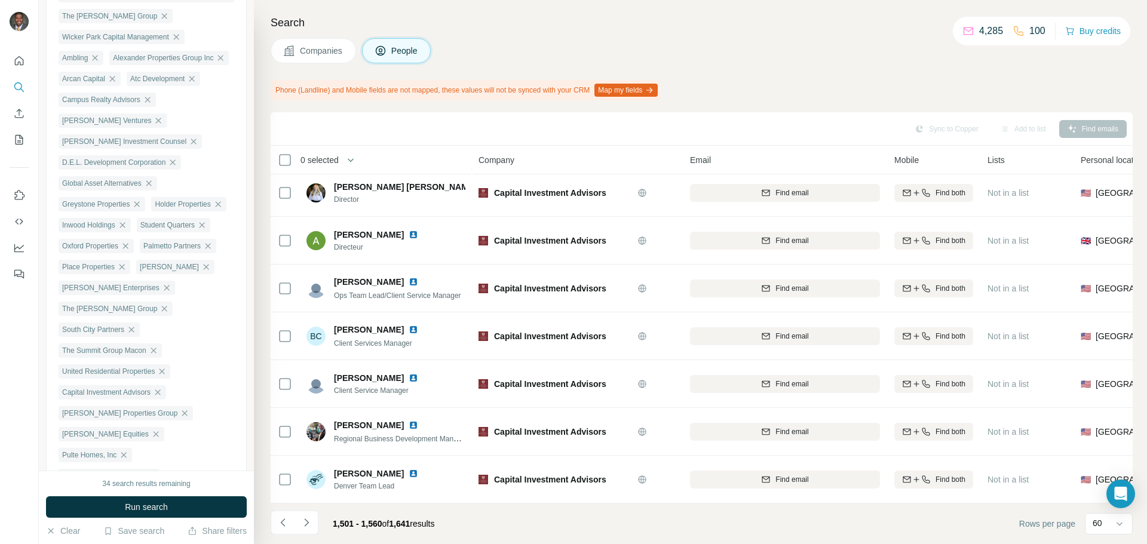
scroll to position [956, 0]
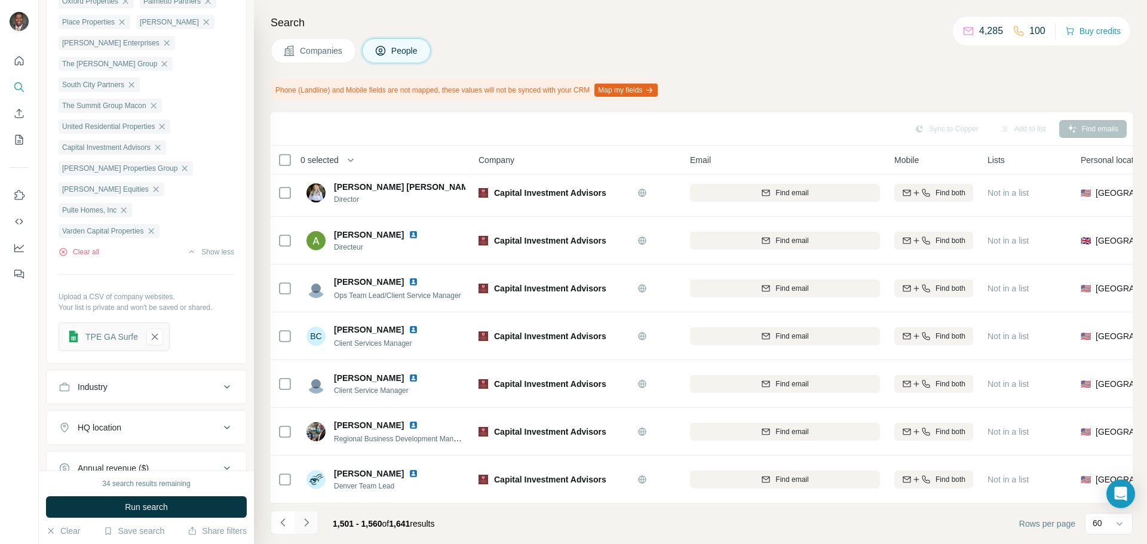
click at [307, 519] on icon "Navigate to next page" at bounding box center [307, 523] width 12 height 12
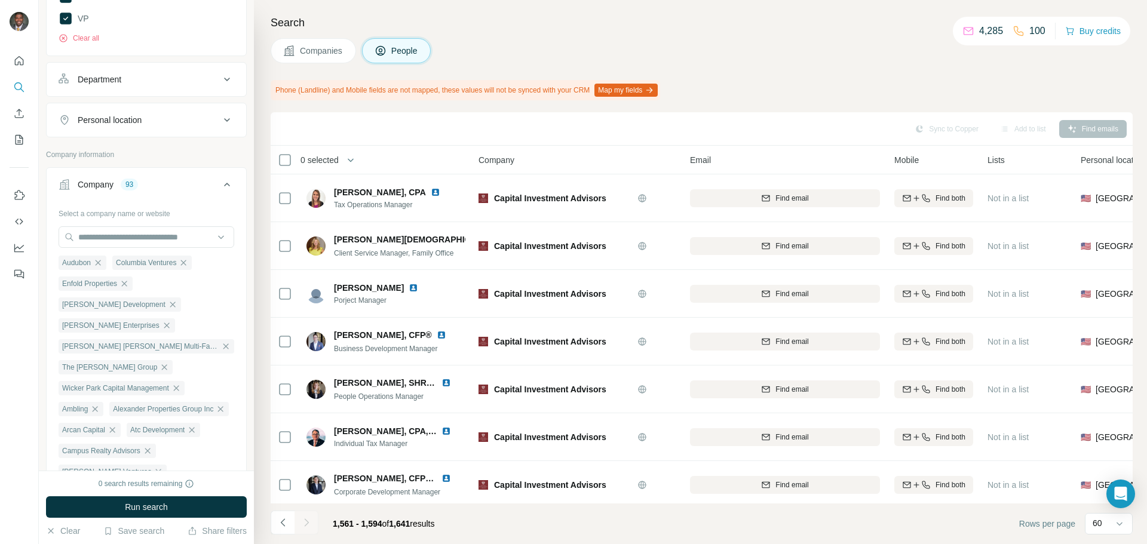
scroll to position [359, 0]
click at [15, 139] on icon "My lists" at bounding box center [19, 140] width 12 height 12
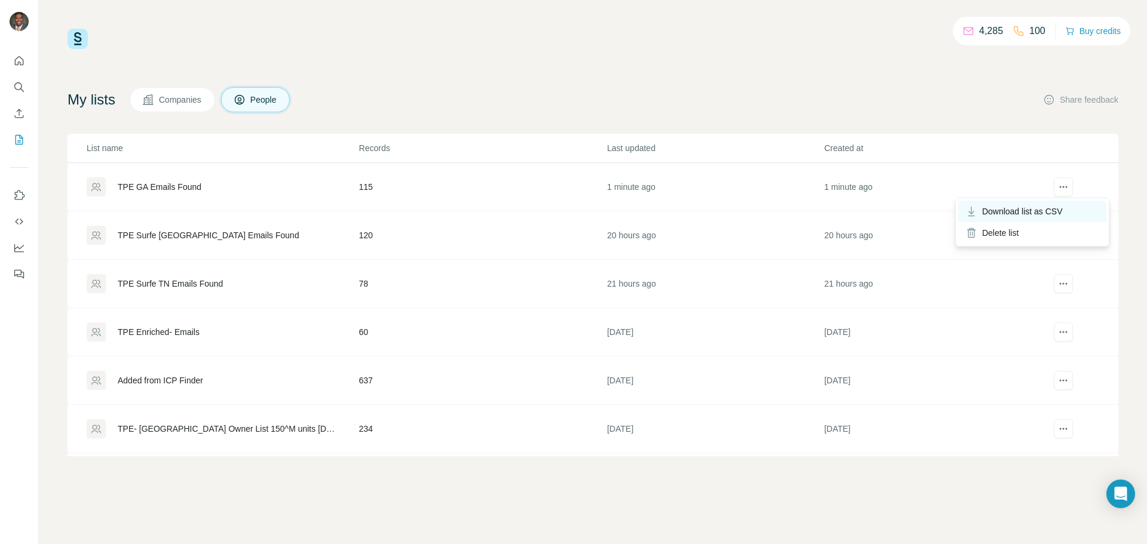
click at [1054, 214] on span "Download list as CSV" at bounding box center [1022, 212] width 81 height 12
